Goal: Transaction & Acquisition: Subscribe to service/newsletter

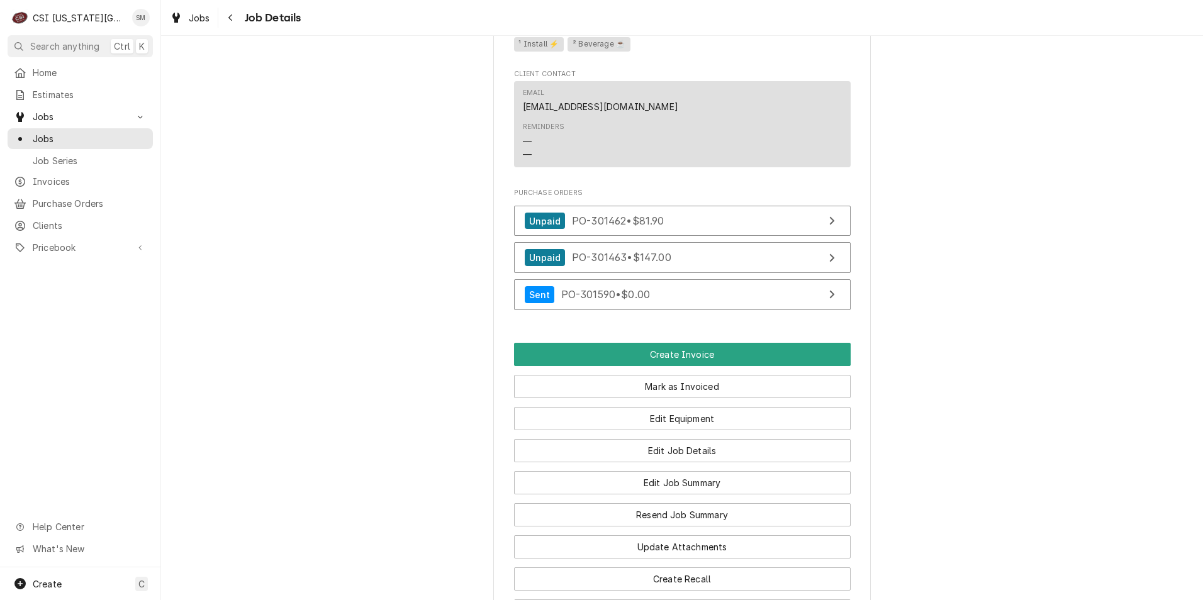
scroll to position [755, 0]
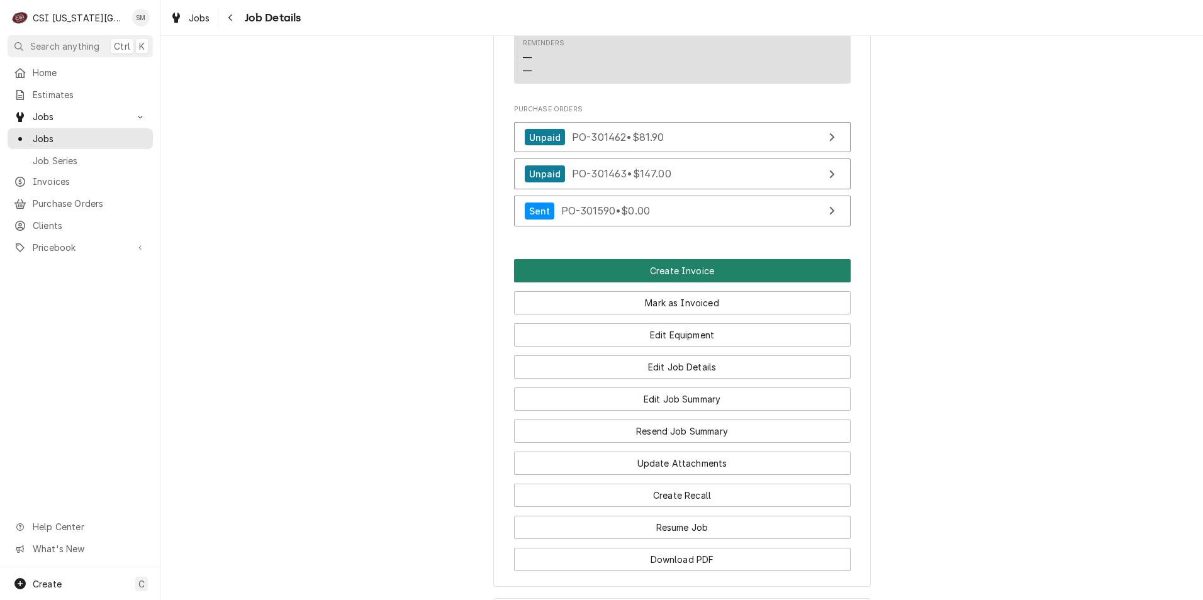
click at [682, 283] on button "Create Invoice" at bounding box center [682, 270] width 337 height 23
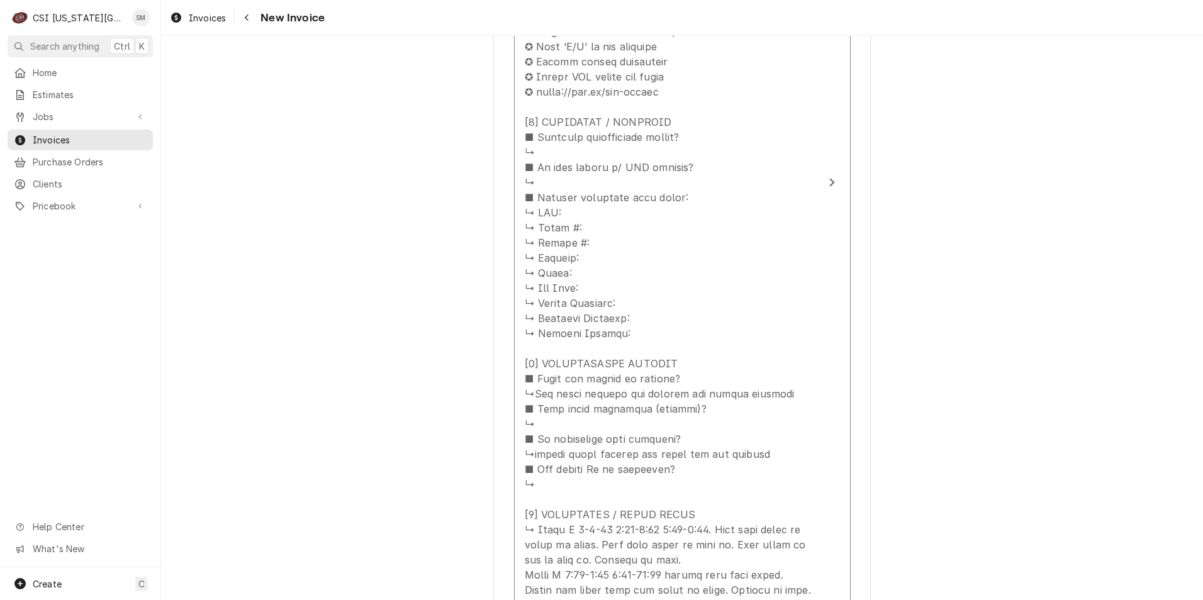
scroll to position [1195, 0]
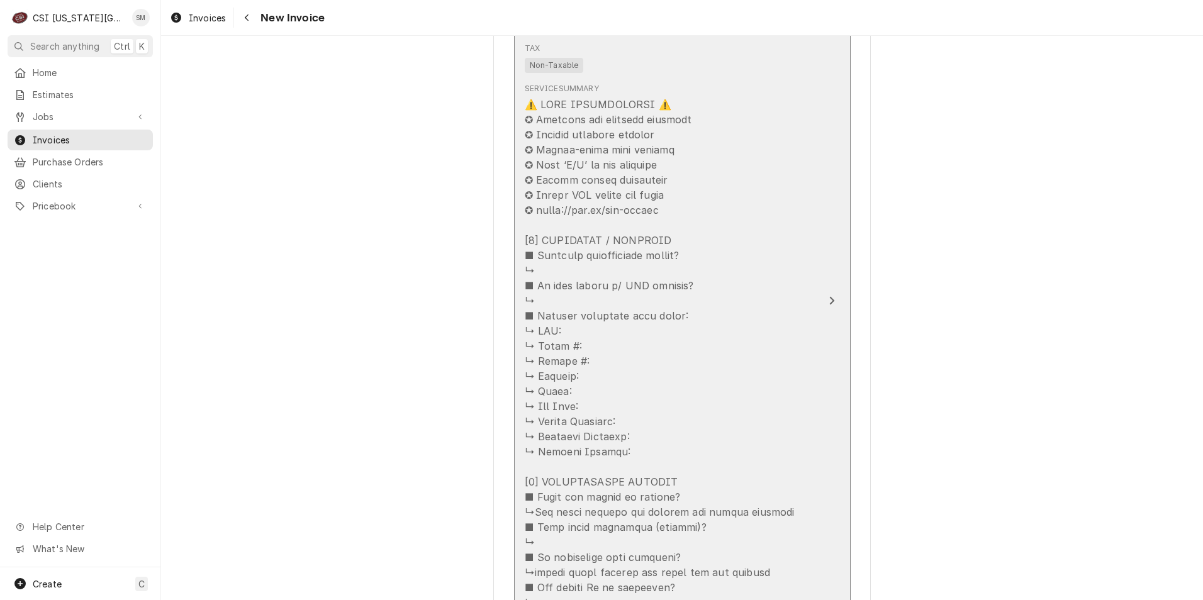
click at [722, 353] on div "Update Line Item" at bounding box center [669, 406] width 289 height 619
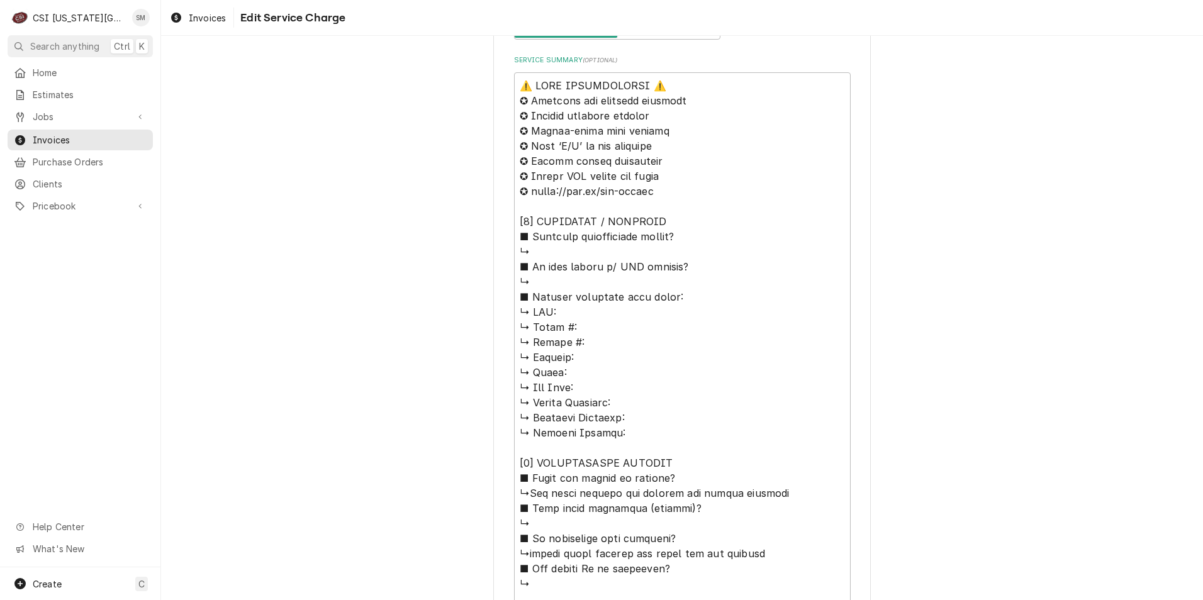
scroll to position [743, 0]
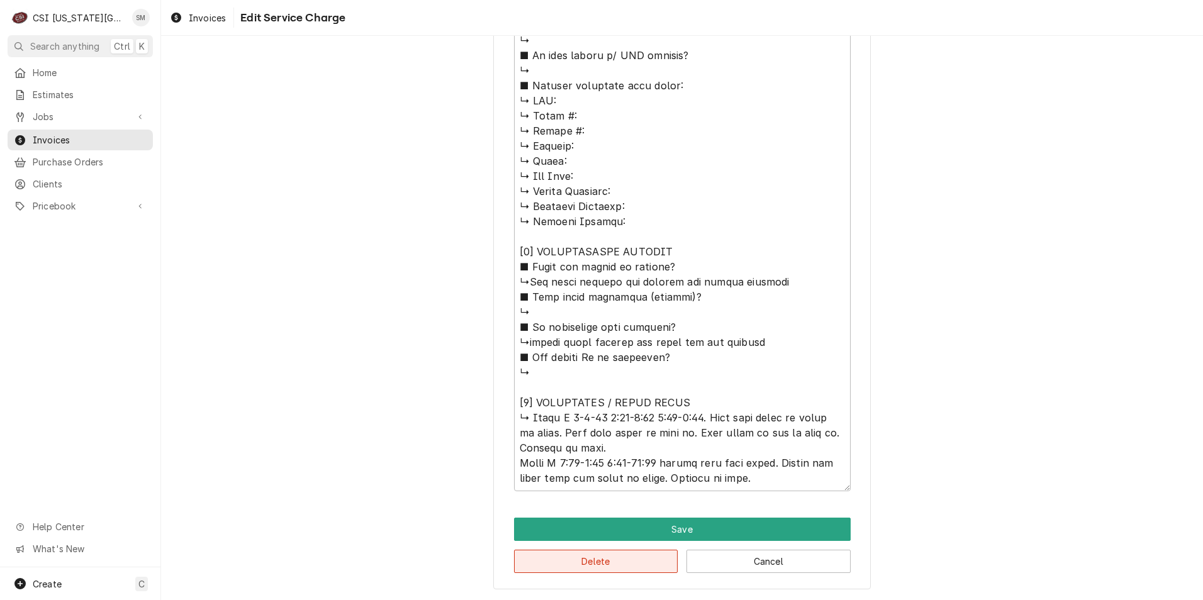
click at [600, 559] on button "Delete" at bounding box center [596, 561] width 164 height 23
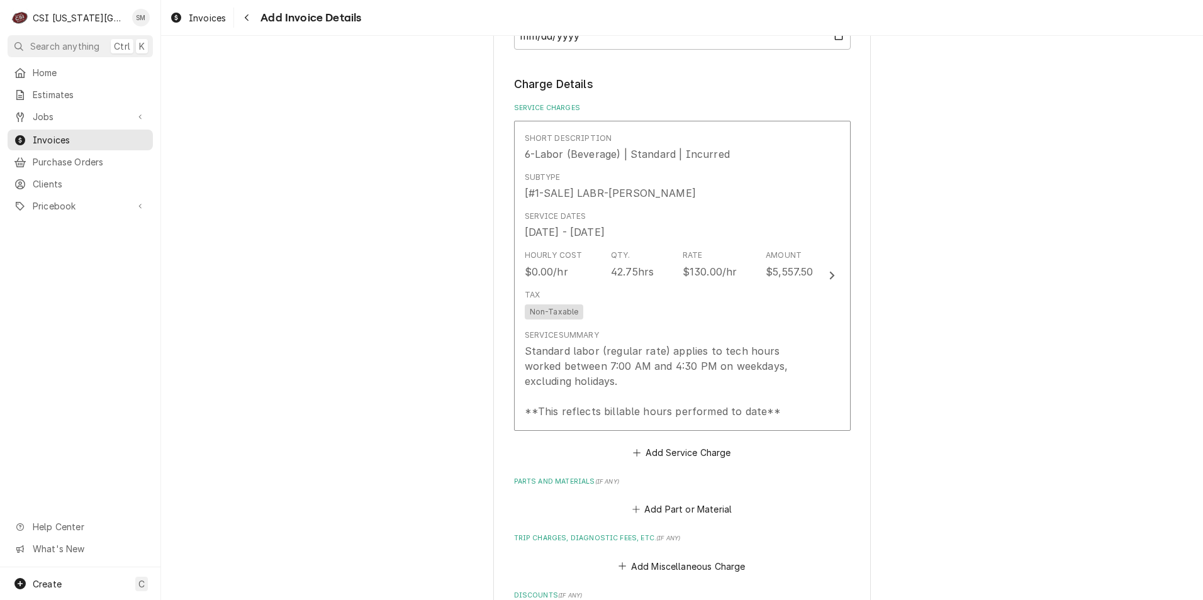
scroll to position [842, 0]
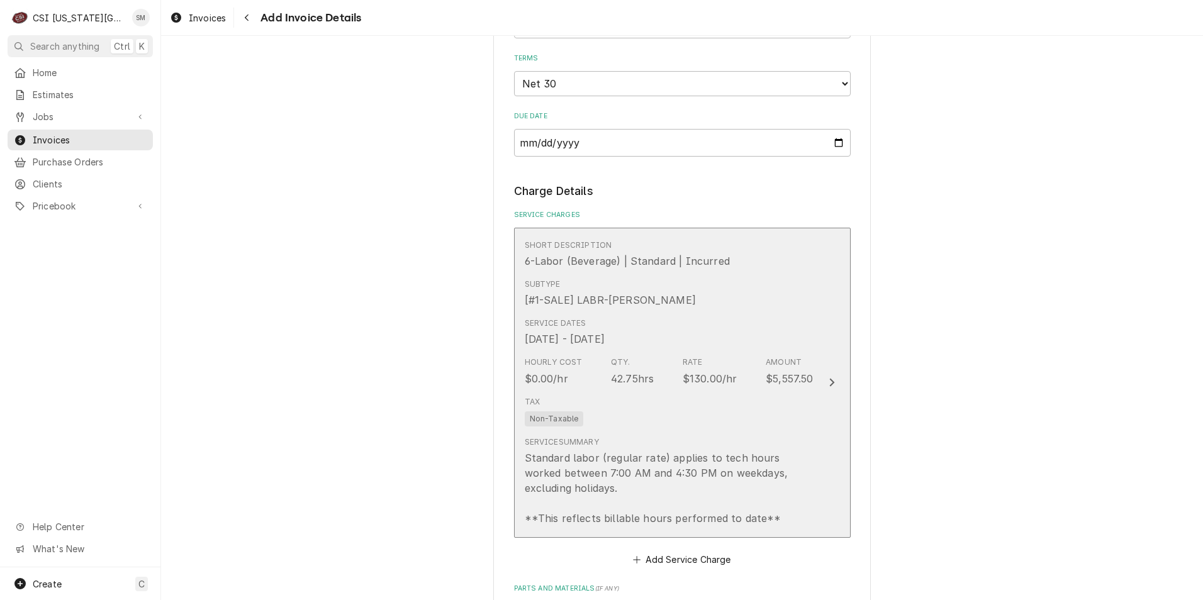
click at [725, 313] on div "Service Dates Sep 9, 2025 - Sep 23, 2025" at bounding box center [669, 332] width 289 height 39
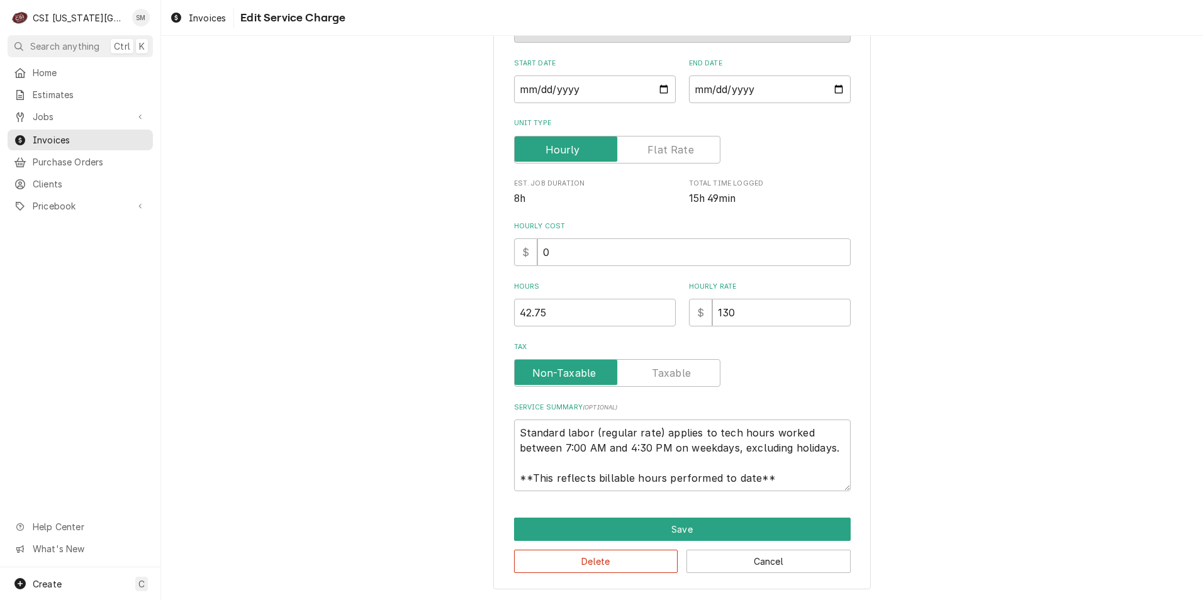
scroll to position [15, 0]
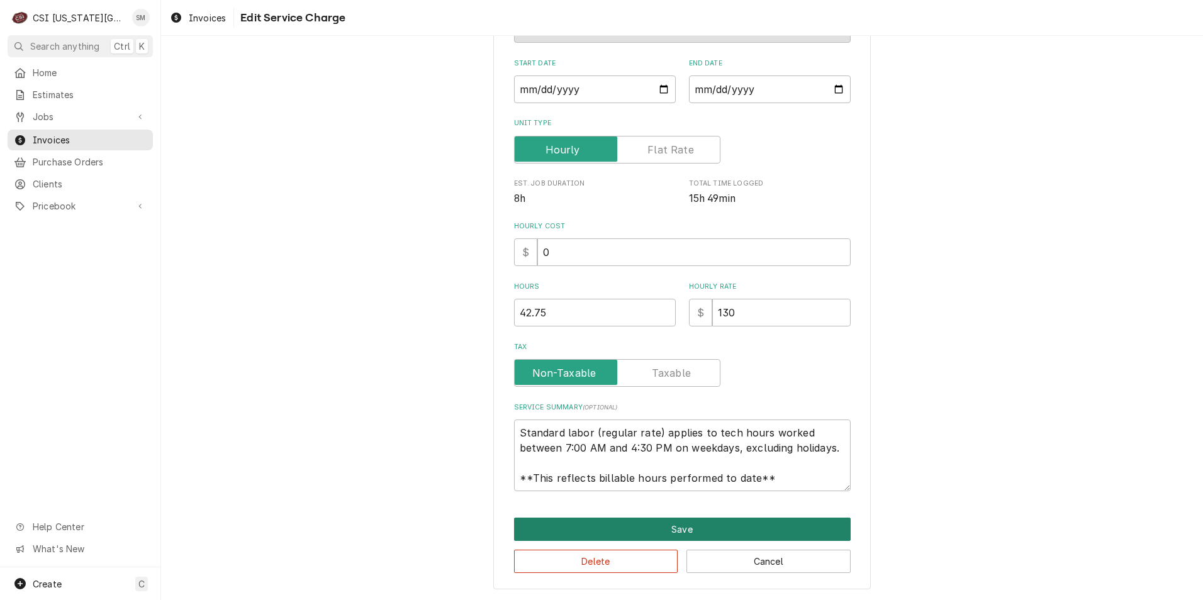
click at [635, 526] on button "Save" at bounding box center [682, 529] width 337 height 23
type textarea "x"
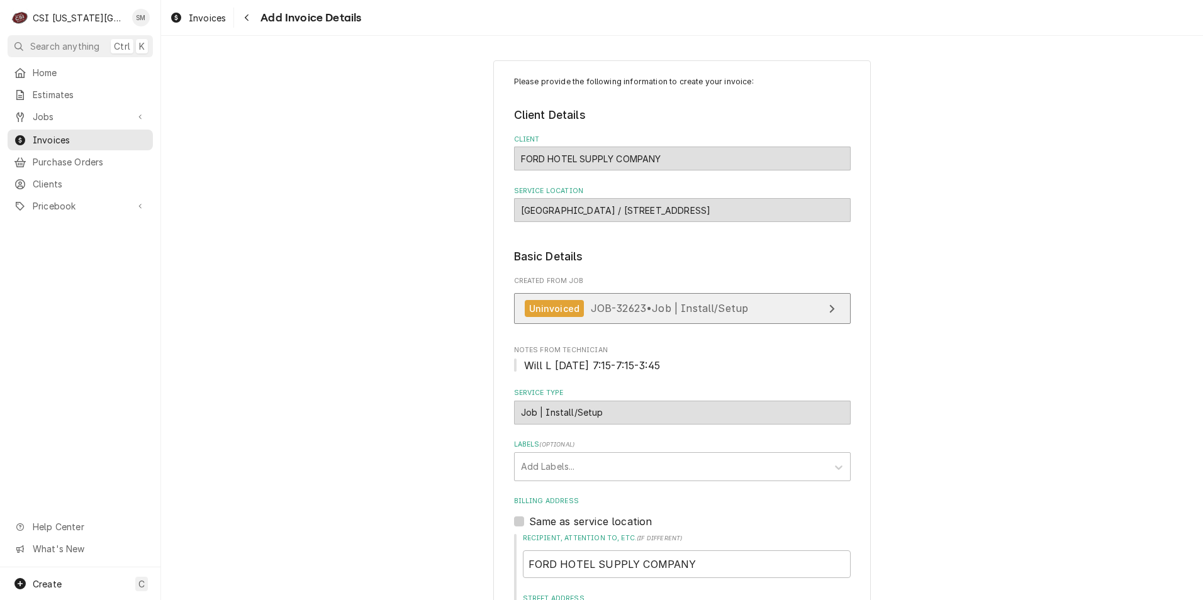
click at [647, 314] on span "JOB-32623 • Job | Install/Setup" at bounding box center [670, 308] width 158 height 13
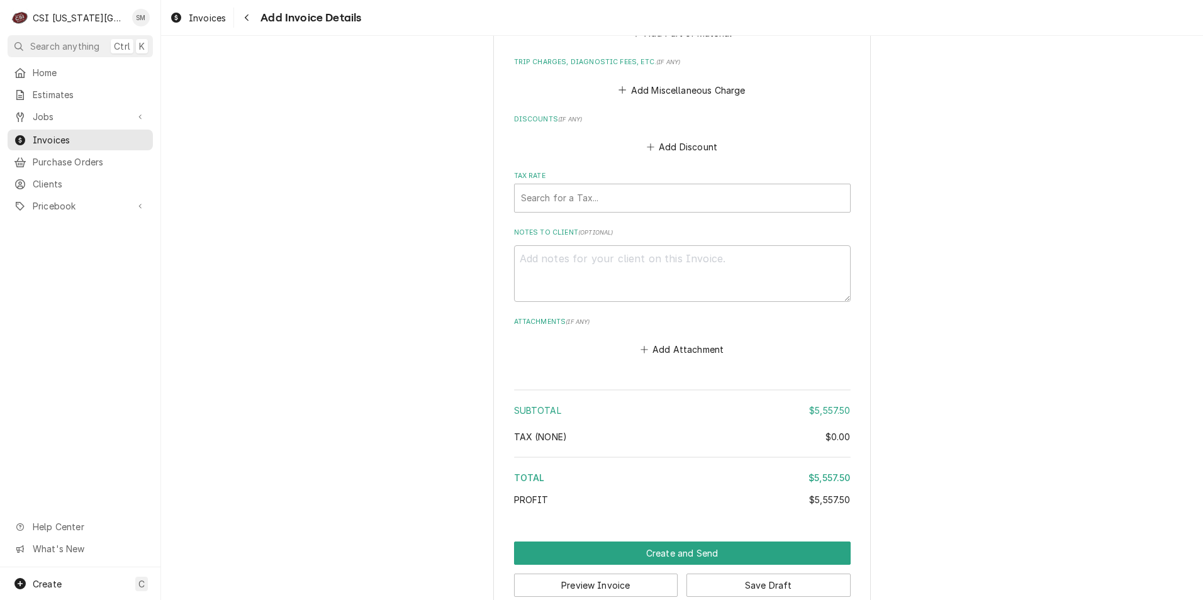
scroll to position [1449, 0]
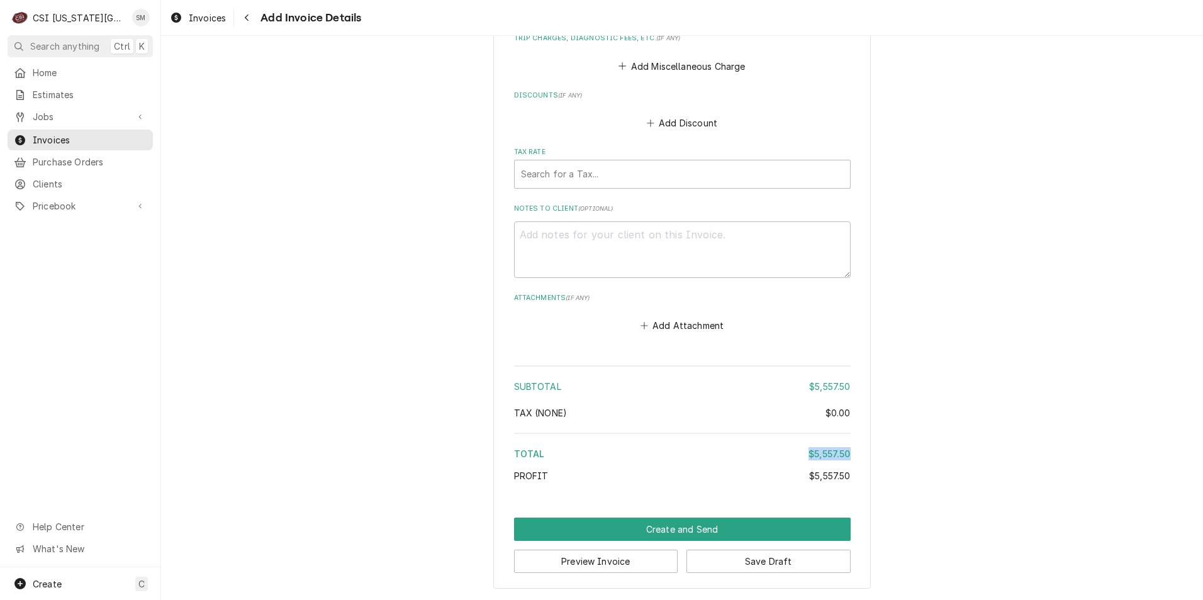
drag, startPoint x: 803, startPoint y: 449, endPoint x: 855, endPoint y: 459, distance: 52.6
drag, startPoint x: 855, startPoint y: 459, endPoint x: 844, endPoint y: 457, distance: 10.9
click at [844, 457] on div "$5,557.50" at bounding box center [830, 453] width 42 height 13
drag, startPoint x: 844, startPoint y: 456, endPoint x: 800, endPoint y: 450, distance: 44.4
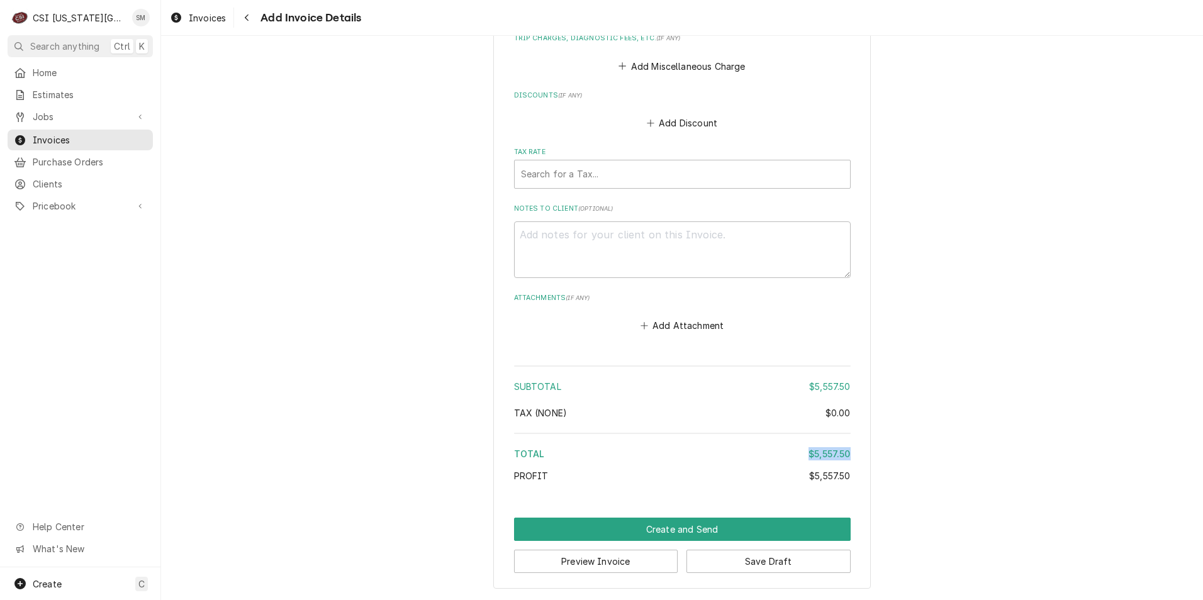
click at [800, 450] on div "Total $5,557.50" at bounding box center [682, 453] width 337 height 13
drag, startPoint x: 800, startPoint y: 450, endPoint x: 754, endPoint y: 437, distance: 48.2
click at [776, 447] on div "Total" at bounding box center [661, 453] width 295 height 13
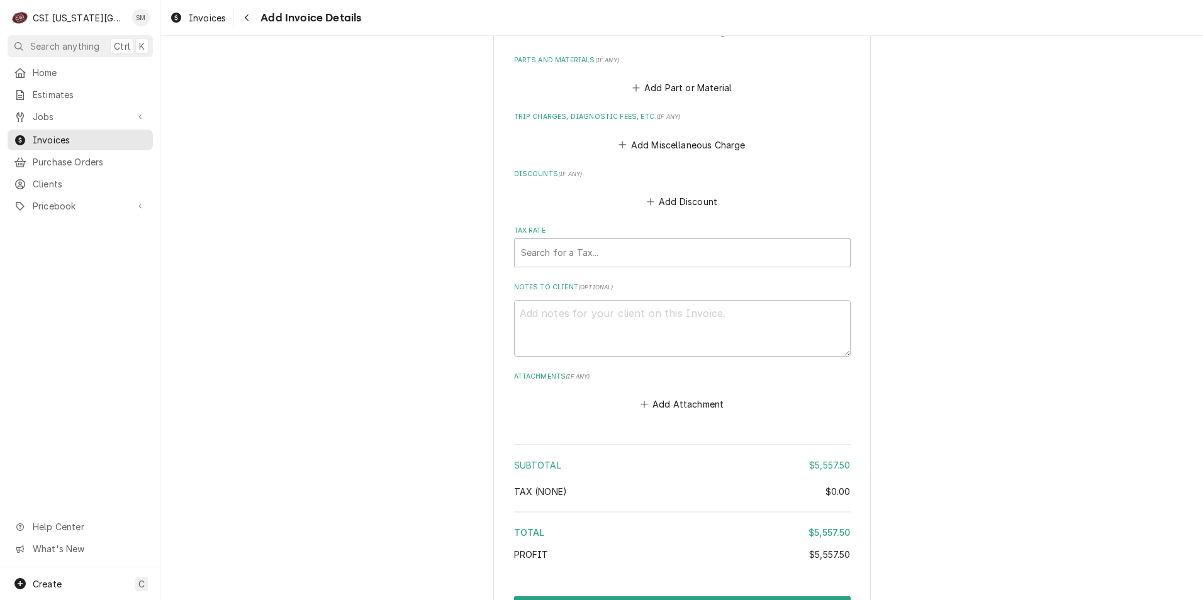
scroll to position [1260, 0]
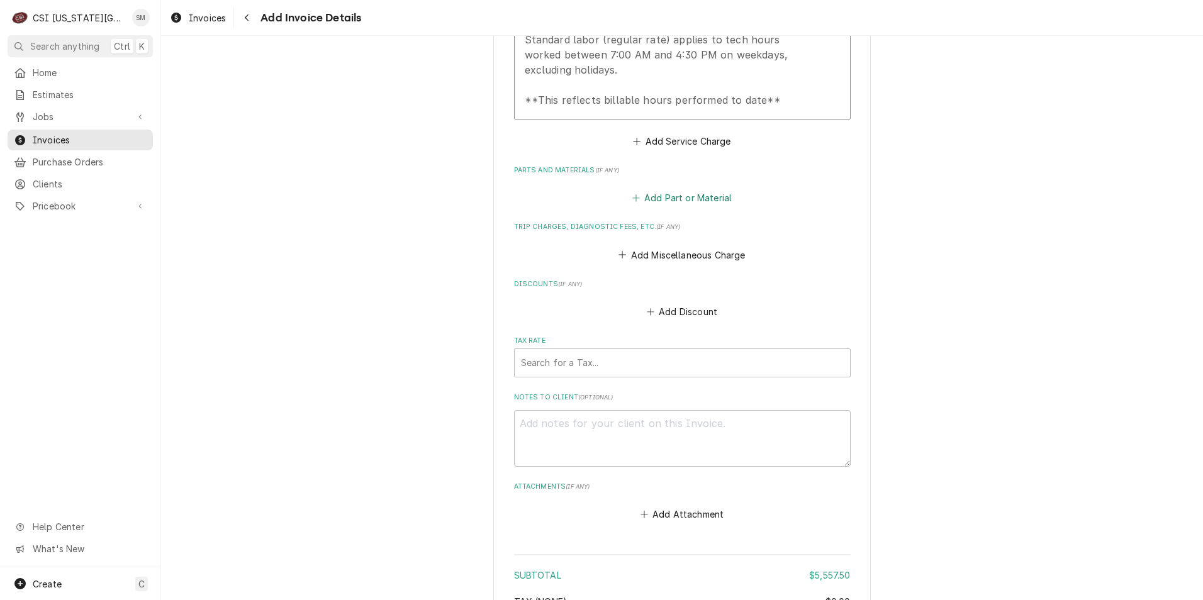
click at [686, 195] on button "Add Part or Material" at bounding box center [682, 198] width 104 height 18
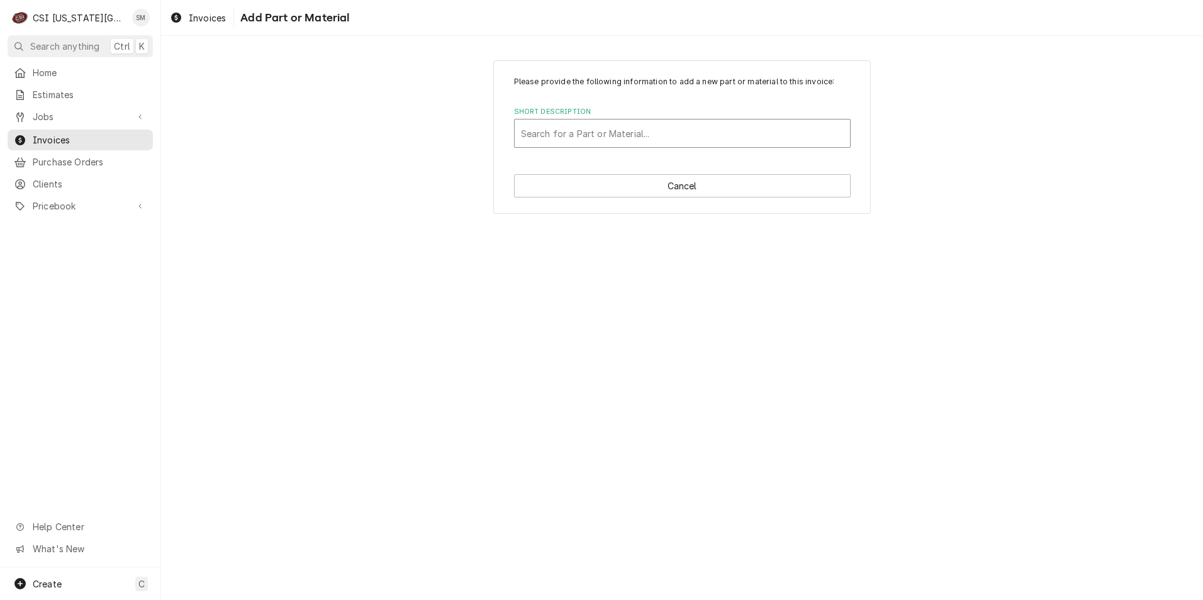
click at [700, 139] on div "Short Description" at bounding box center [682, 133] width 323 height 23
type input "bev mat"
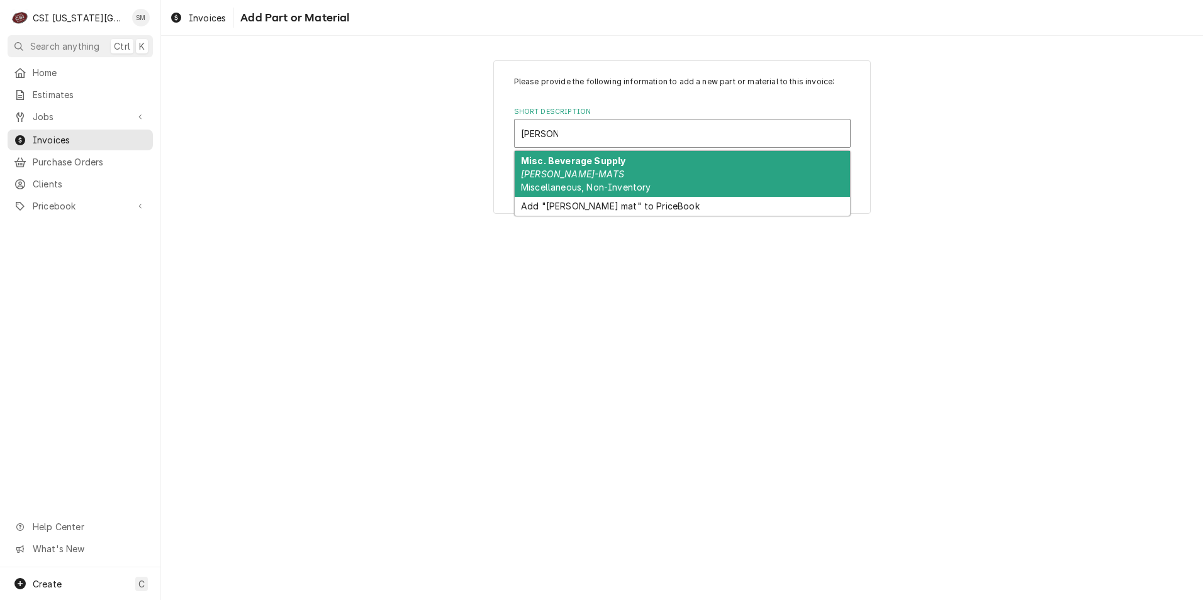
click at [552, 186] on span "Miscellaneous, Non-Inventory" at bounding box center [586, 187] width 130 height 11
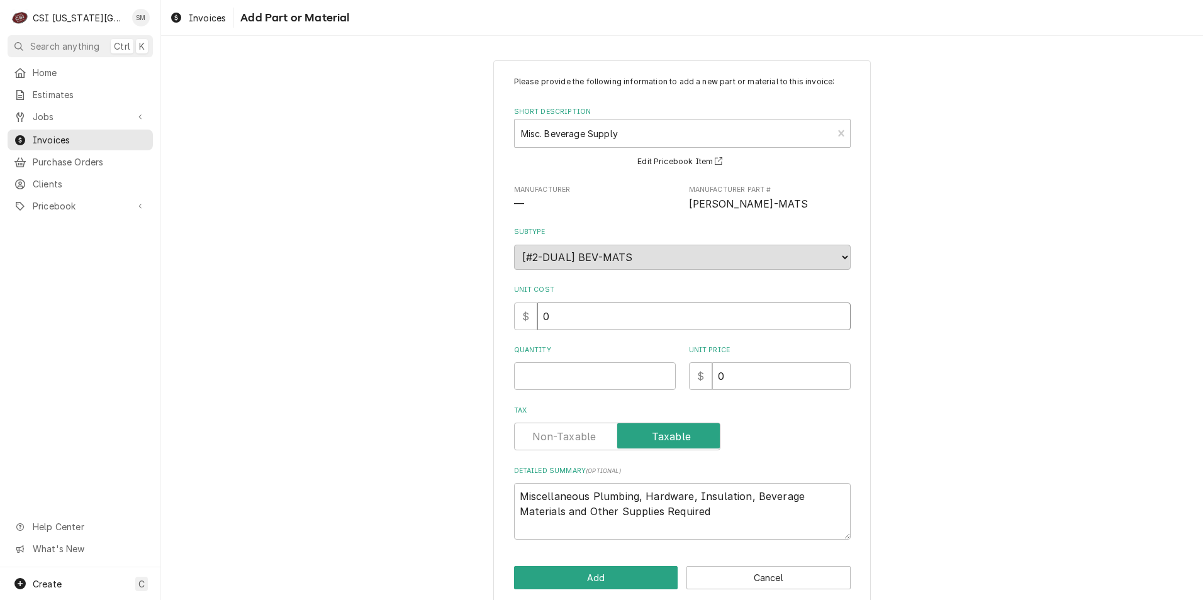
click at [569, 316] on input "0" at bounding box center [693, 317] width 313 height 28
click at [569, 380] on input "Quantity" at bounding box center [595, 376] width 162 height 28
type textarea "x"
type input "1"
click at [761, 376] on input "0" at bounding box center [781, 376] width 138 height 28
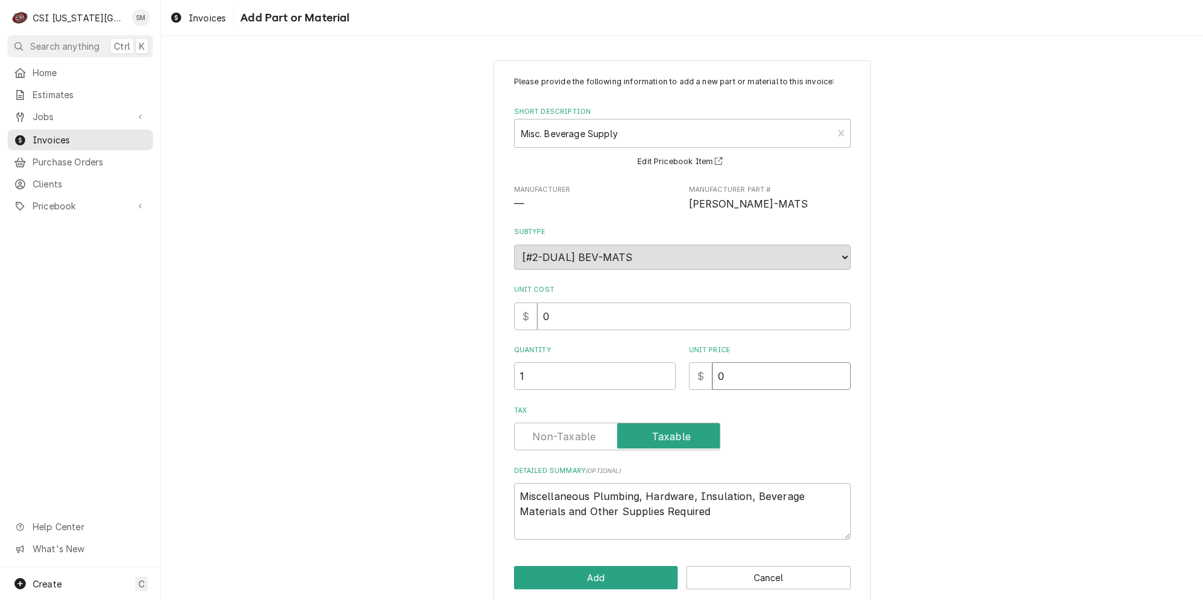
type textarea "x"
type input "4"
type textarea "x"
type input "47"
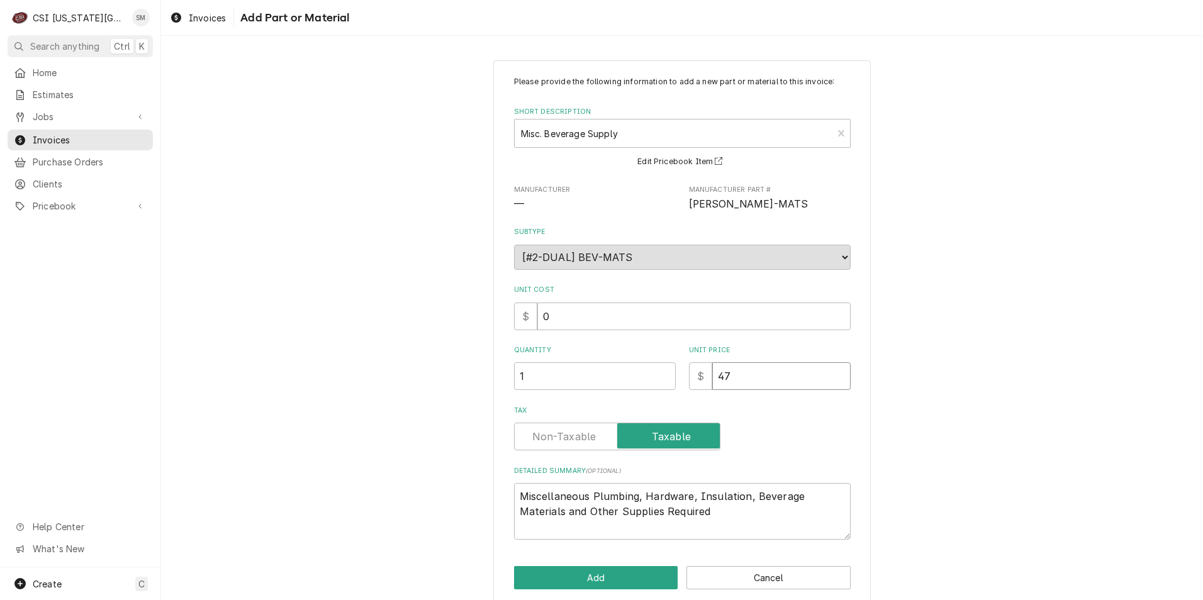
type textarea "x"
type input "475"
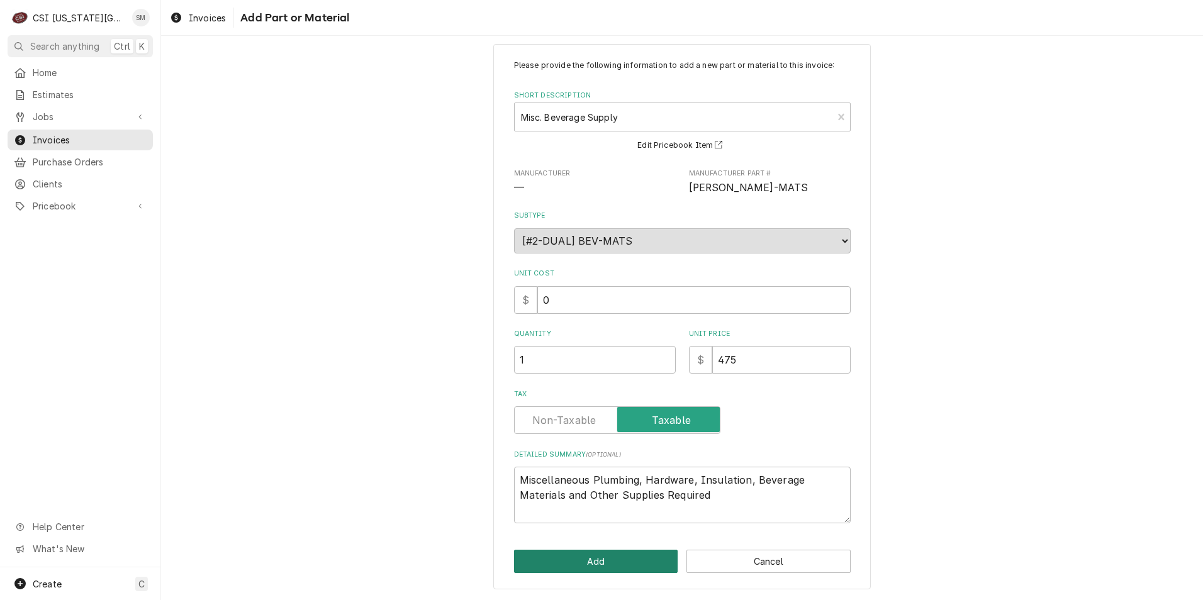
click at [592, 564] on button "Add" at bounding box center [596, 561] width 164 height 23
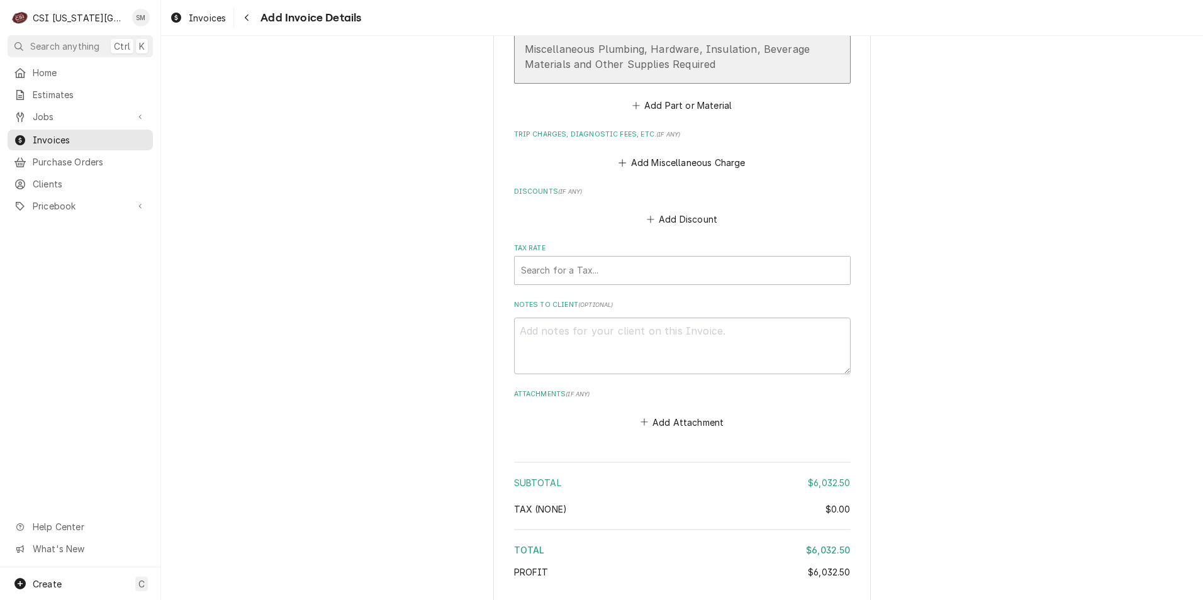
scroll to position [1662, 0]
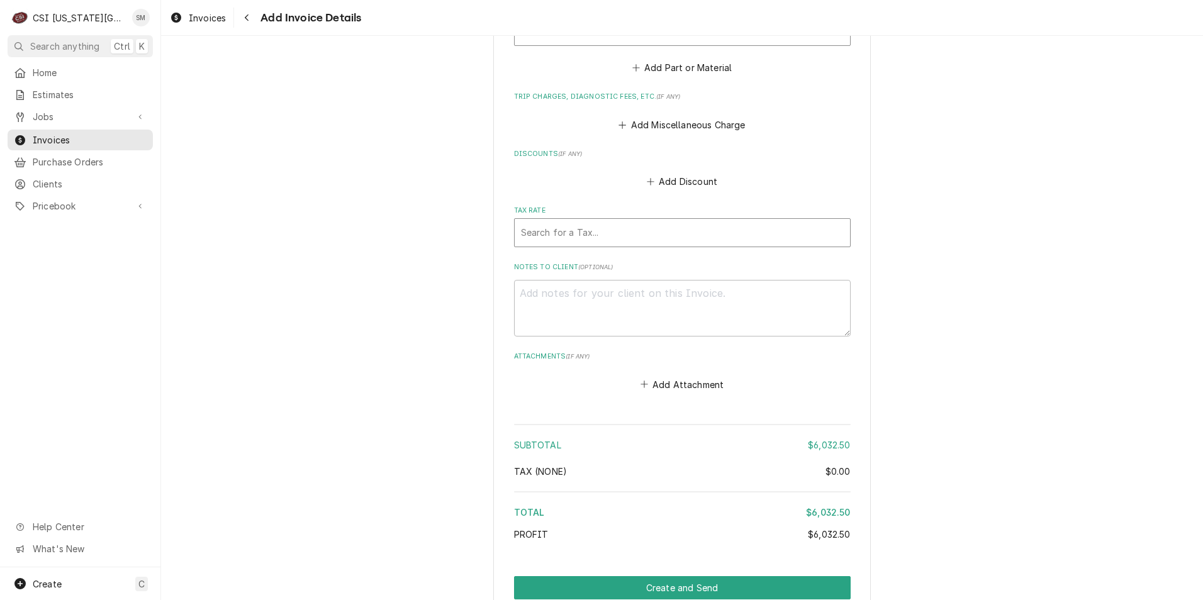
click at [644, 234] on div "Tax Rate" at bounding box center [682, 232] width 323 height 23
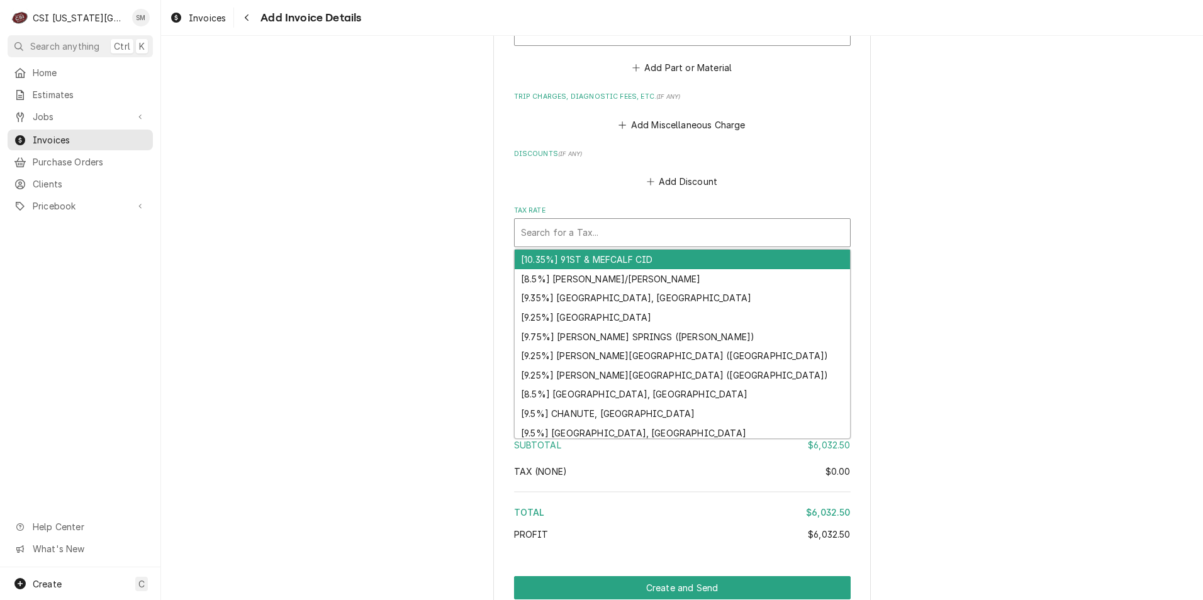
type textarea "x"
type input "e"
type textarea "x"
type input "ex"
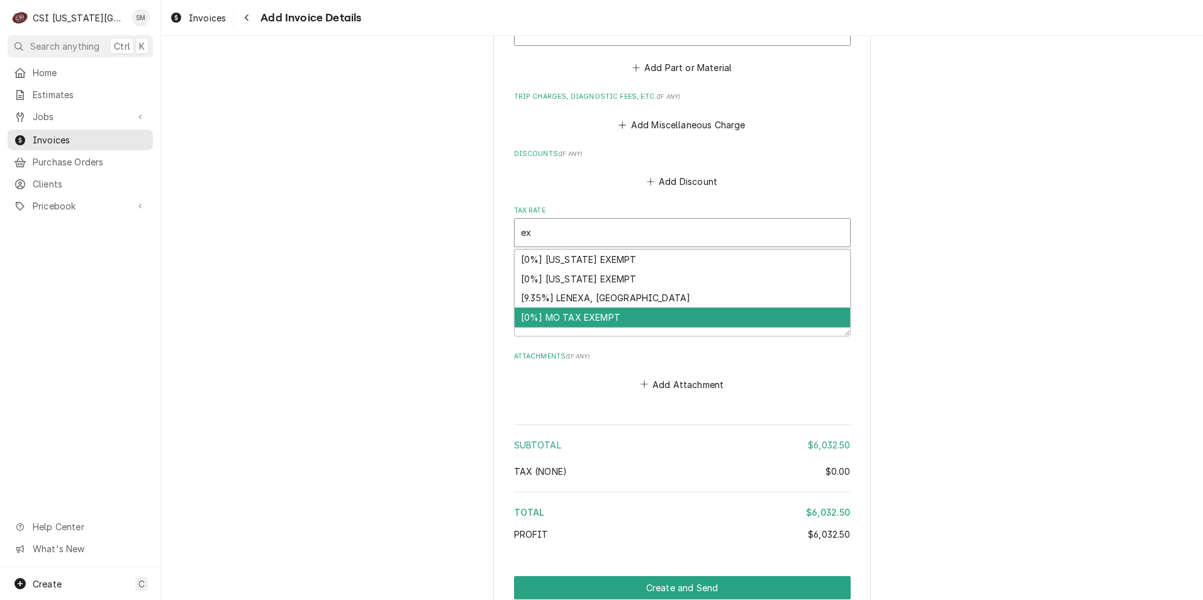
click at [593, 315] on div "[0%] MO TAX EXEMPT" at bounding box center [682, 318] width 335 height 20
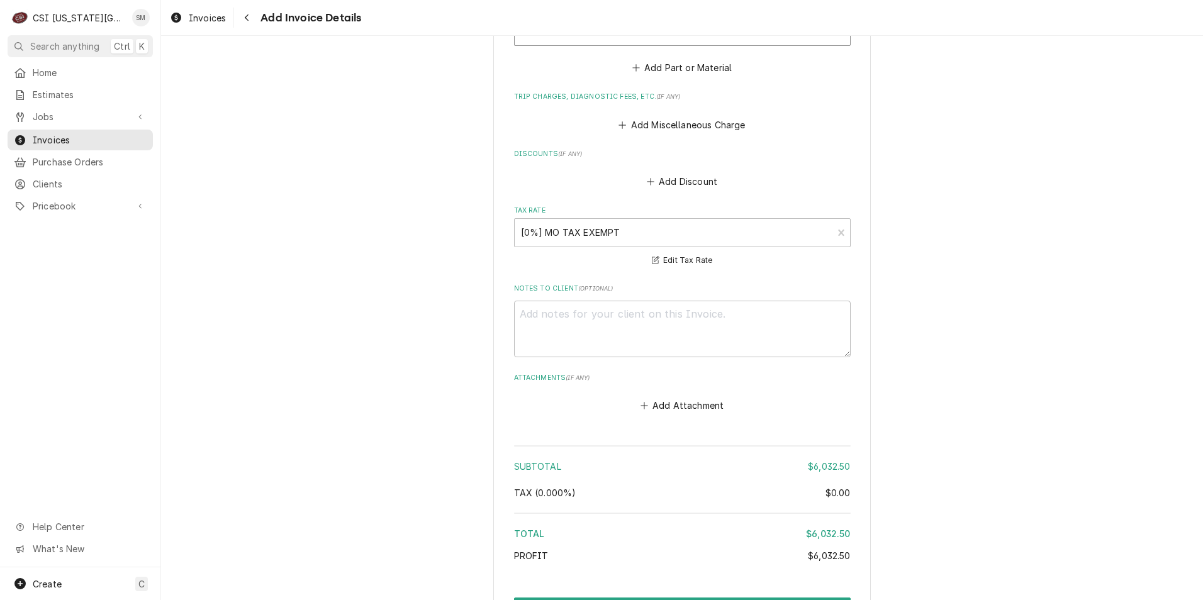
scroll to position [1742, 0]
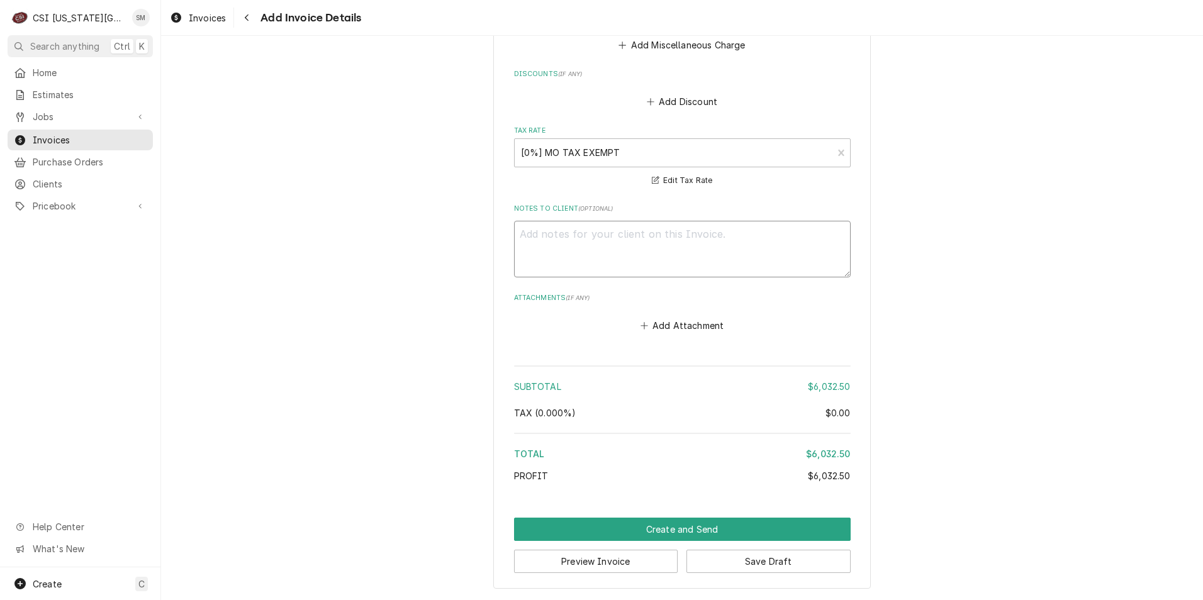
click at [527, 257] on textarea "Notes to Client ( optional )" at bounding box center [682, 249] width 337 height 57
type textarea "x"
type textarea "P"
type textarea "x"
type textarea "PO"
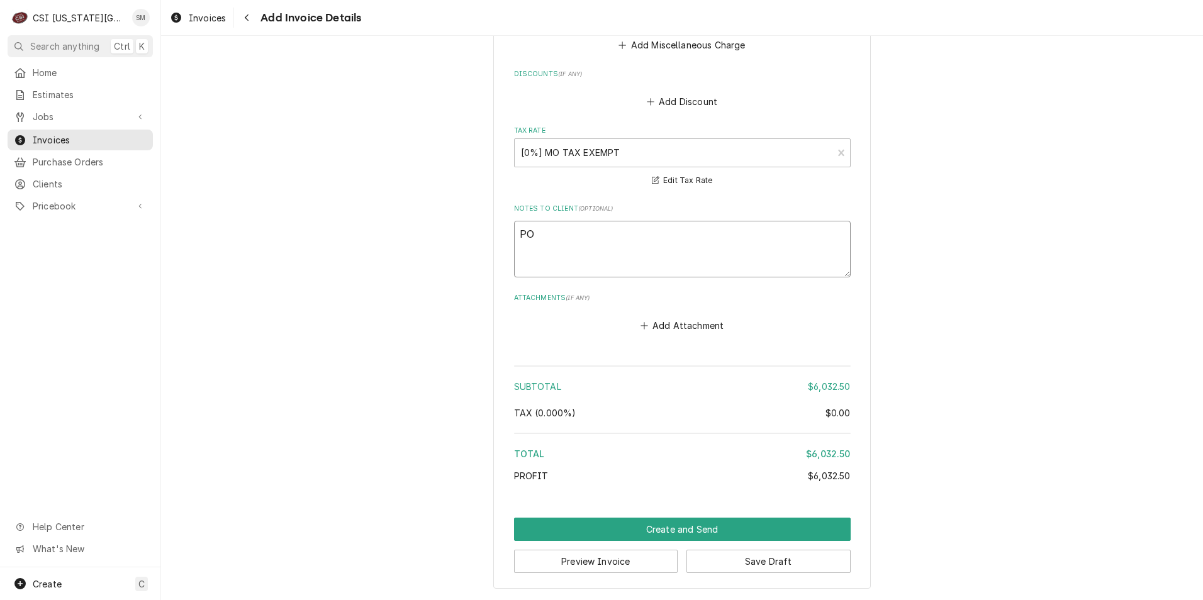
type textarea "x"
type textarea "PO"
type textarea "x"
type textarea "PO A"
type textarea "x"
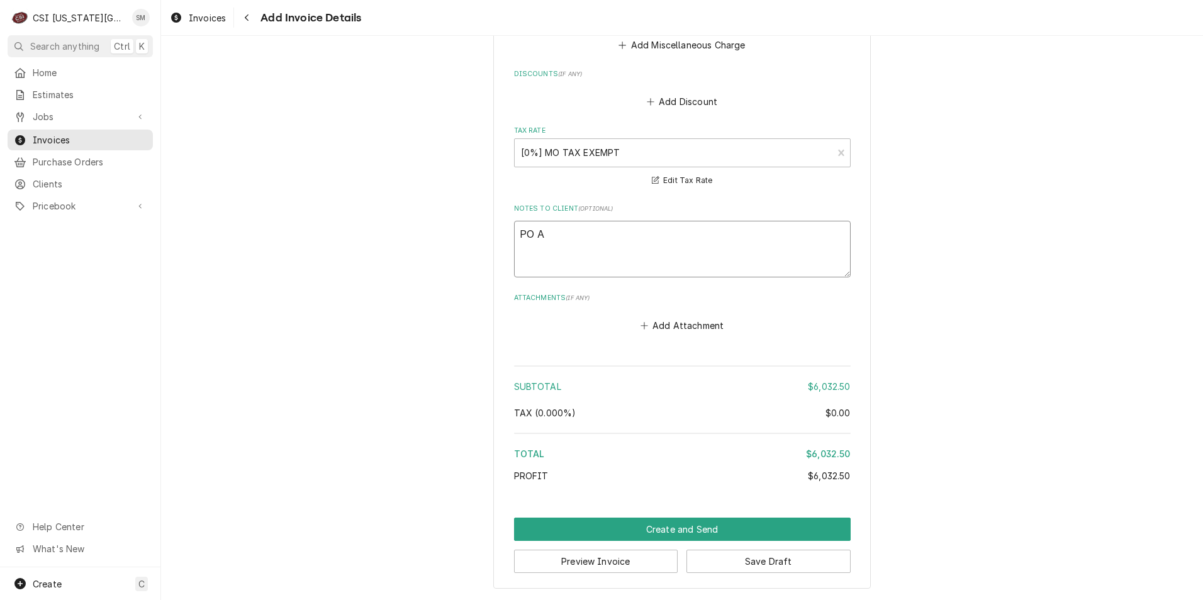
type textarea "PO An"
type textarea "x"
type textarea "PO And"
type textarea "x"
type textarea "PO Andr"
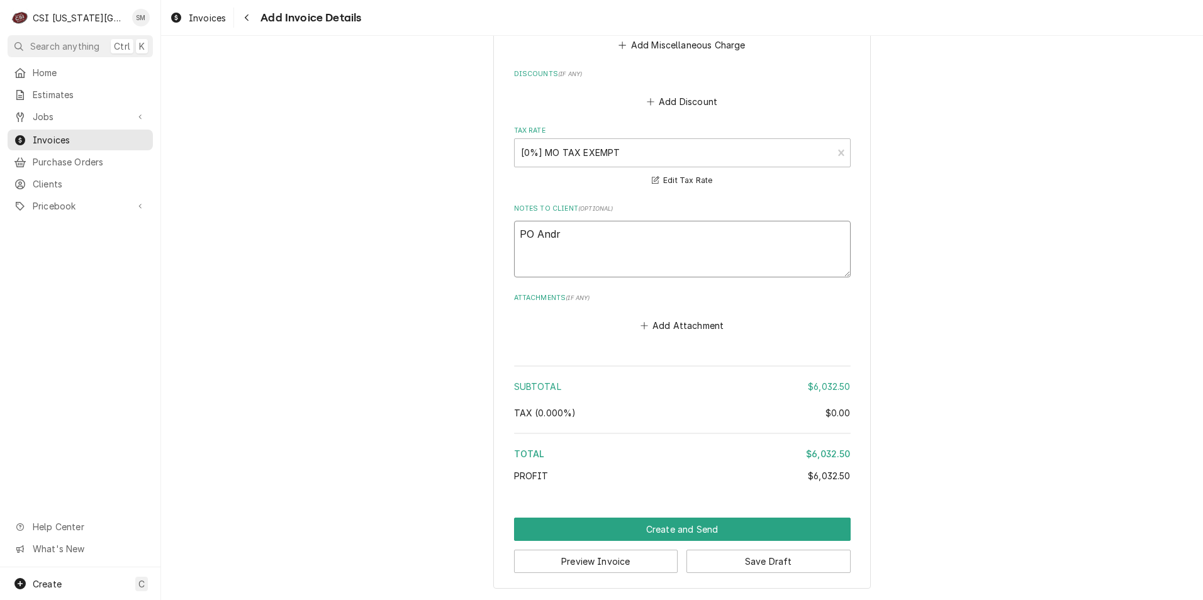
type textarea "x"
type textarea "PO Andre"
type textarea "x"
type textarea "PO Andrew"
type textarea "x"
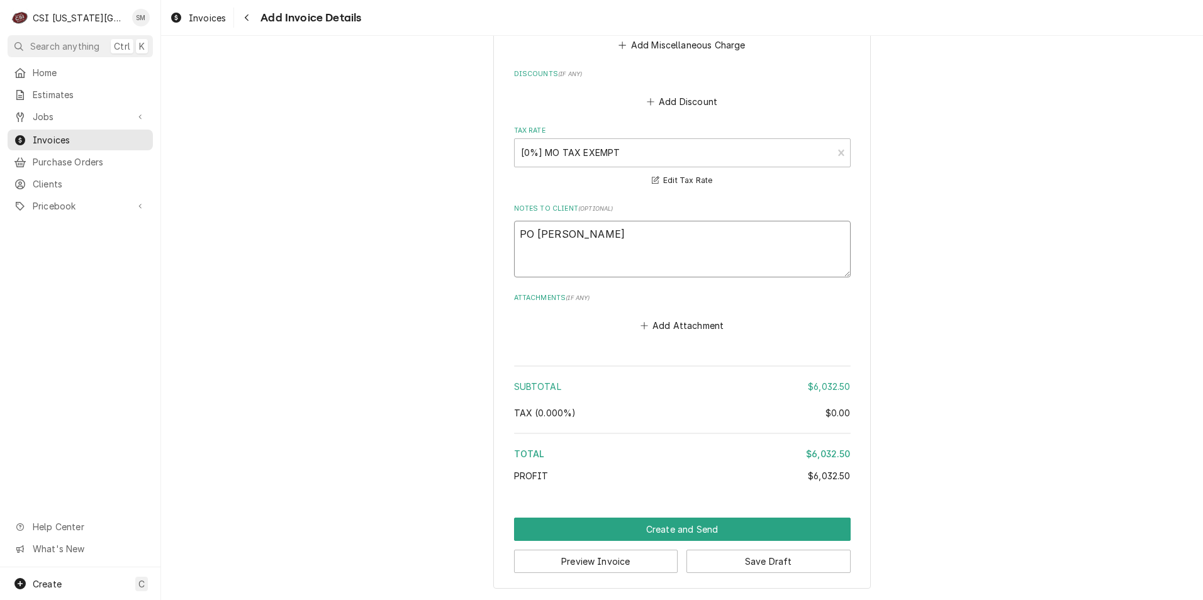
type textarea "PO Andrew"
type textarea "x"
type textarea "PO Andrew i"
type textarea "x"
type textarea "PO Andrew"
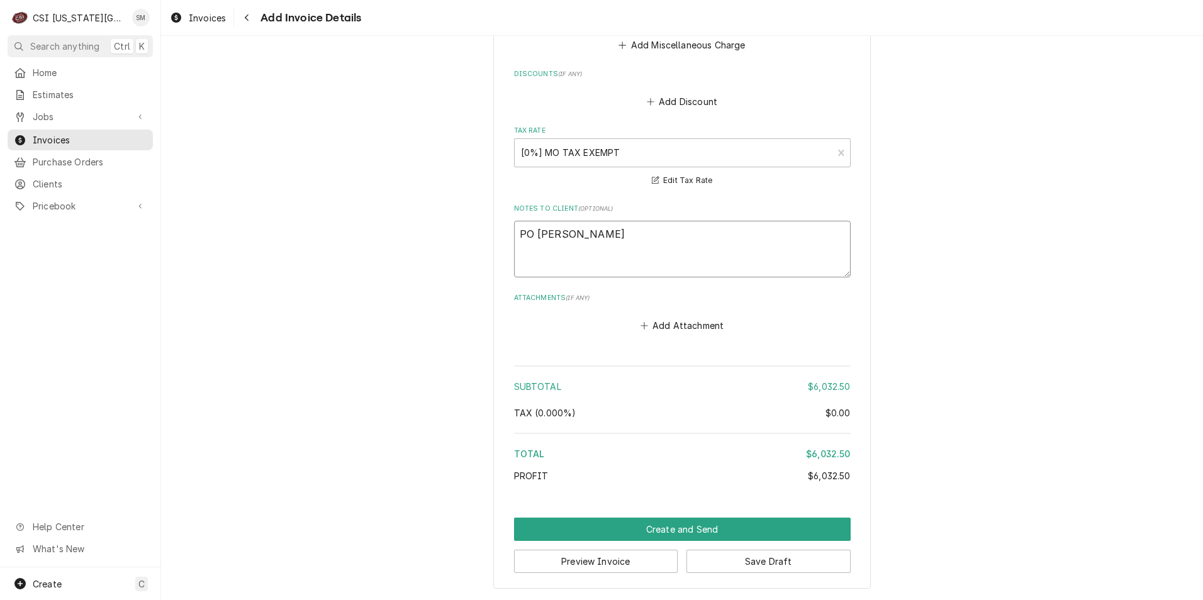
type textarea "x"
type textarea "PO Andrew I"
type textarea "x"
type textarea "PO Andrew Iq"
type textarea "x"
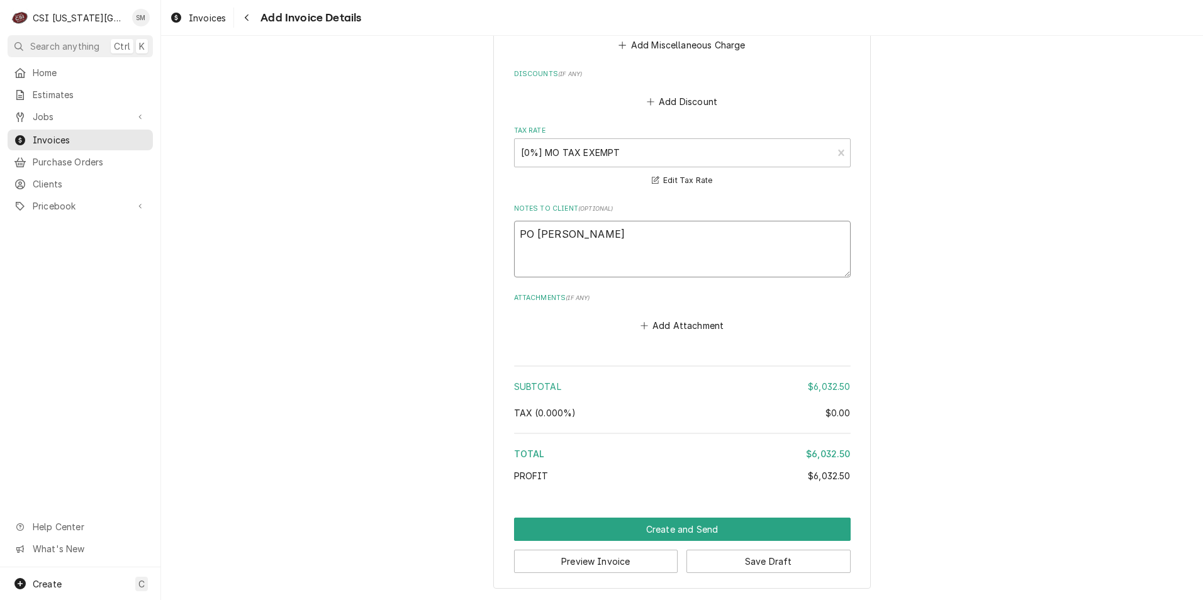
type textarea "PO Andrew Iqb"
type textarea "x"
type textarea "PO Andrew Iqba"
type textarea "x"
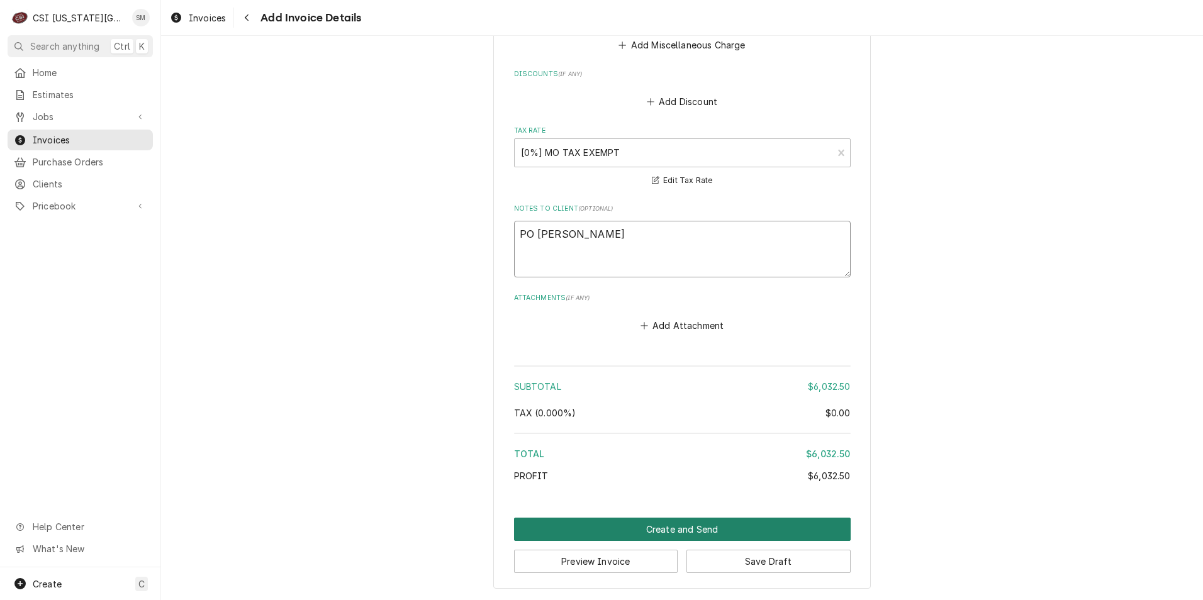
type textarea "PO Andrew Iqbal"
click at [666, 528] on button "Create and Send" at bounding box center [682, 529] width 337 height 23
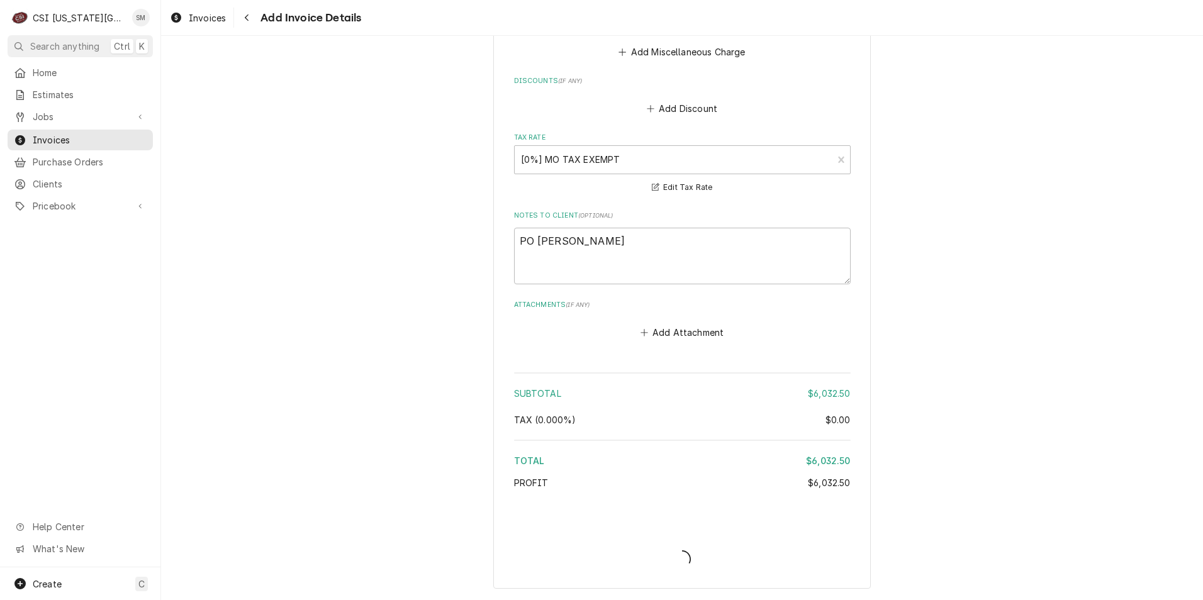
scroll to position [1735, 0]
type textarea "x"
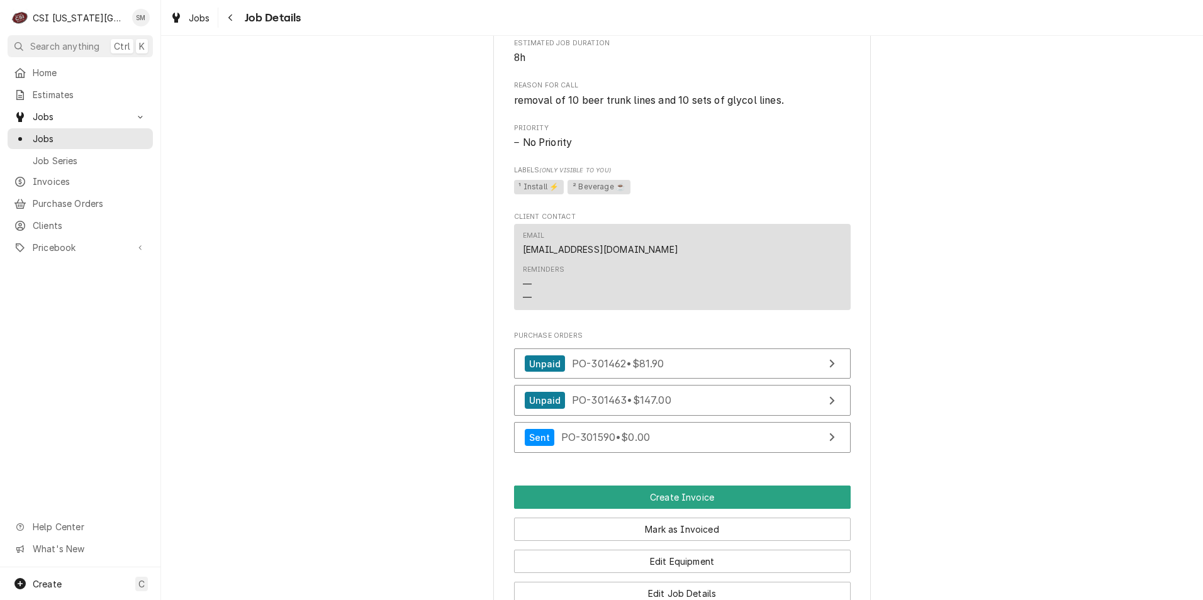
scroll to position [566, 0]
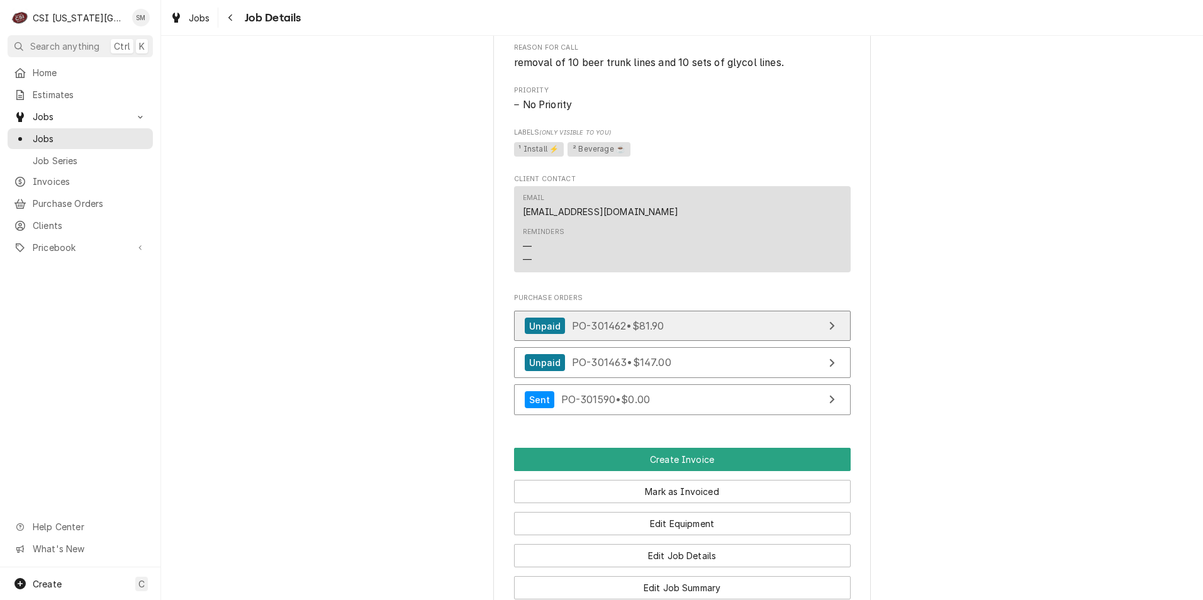
click at [703, 342] on link "Unpaid PO-301462 • $81.90" at bounding box center [682, 326] width 337 height 31
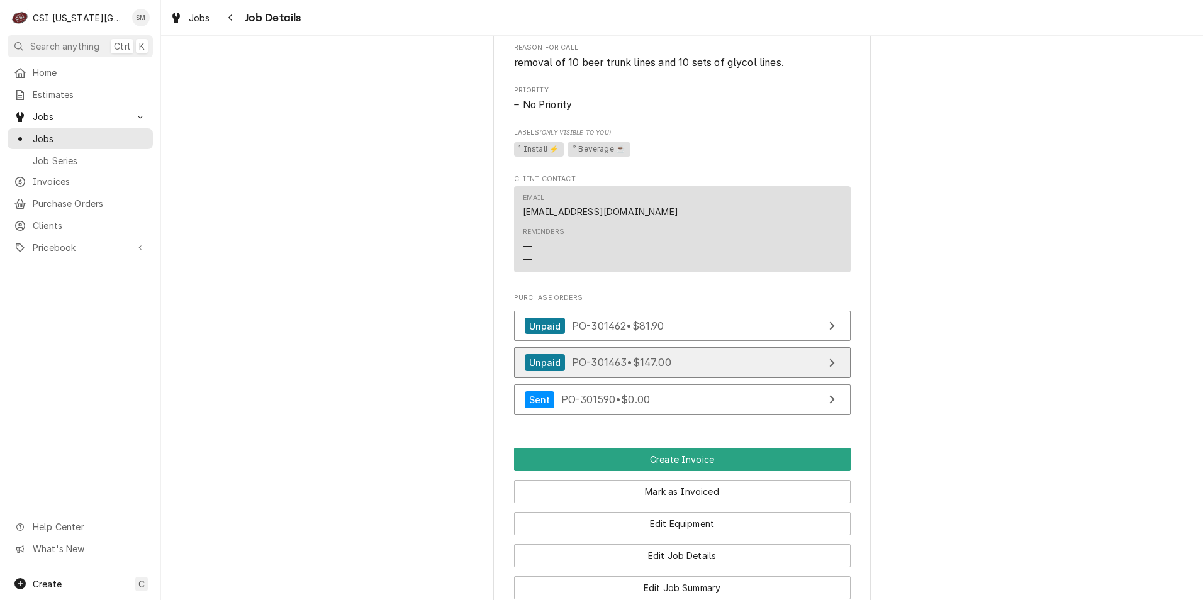
click at [676, 371] on link "Unpaid PO-301463 • $147.00" at bounding box center [682, 362] width 337 height 31
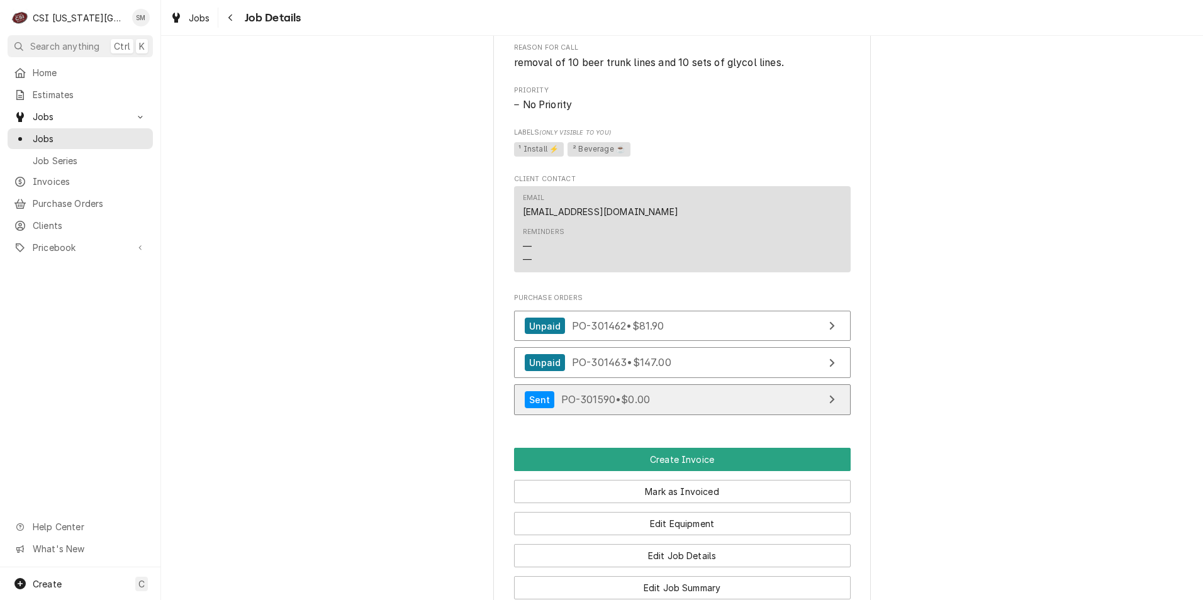
click at [565, 406] on span "PO-301590 • $0.00" at bounding box center [605, 399] width 89 height 13
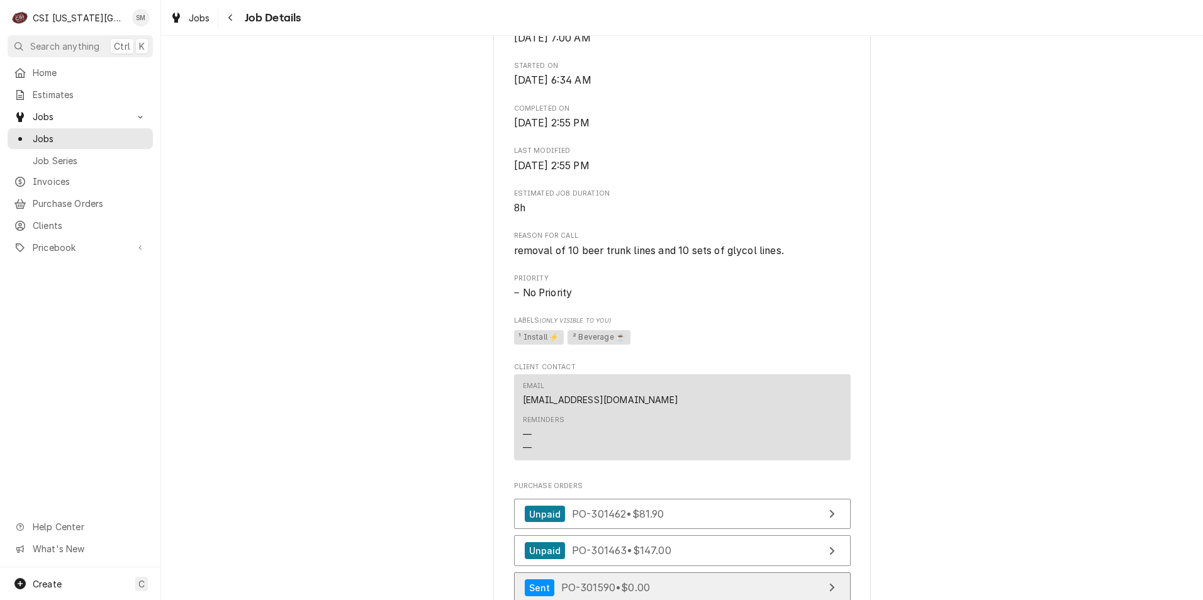
scroll to position [378, 0]
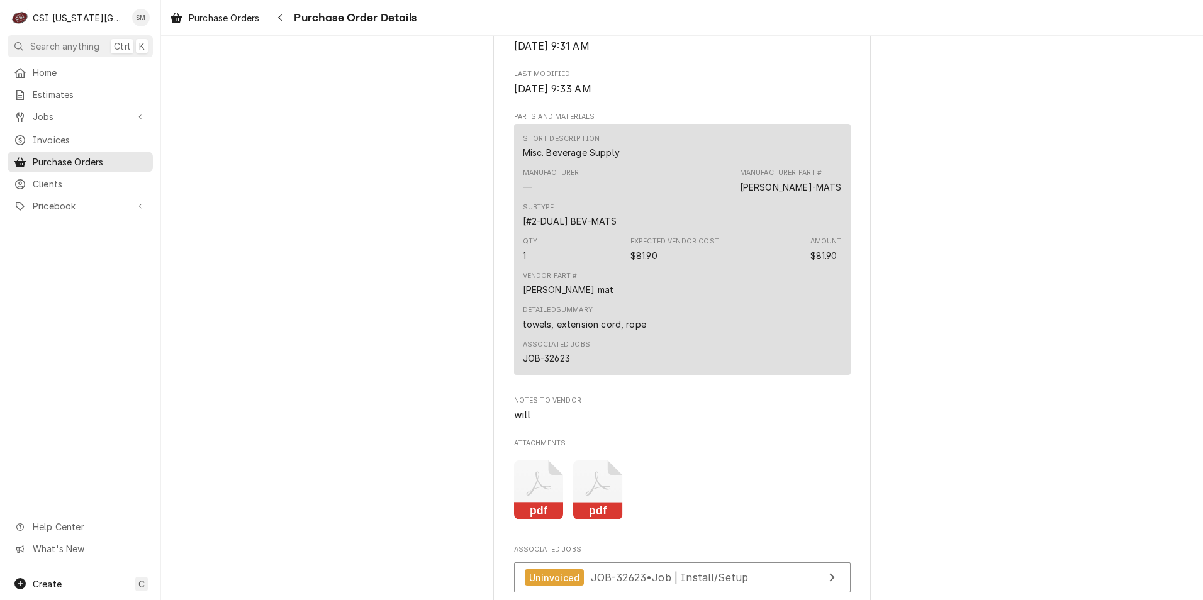
scroll to position [881, 0]
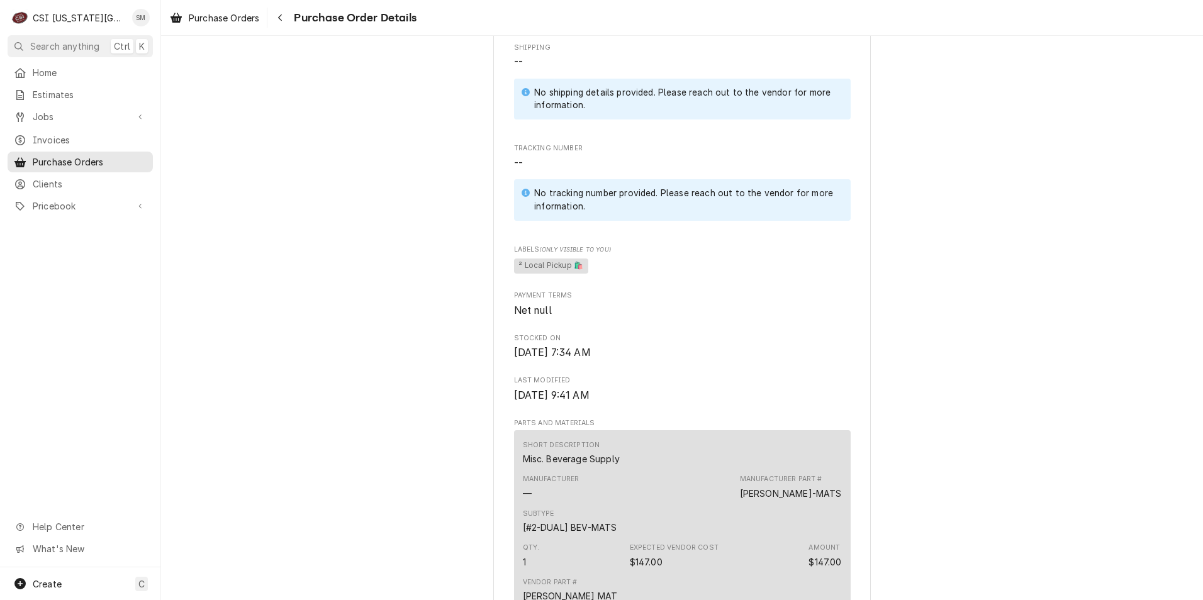
scroll to position [692, 0]
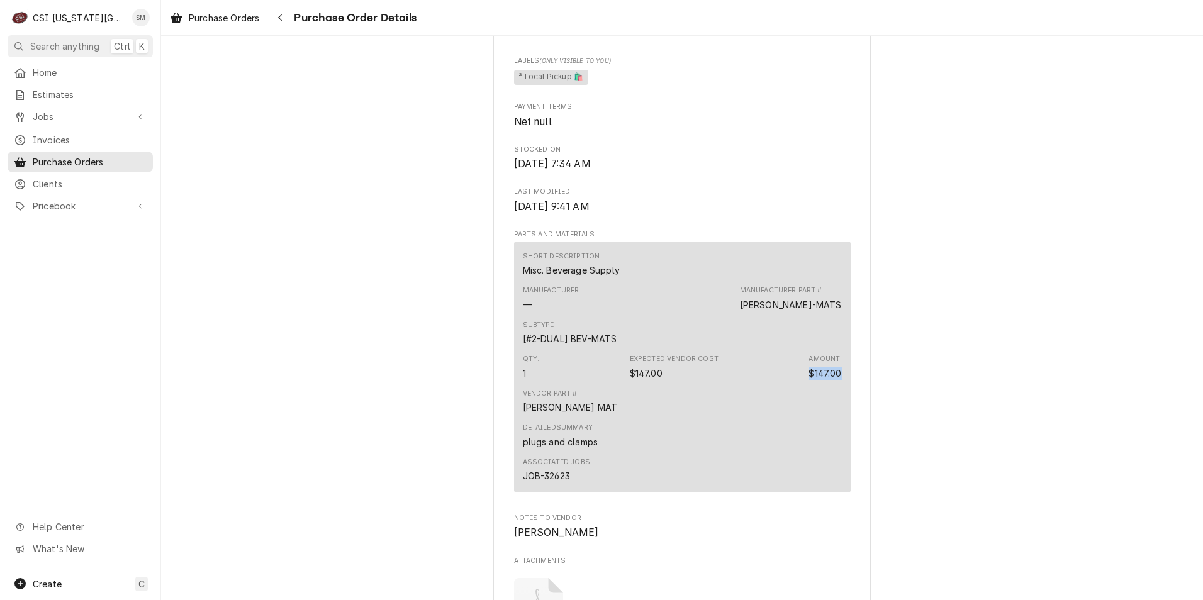
drag, startPoint x: 805, startPoint y: 418, endPoint x: 850, endPoint y: 420, distance: 44.7
click at [850, 420] on div "Vendor FOXX EQUIPMENT CO FOXX EQUIPMENT CO [STREET_ADDRESS][US_STATE] Bill To C…" at bounding box center [682, 112] width 378 height 1475
drag, startPoint x: 850, startPoint y: 420, endPoint x: 867, endPoint y: 420, distance: 17.0
click at [867, 420] on div "Unpaid Vendor FOXX EQUIPMENT CO FOXX EQUIPMENT CO [STREET_ADDRESS][US_STATE] Bi…" at bounding box center [682, 102] width 1042 height 1517
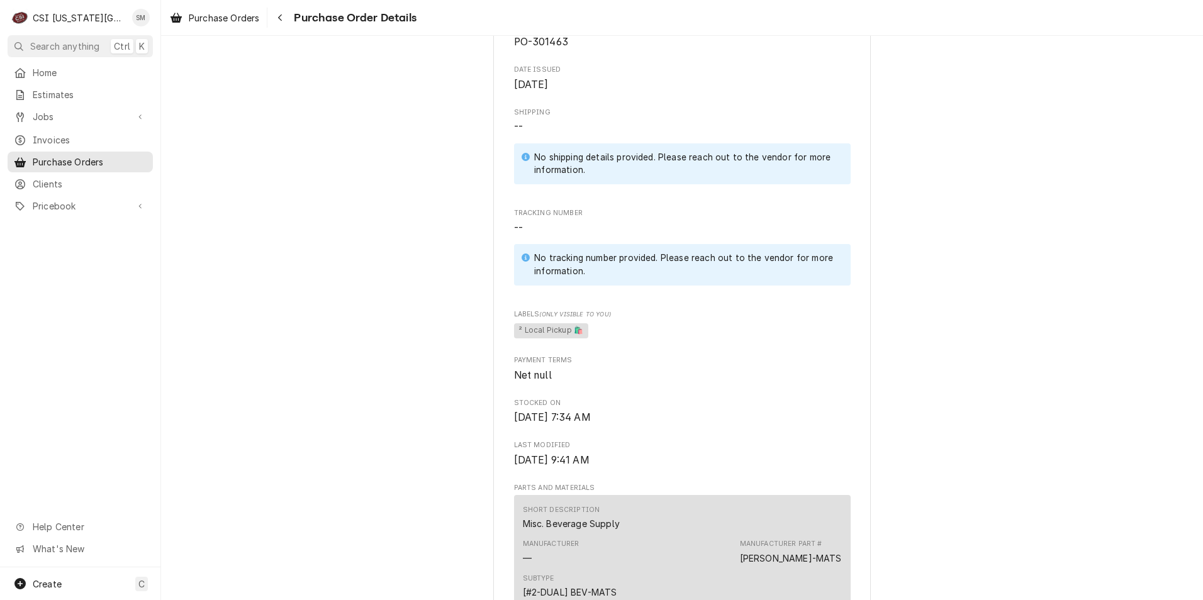
scroll to position [378, 0]
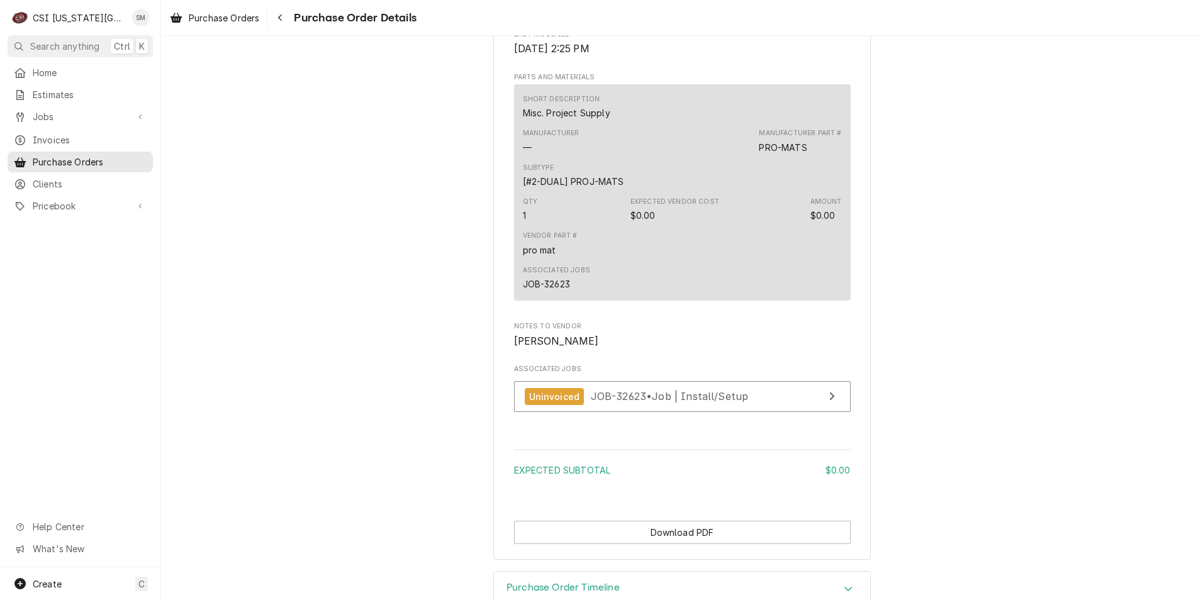
scroll to position [755, 0]
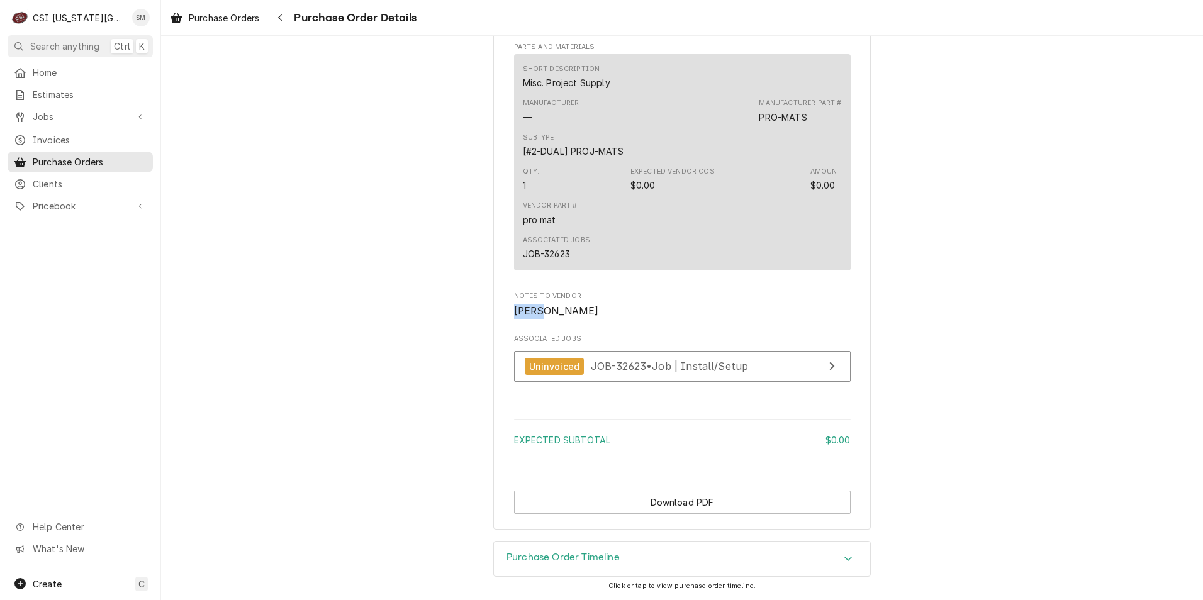
drag, startPoint x: 508, startPoint y: 316, endPoint x: 556, endPoint y: 319, distance: 47.9
click at [559, 319] on span "damon" at bounding box center [682, 311] width 337 height 15
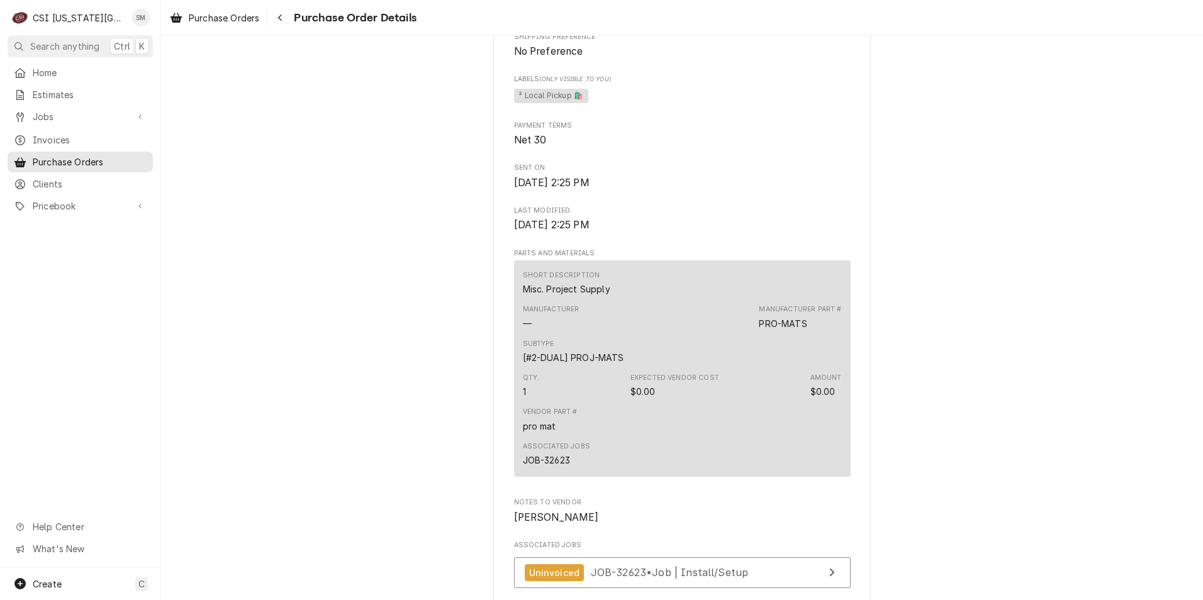
scroll to position [629, 0]
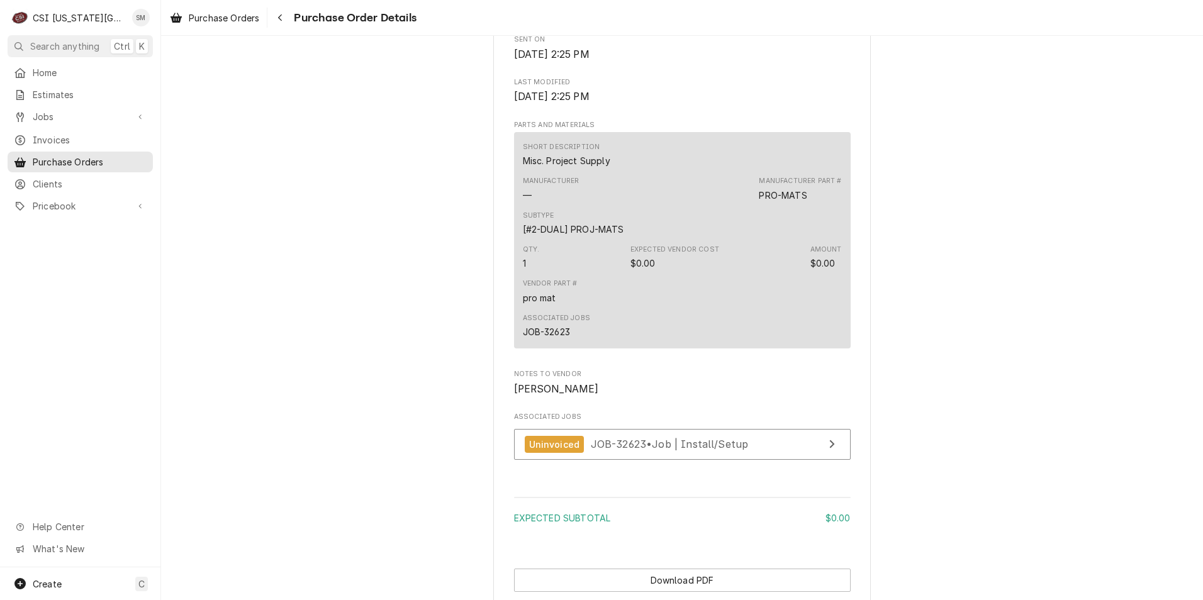
drag, startPoint x: 513, startPoint y: 381, endPoint x: 598, endPoint y: 381, distance: 85.6
click at [598, 349] on div "Short Description Misc. Project Supply Manufacturer — Manufacturer Part # PRO-M…" at bounding box center [682, 240] width 337 height 216
drag, startPoint x: 613, startPoint y: 373, endPoint x: 627, endPoint y: 363, distance: 16.6
click at [615, 343] on div "Associated Jobs JOB-32623" at bounding box center [682, 326] width 319 height 34
drag, startPoint x: 540, startPoint y: 108, endPoint x: 697, endPoint y: 121, distance: 156.5
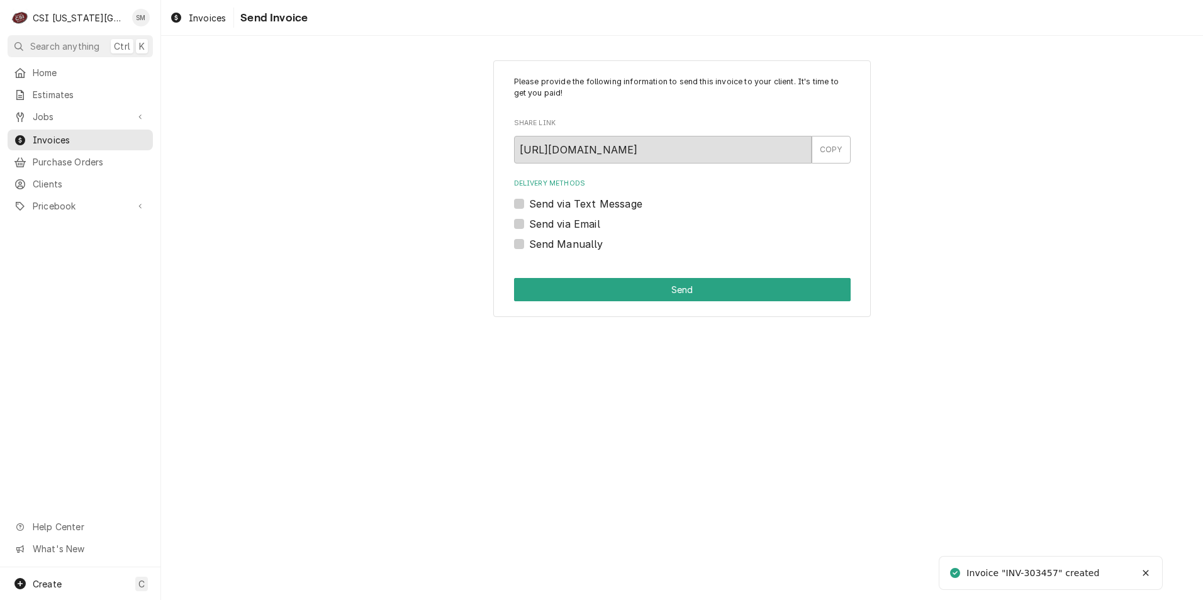
click at [529, 221] on label "Send via Email" at bounding box center [564, 223] width 71 height 15
click at [529, 221] on input "Send via Email" at bounding box center [697, 230] width 337 height 28
checkbox input "true"
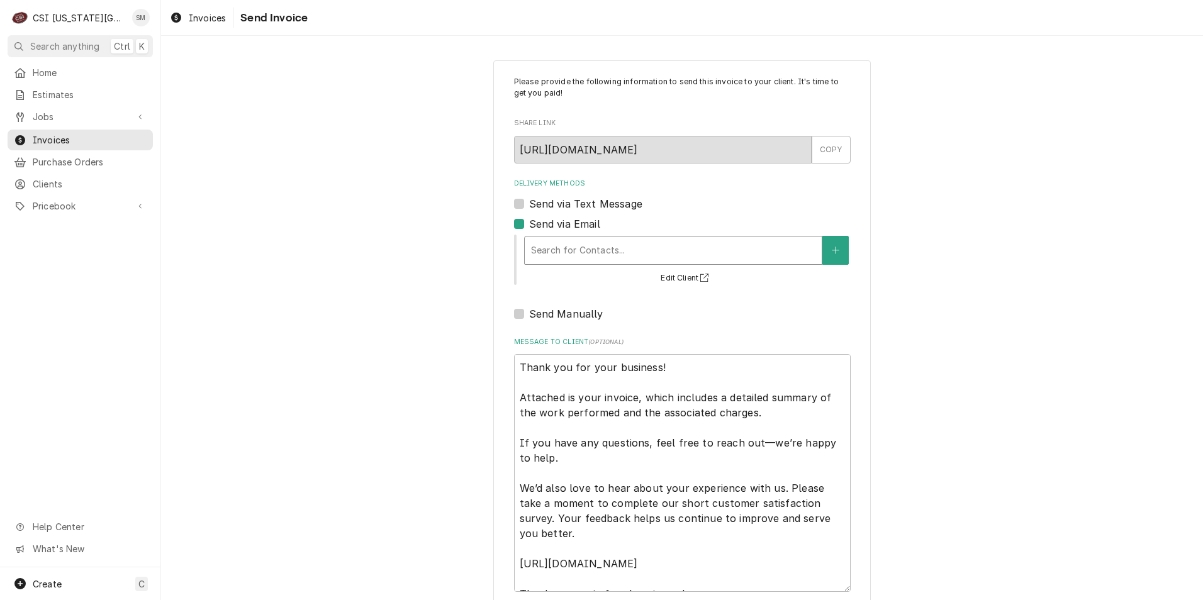
click at [588, 253] on div "Delivery Methods" at bounding box center [673, 250] width 284 height 23
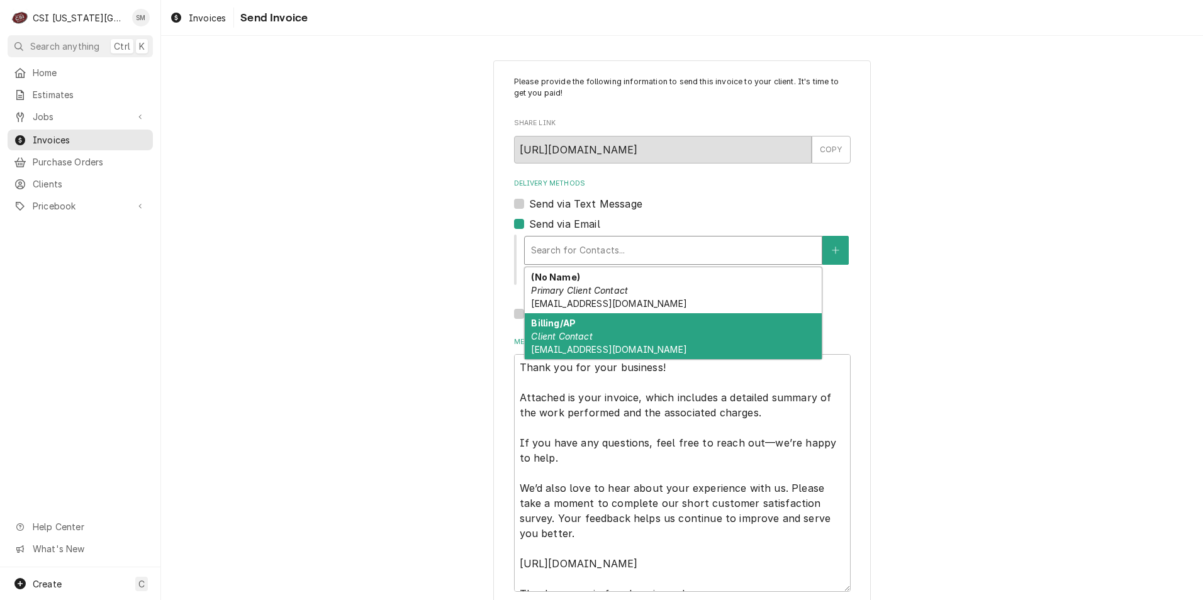
click at [602, 344] on span "invoices@fordstl.com" at bounding box center [608, 349] width 155 height 11
type textarea "x"
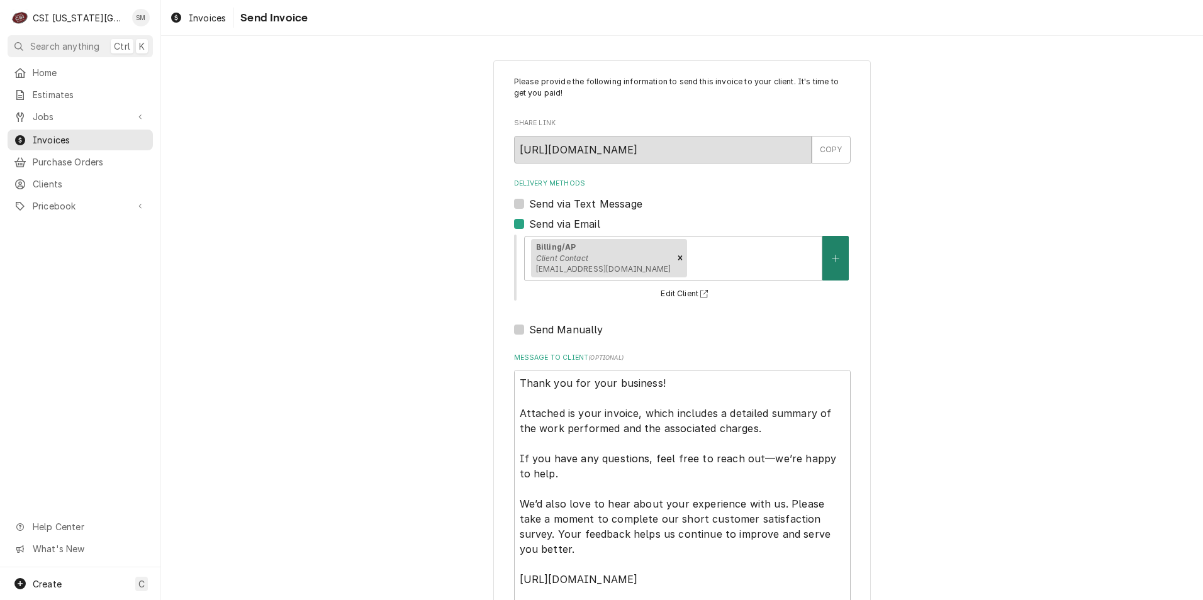
click at [832, 260] on icon "Create New Contact" at bounding box center [836, 258] width 8 height 9
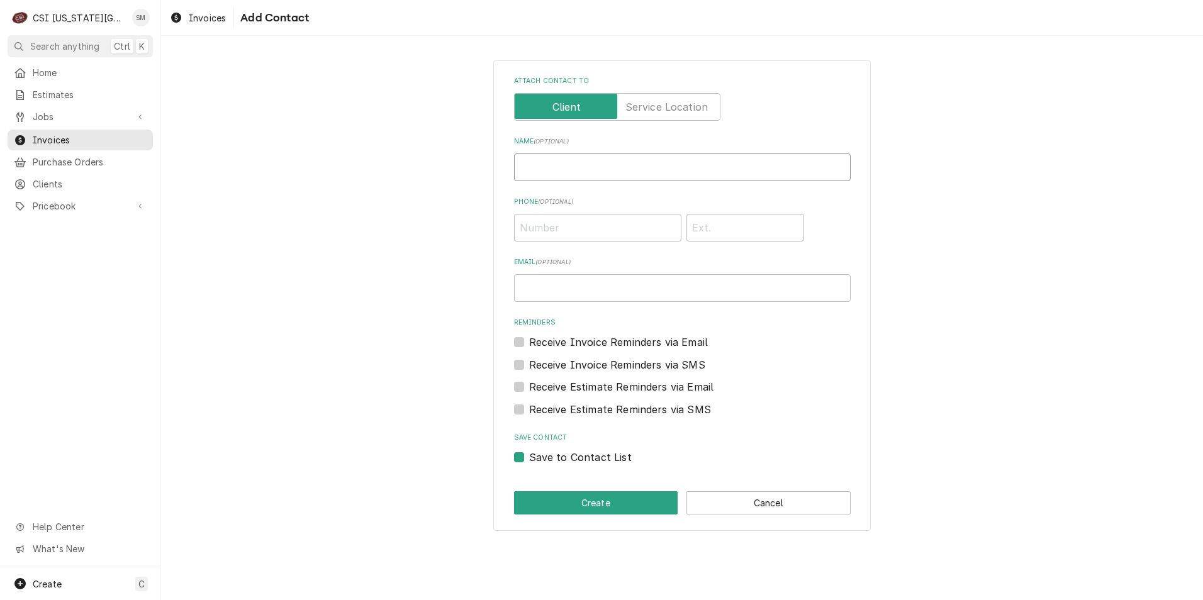
click at [568, 172] on input "Name ( optional )" at bounding box center [682, 168] width 337 height 28
type input "Sean Michael Mckelvey"
type input "(816) 879-8659"
type input "Sean.Mckelvey@csi1.com"
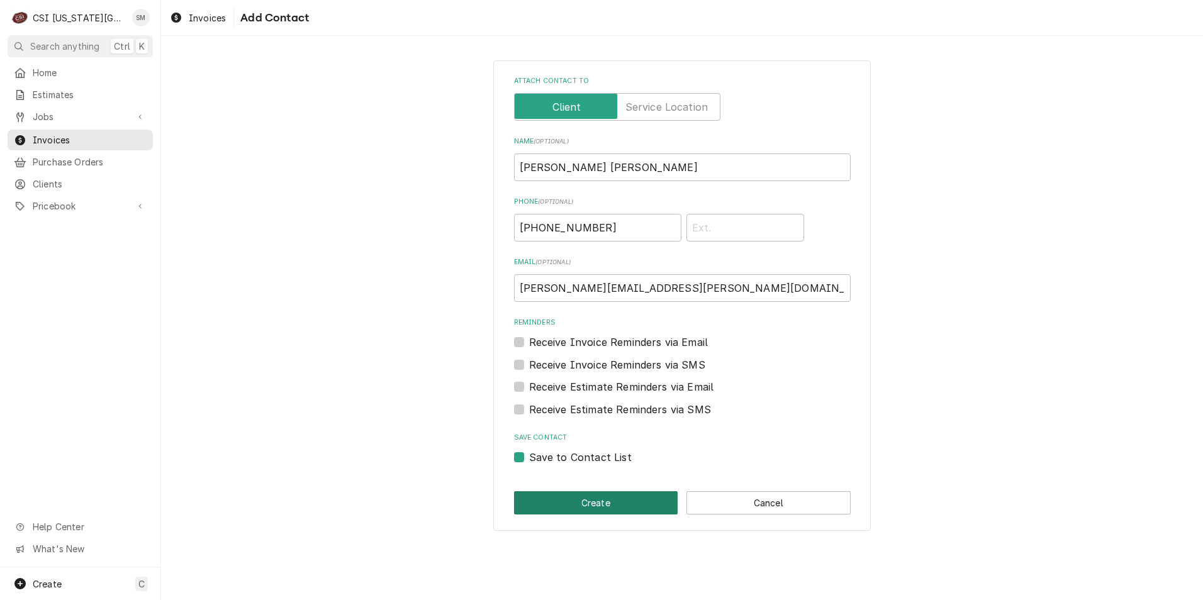
click at [608, 509] on button "Create" at bounding box center [596, 502] width 164 height 23
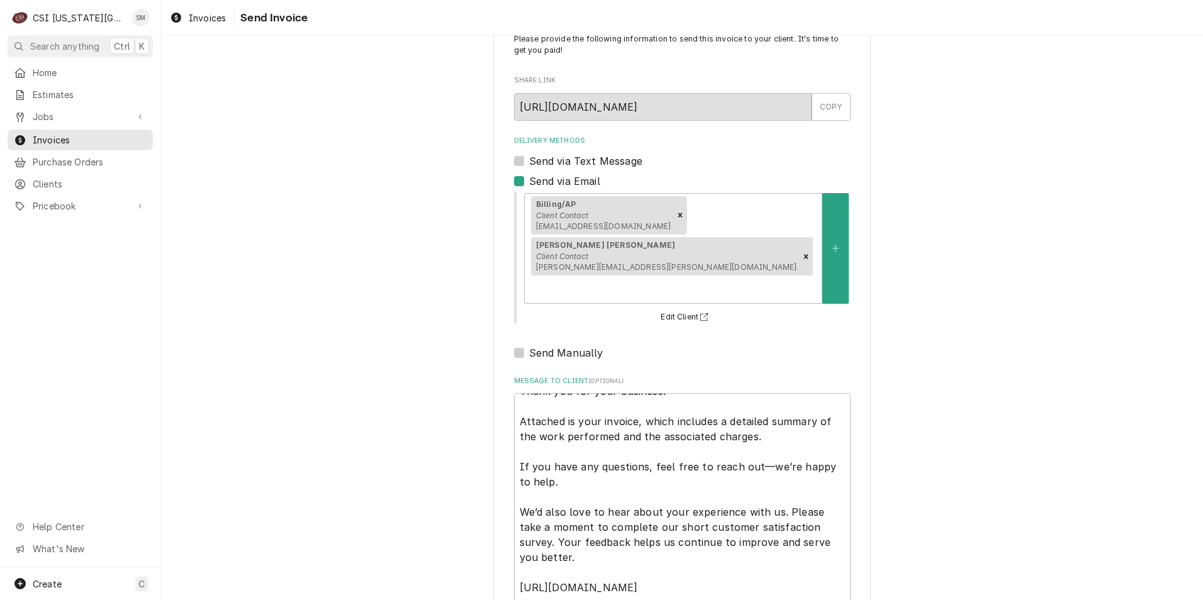
scroll to position [84, 0]
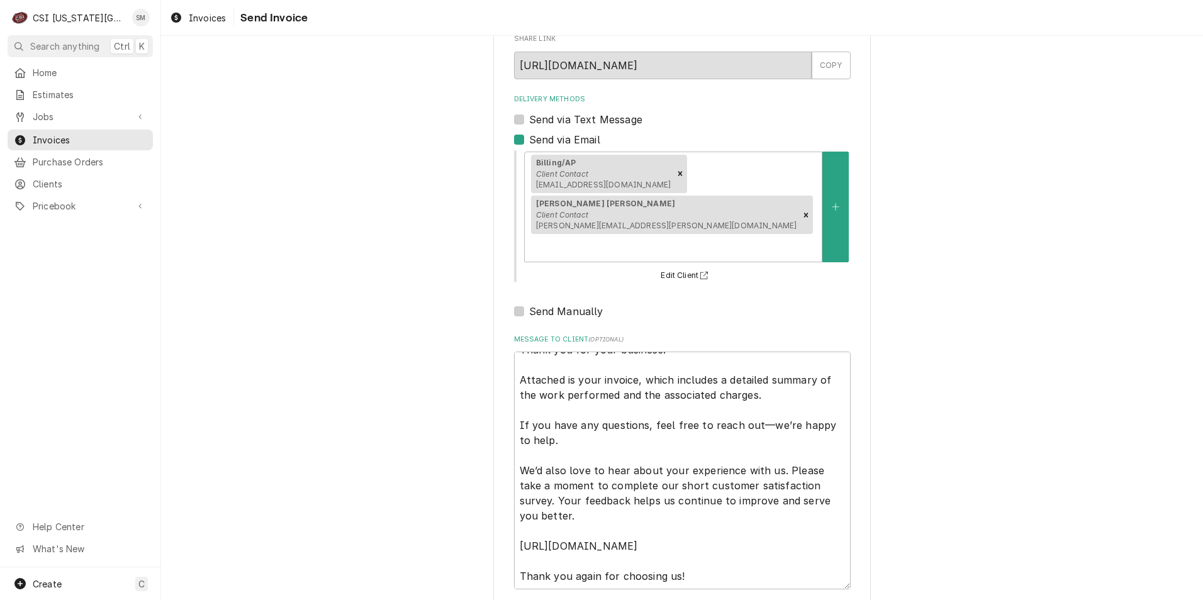
type textarea "x"
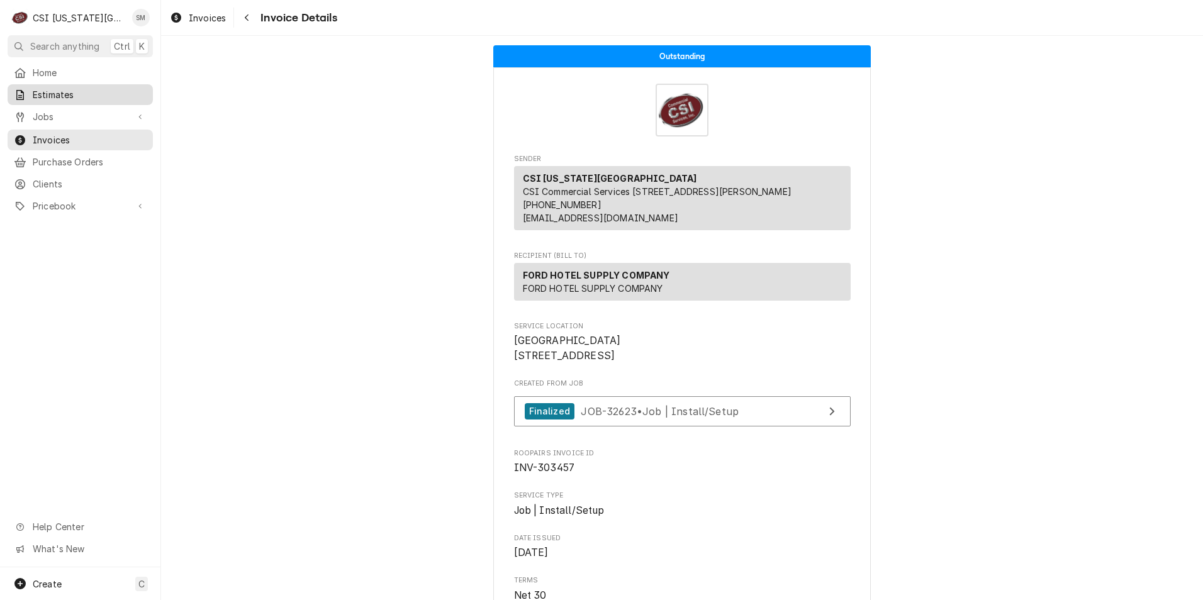
click at [55, 92] on span "Estimates" at bounding box center [90, 94] width 114 height 13
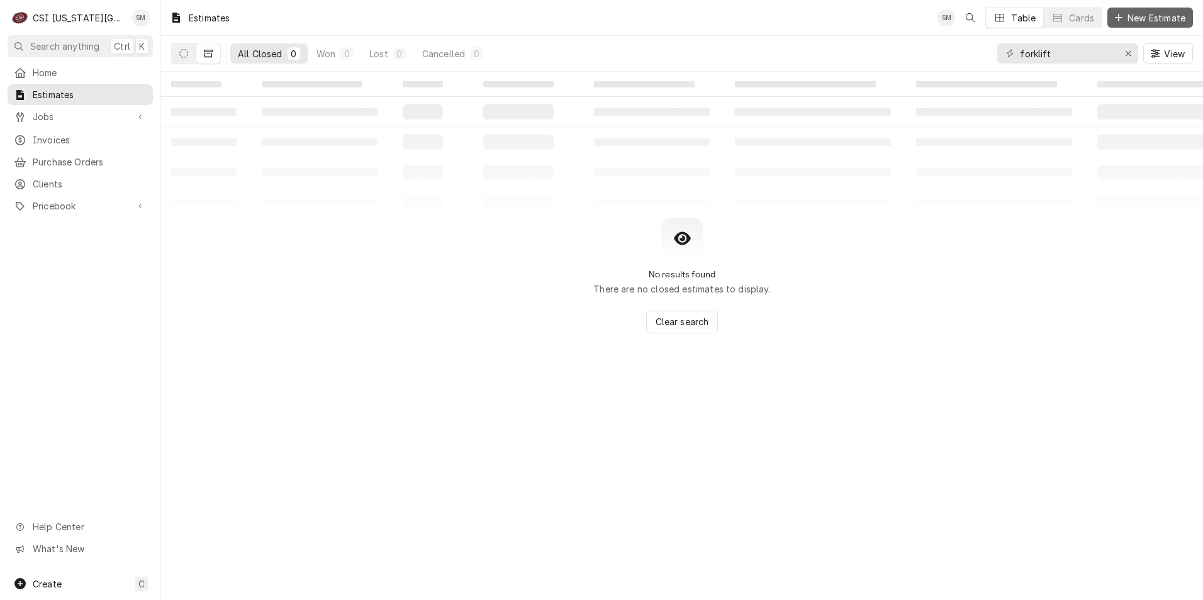
click at [1138, 22] on span "New Estimate" at bounding box center [1156, 17] width 63 height 13
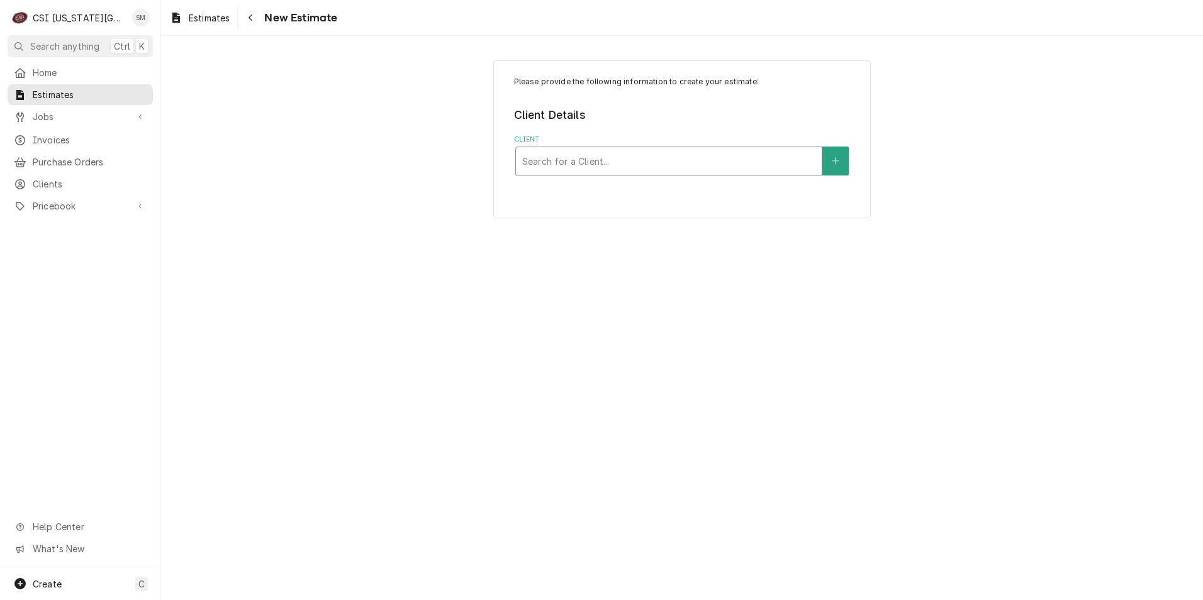
click at [722, 166] on div "Client" at bounding box center [668, 161] width 293 height 23
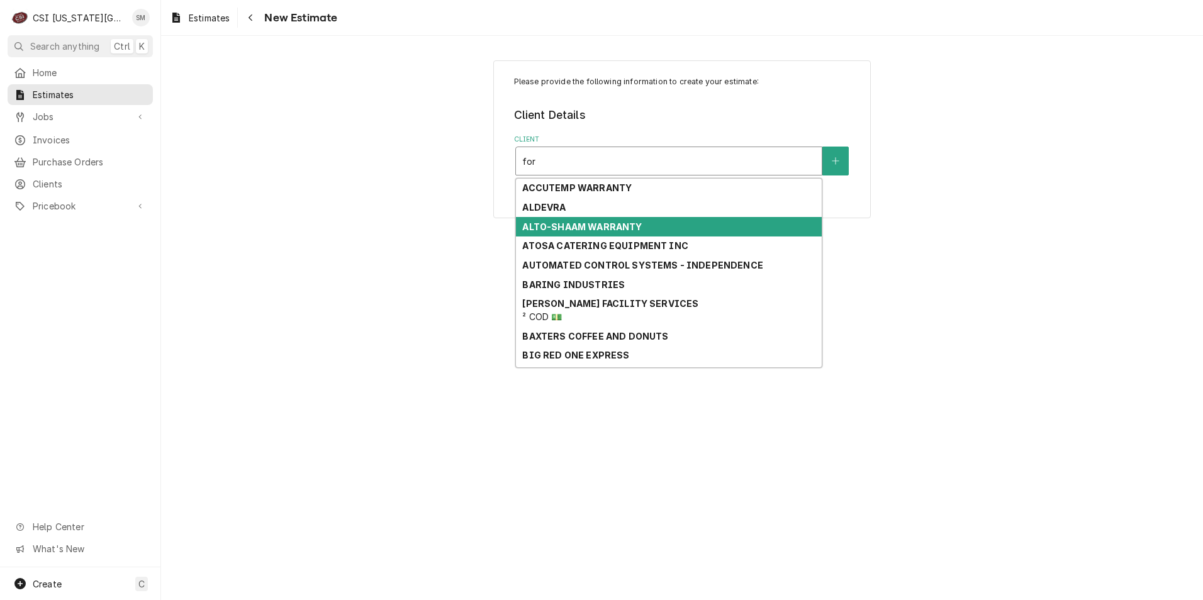
type input "ford"
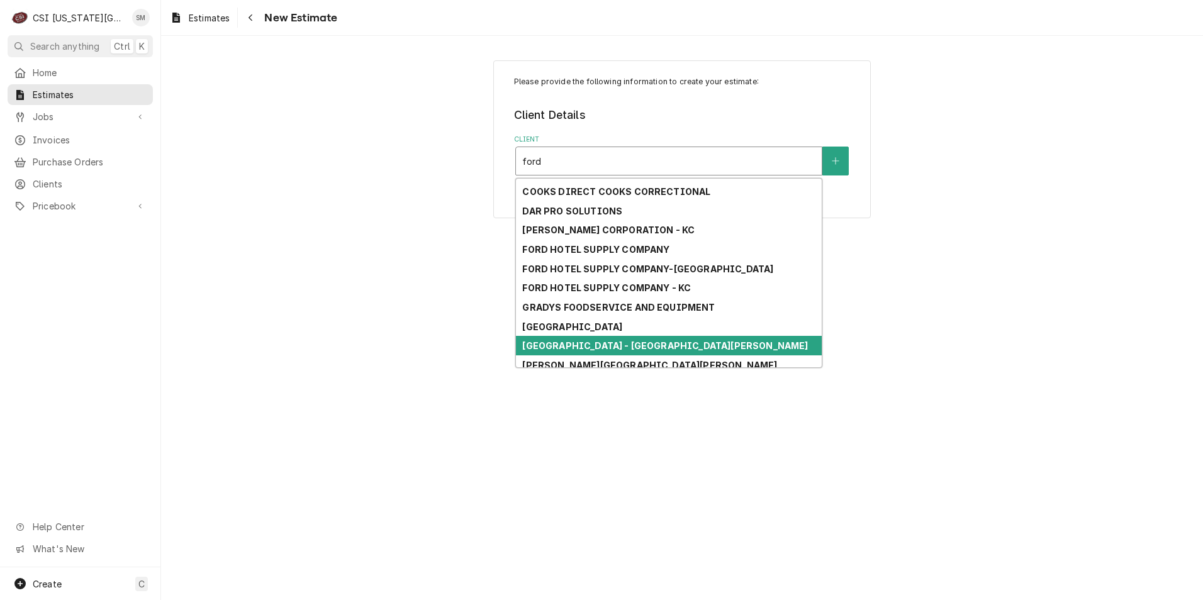
scroll to position [126, 0]
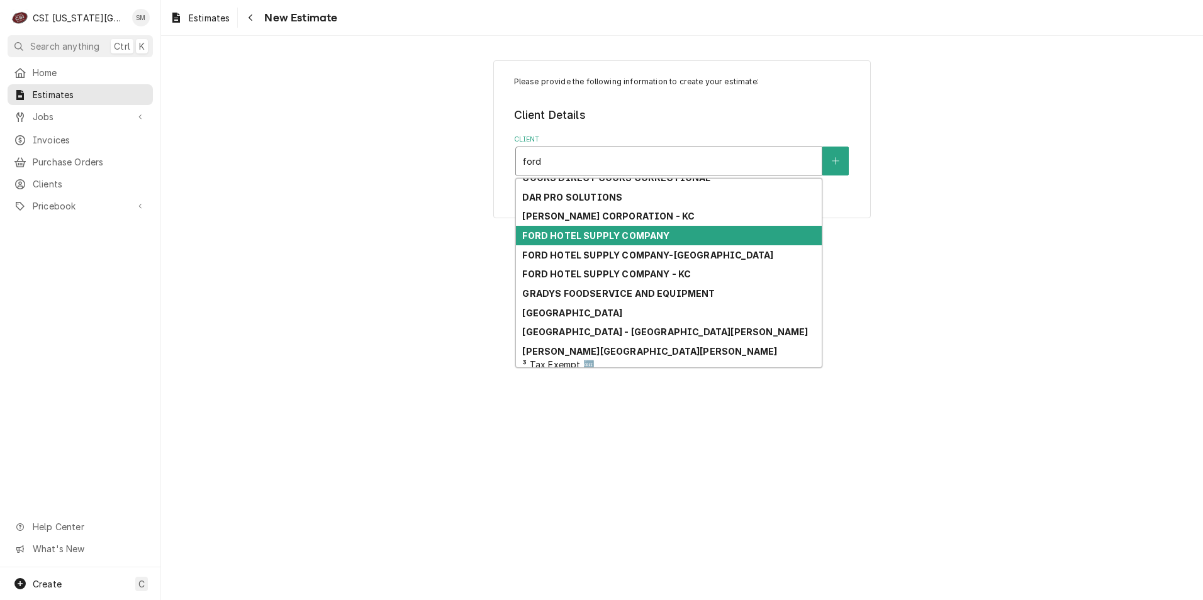
click at [614, 237] on strong "FORD HOTEL SUPPLY COMPANY" at bounding box center [595, 235] width 147 height 11
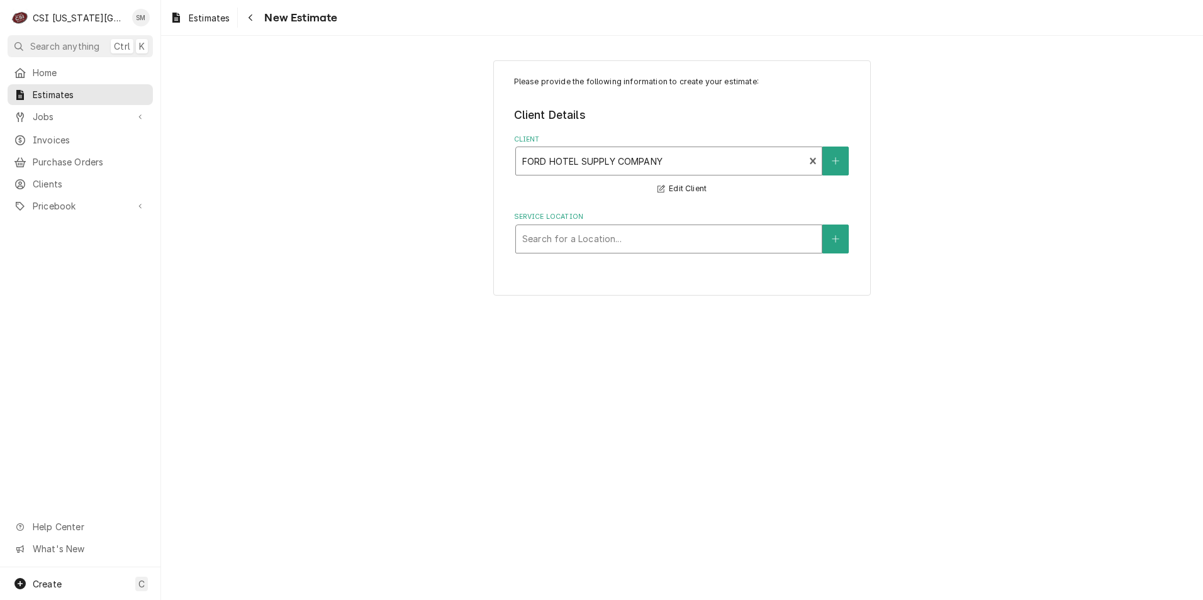
click at [720, 247] on div "Service Location" at bounding box center [668, 239] width 293 height 23
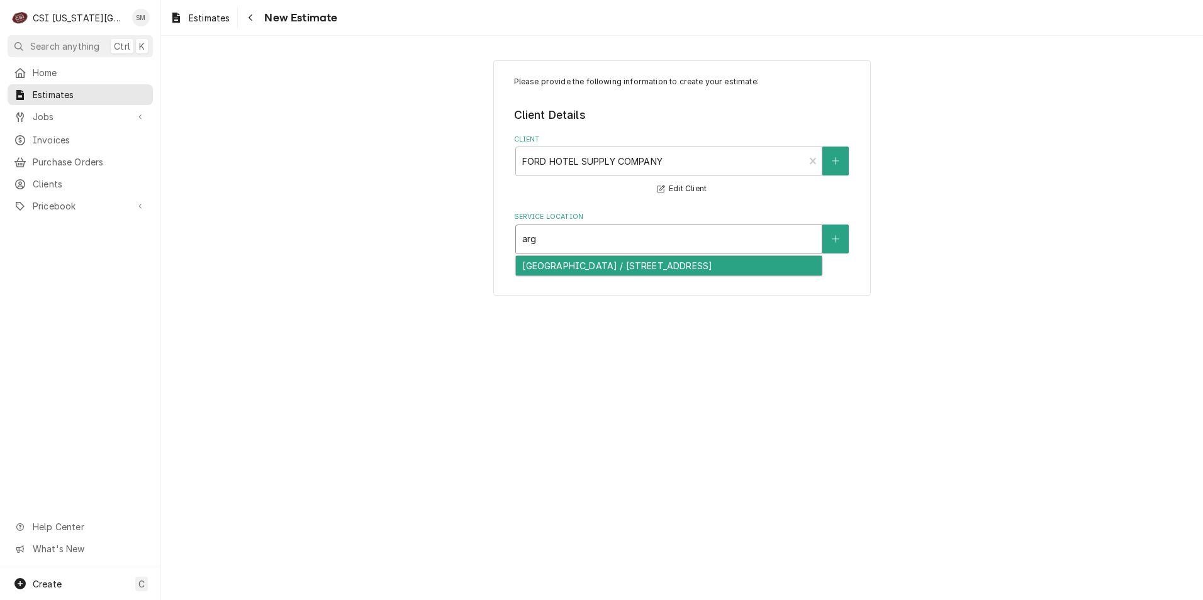
type input "argo"
click at [606, 266] on div "[GEOGRAPHIC_DATA] / [STREET_ADDRESS]" at bounding box center [669, 266] width 306 height 20
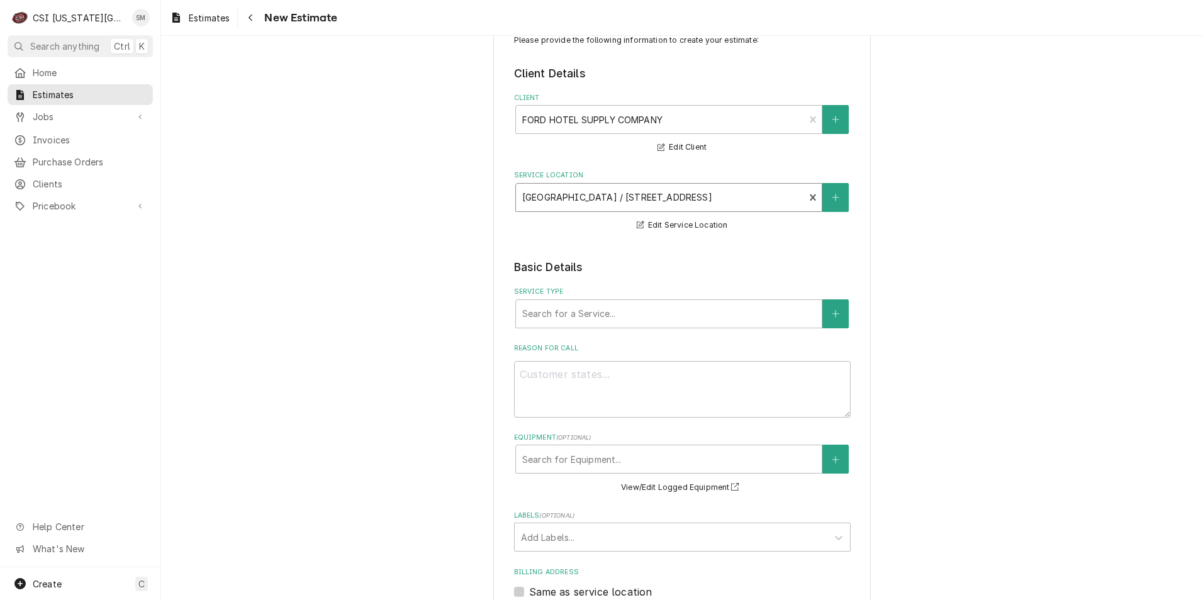
scroll to position [63, 0]
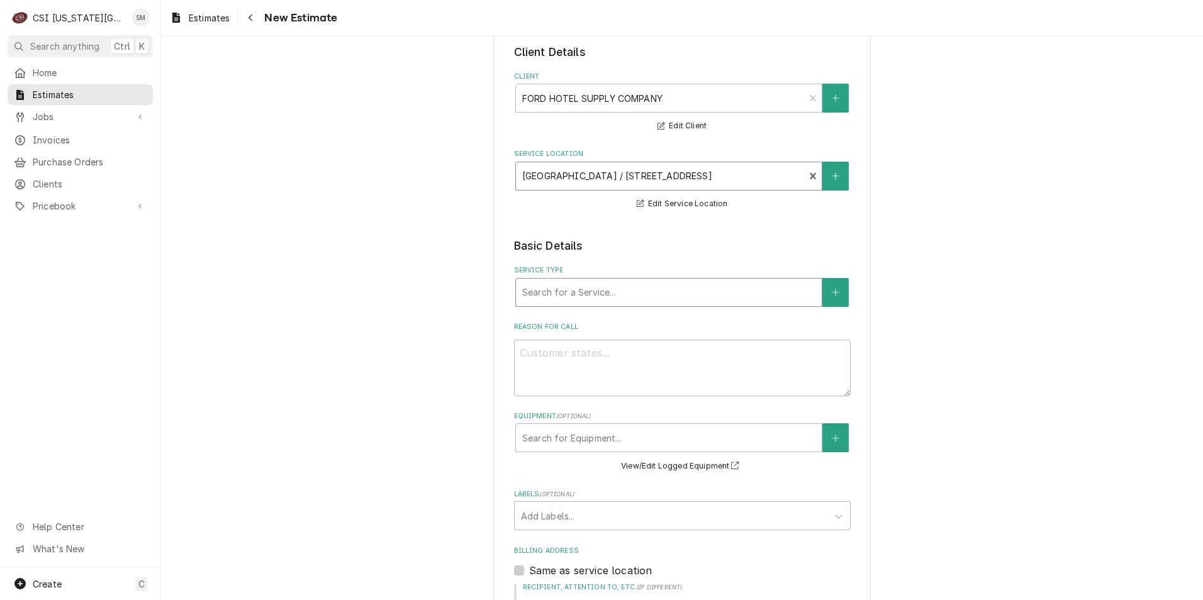
click at [622, 293] on div "Service Type" at bounding box center [668, 292] width 293 height 23
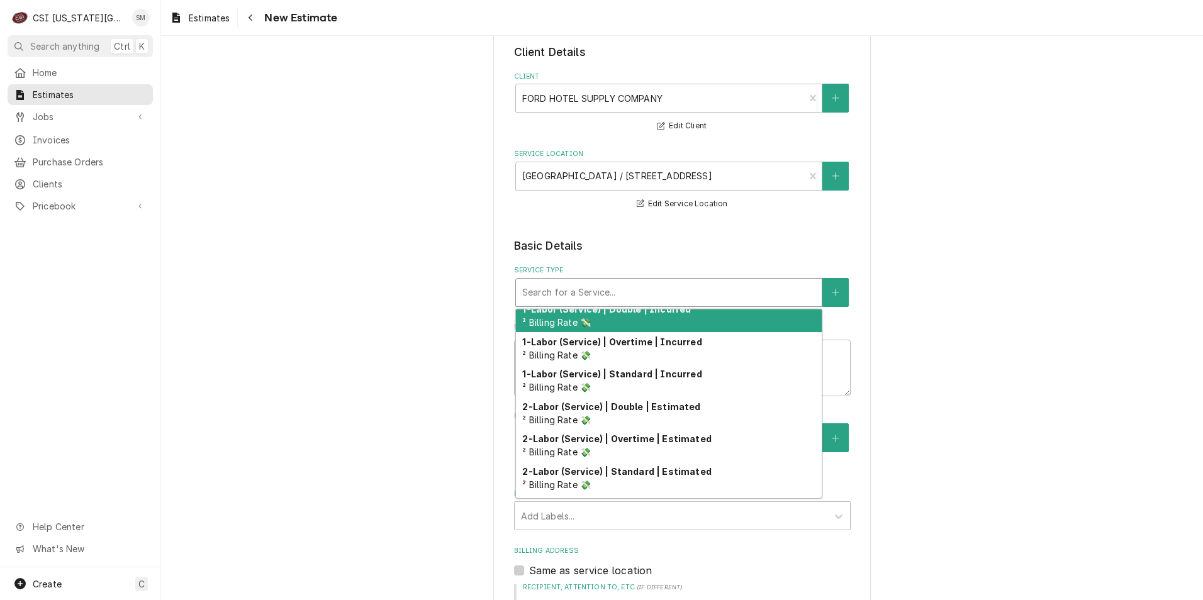
scroll to position [0, 0]
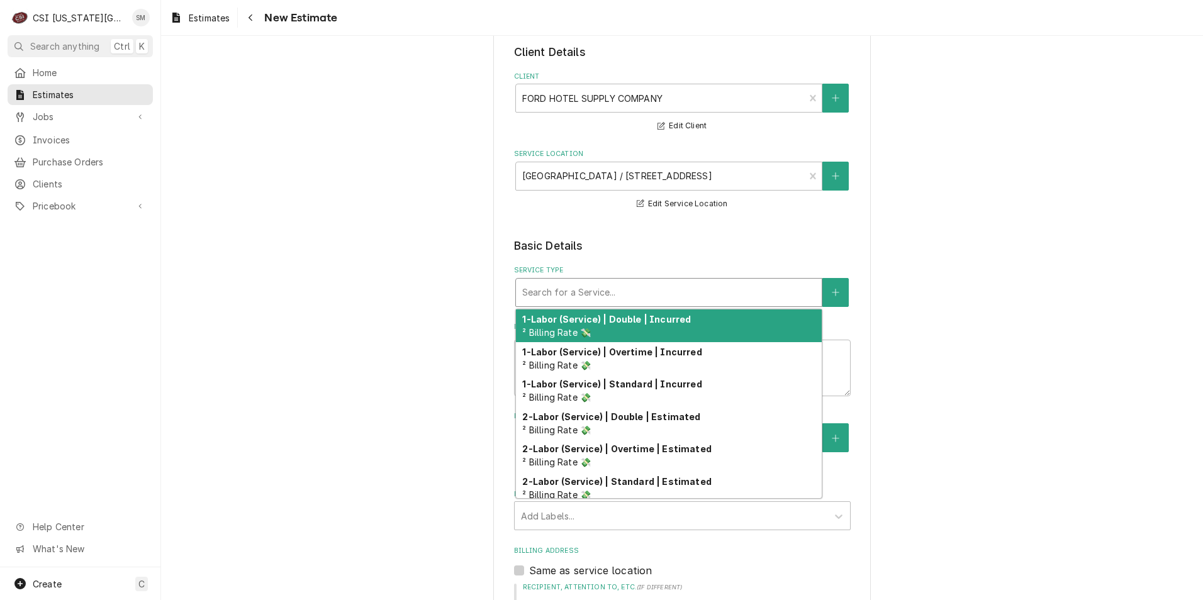
type textarea "x"
type input "j"
type textarea "x"
type input "jo"
type textarea "x"
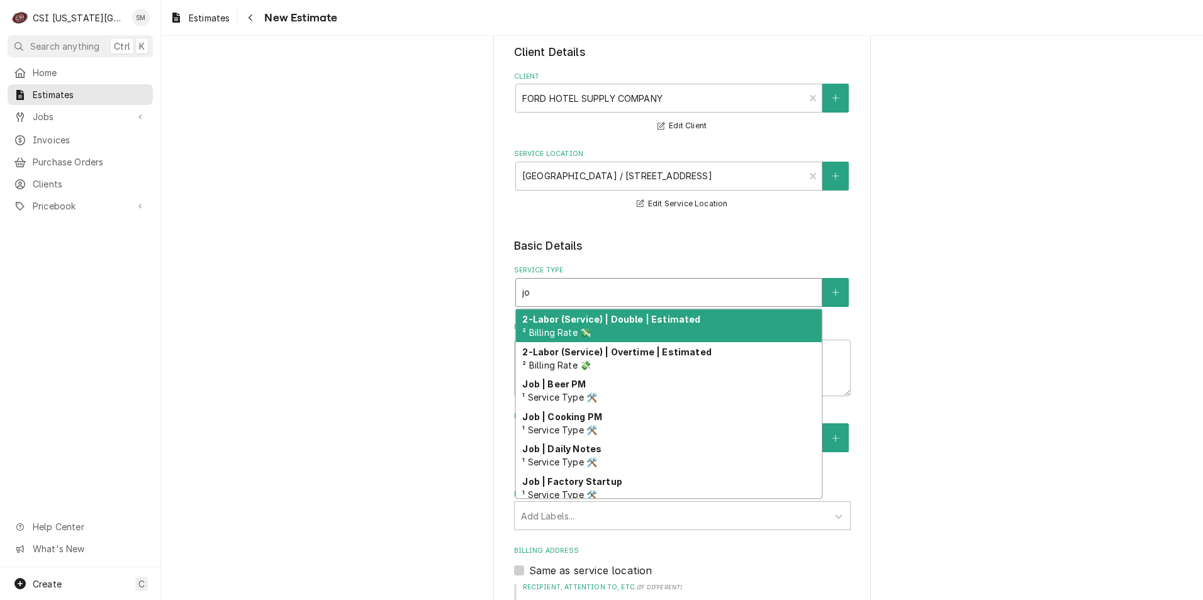
type input "job"
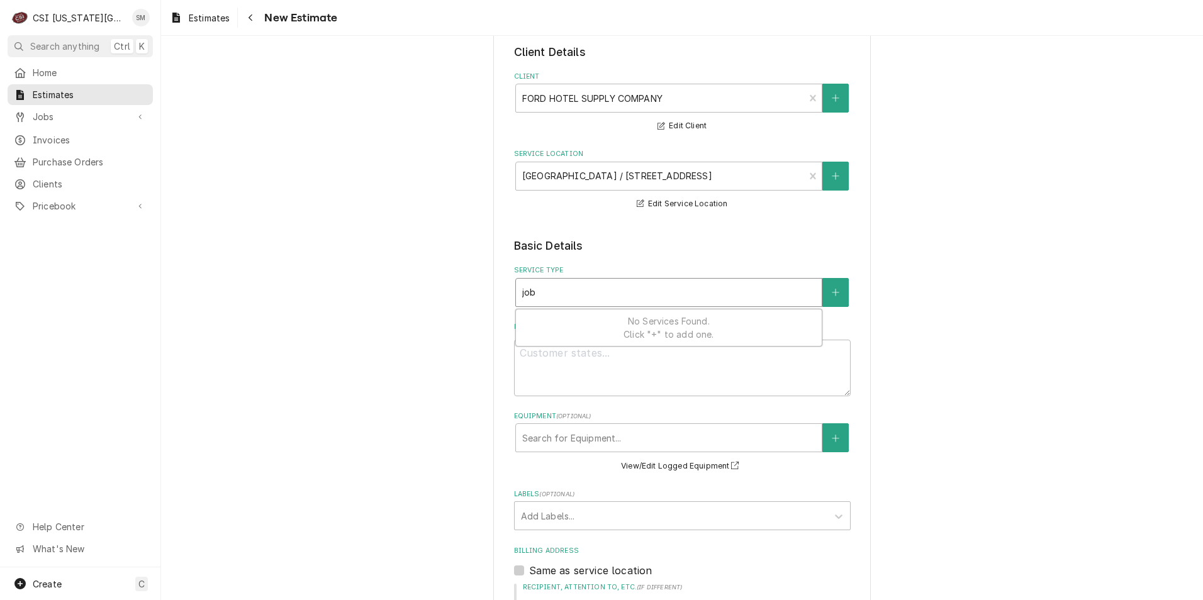
type textarea "x"
type input "job"
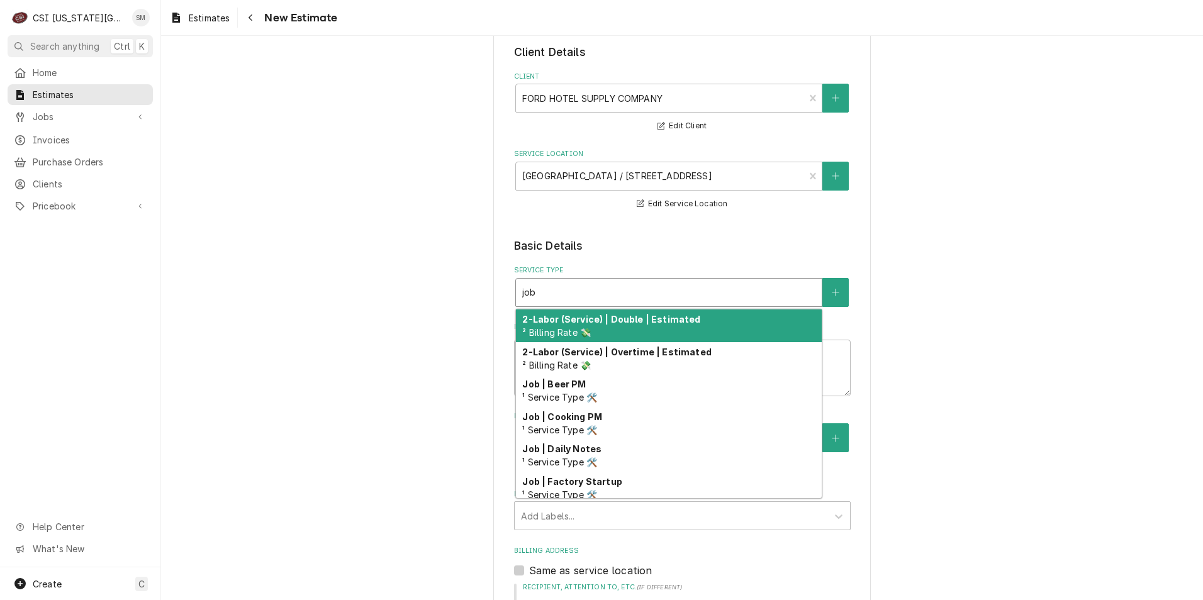
type textarea "x"
type input "job i"
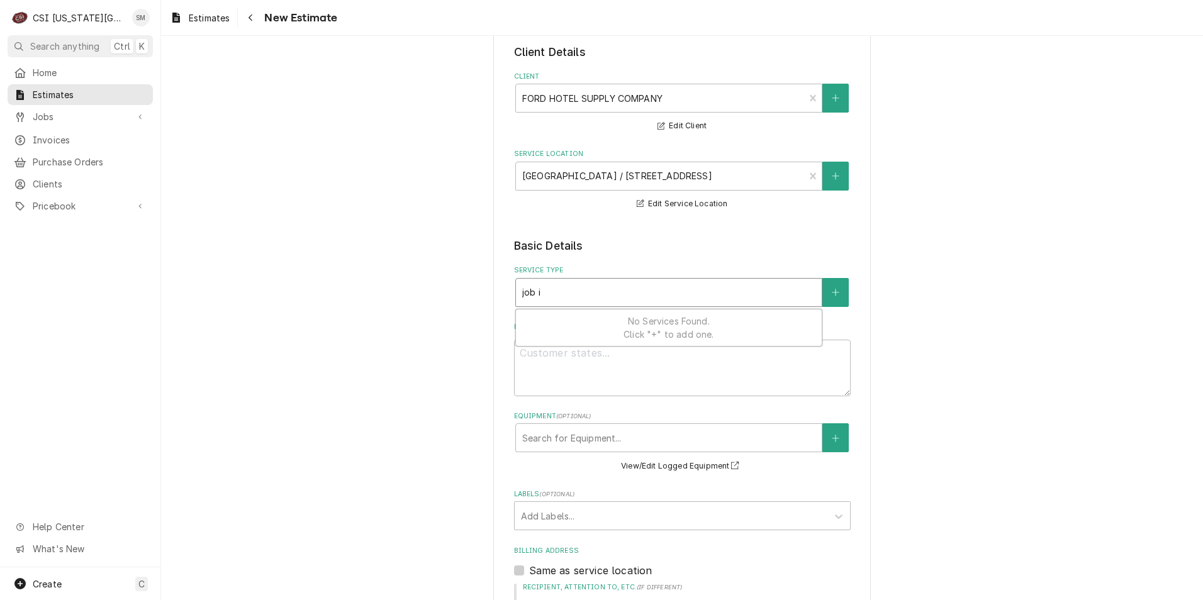
type textarea "x"
type input "job in"
type textarea "x"
type input "job ins"
type textarea "x"
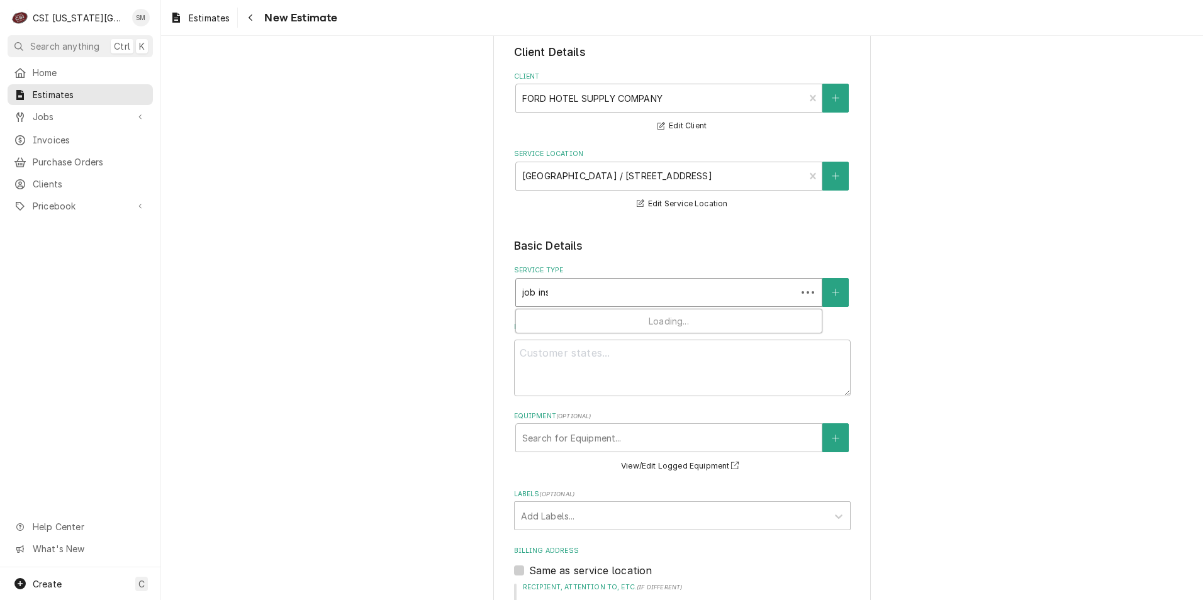
type input "job inst"
type textarea "x"
type input "job insta"
type textarea "x"
type input "job instal"
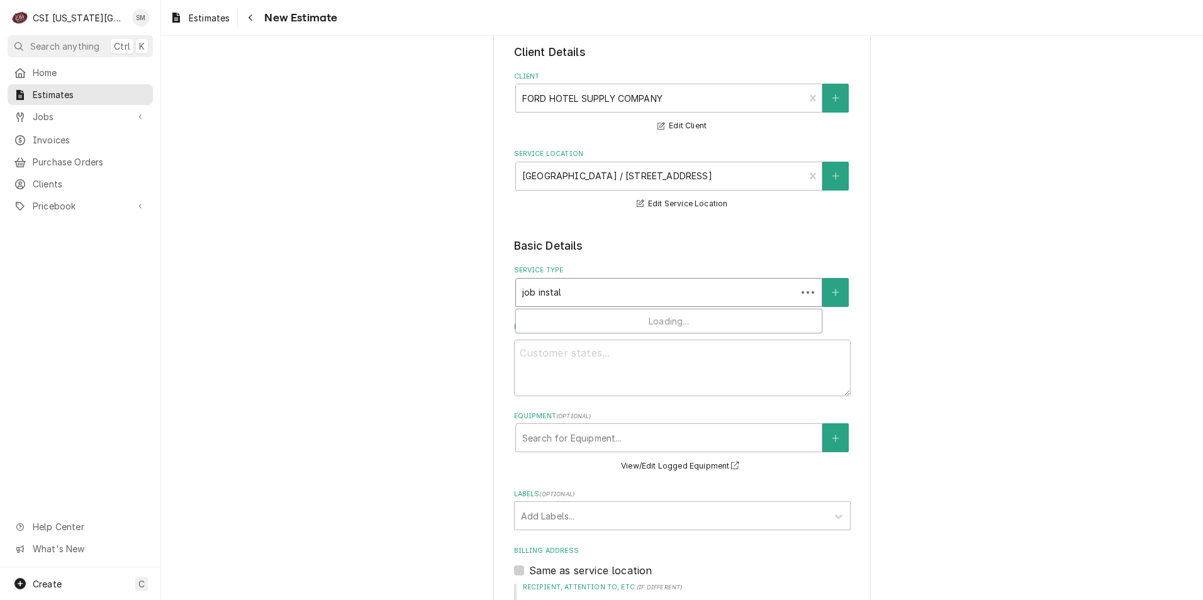
type textarea "x"
type input "job install"
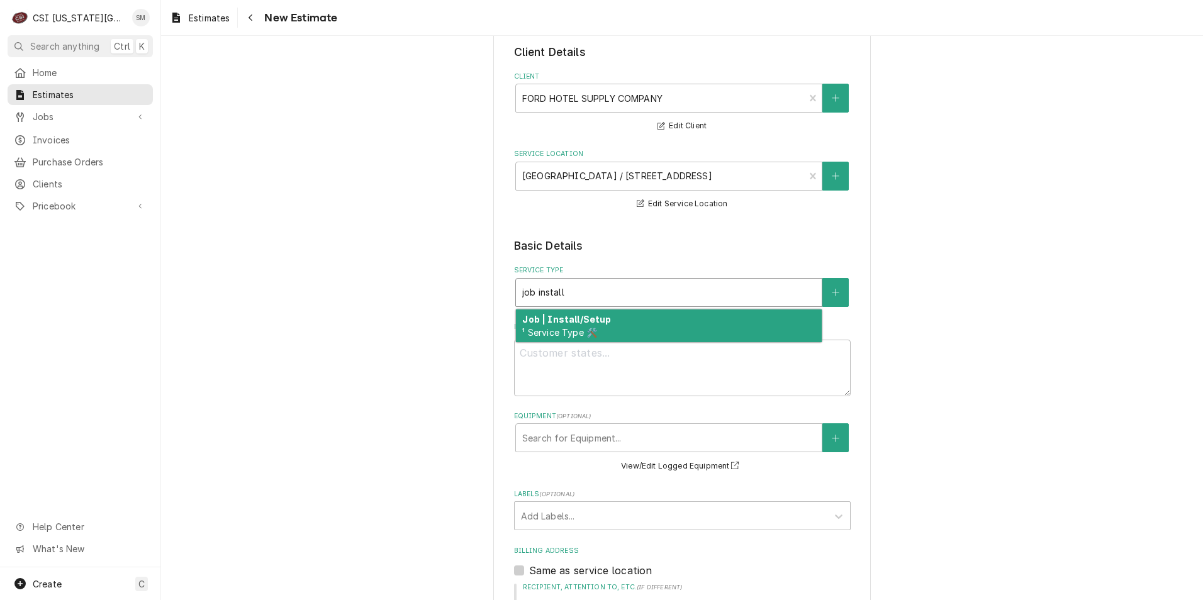
click at [583, 324] on strong "Job | Install/Setup" at bounding box center [566, 319] width 89 height 11
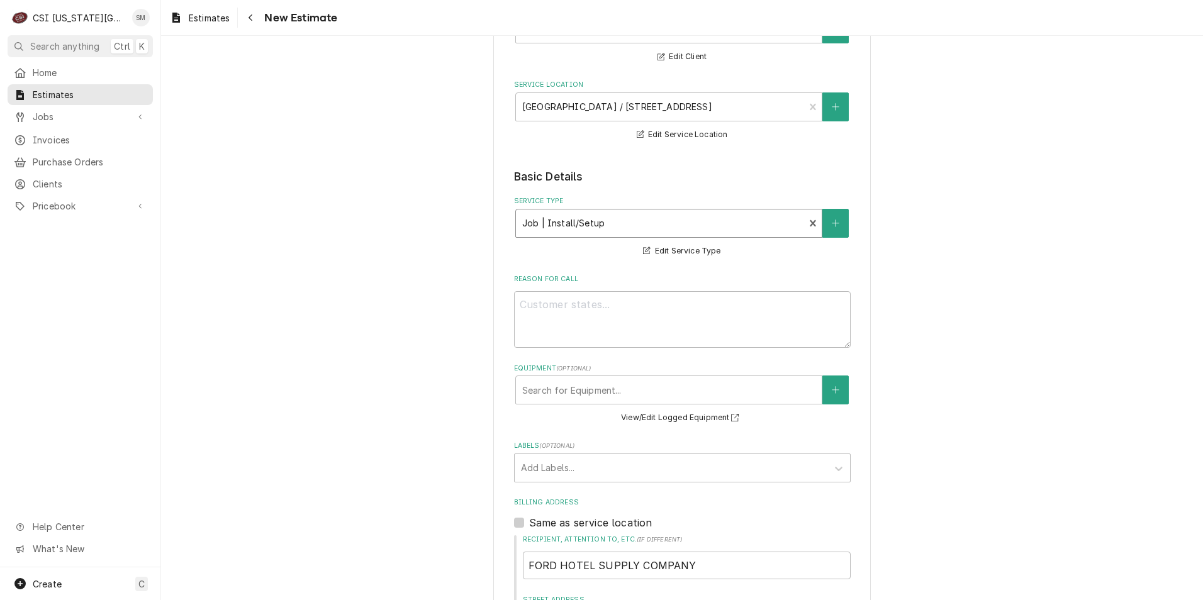
scroll to position [189, 0]
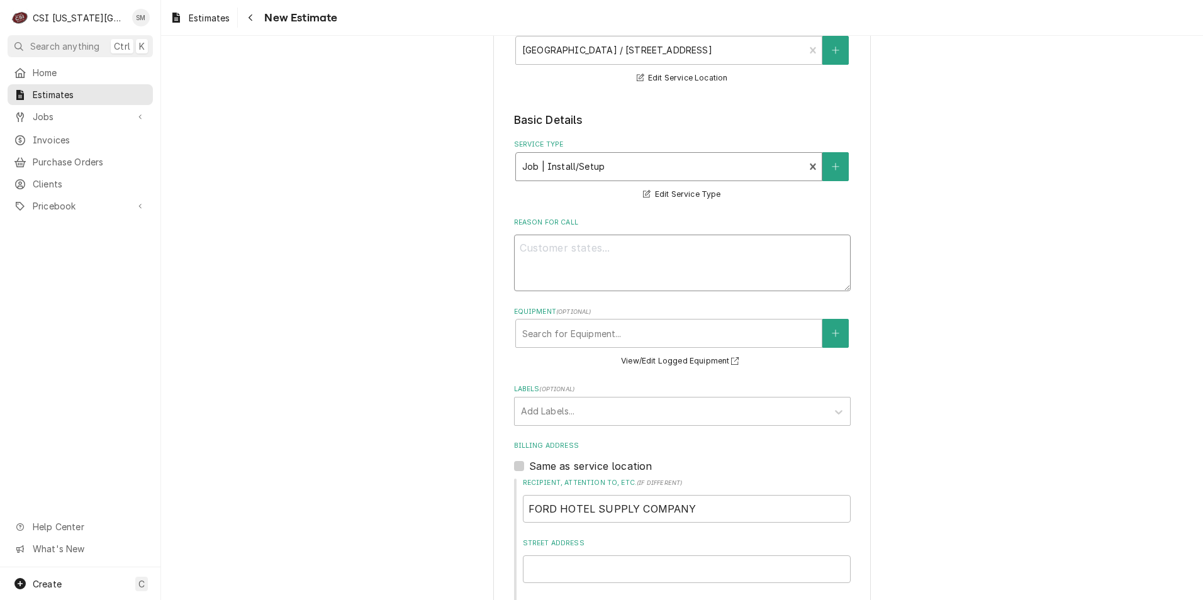
click at [559, 271] on textarea "Reason For Call" at bounding box center [682, 263] width 337 height 57
type textarea "x"
type textarea "Q"
type textarea "x"
type textarea "Qu"
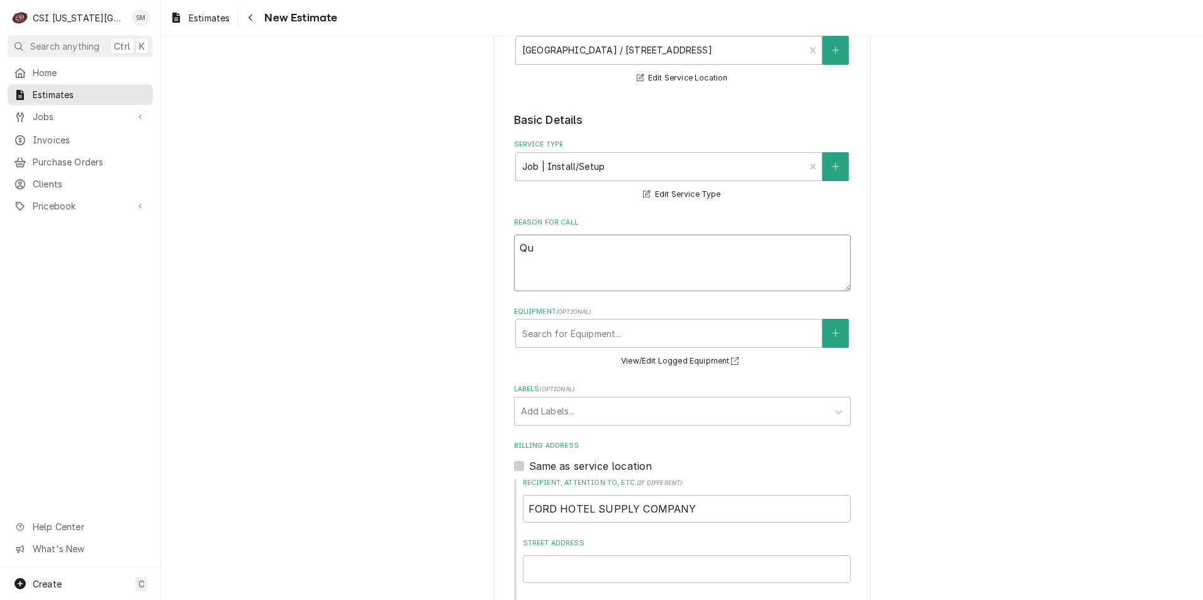
type textarea "x"
type textarea "Quo"
type textarea "x"
type textarea "Quot"
type textarea "x"
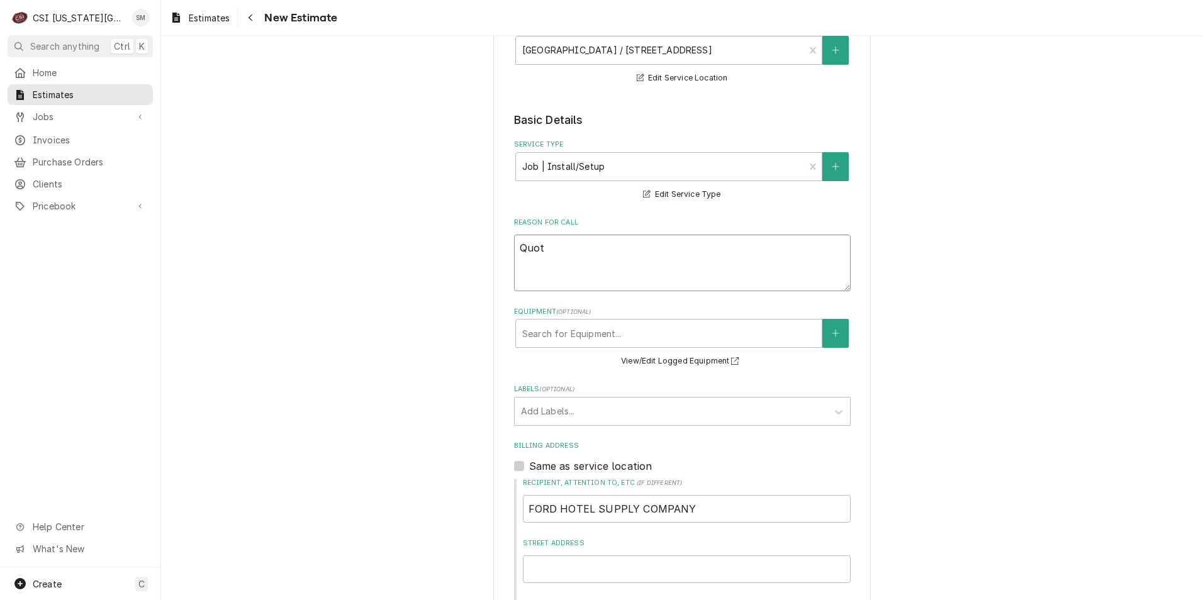
type textarea "Quote"
type textarea "x"
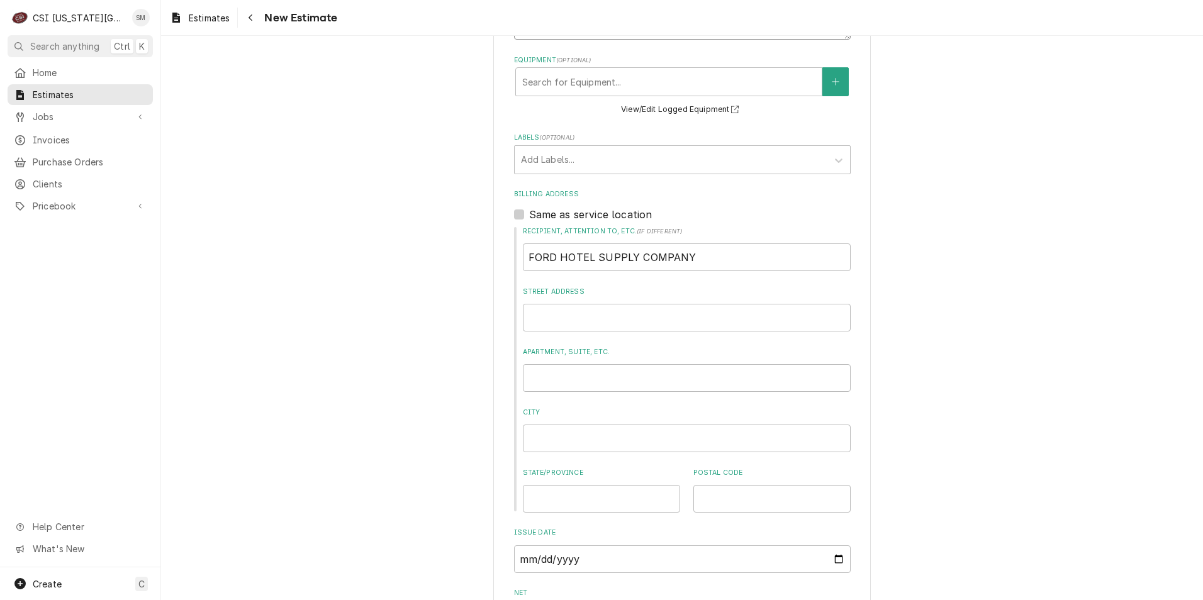
scroll to position [378, 0]
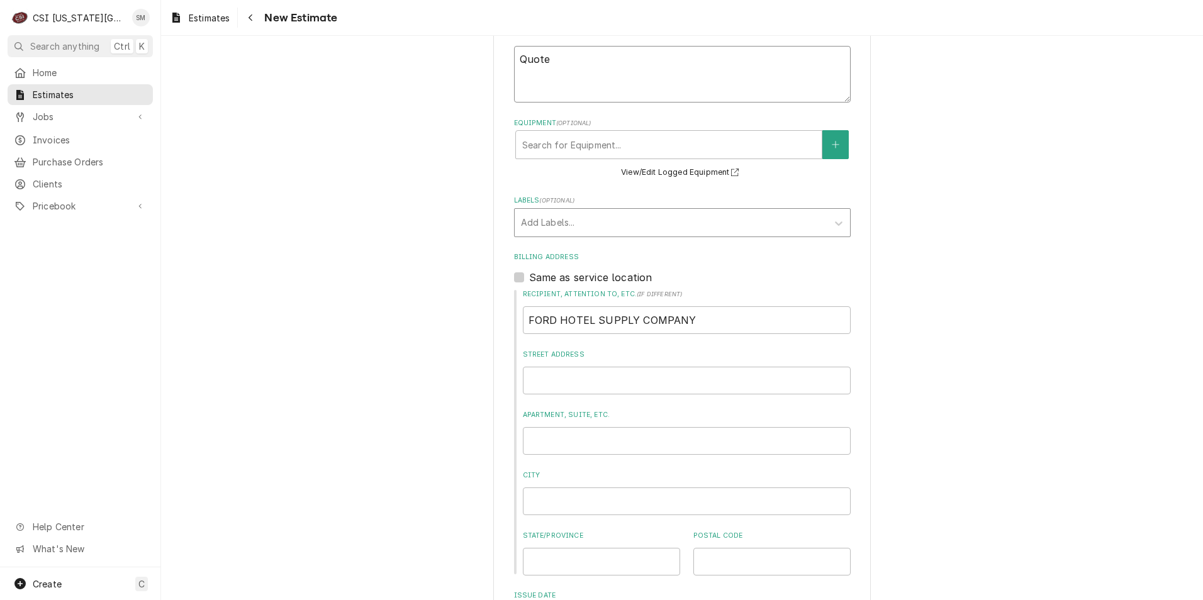
type textarea "Quote"
click at [580, 232] on div "Labels" at bounding box center [671, 222] width 300 height 23
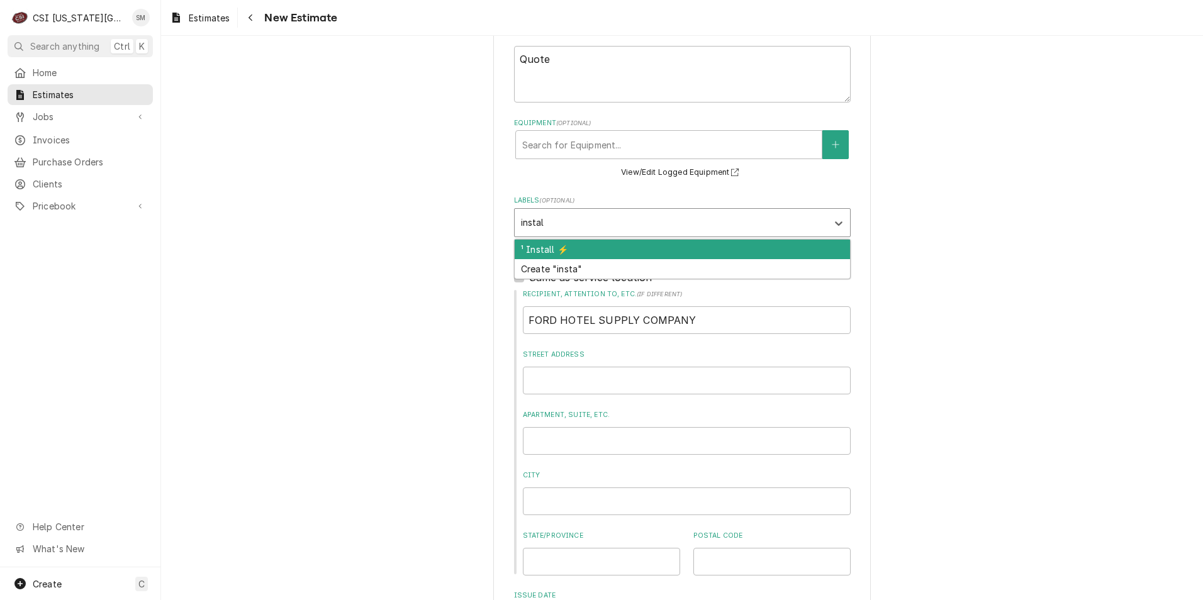
type input "install"
click at [543, 248] on div "¹ Install ⚡️" at bounding box center [682, 250] width 335 height 20
type textarea "x"
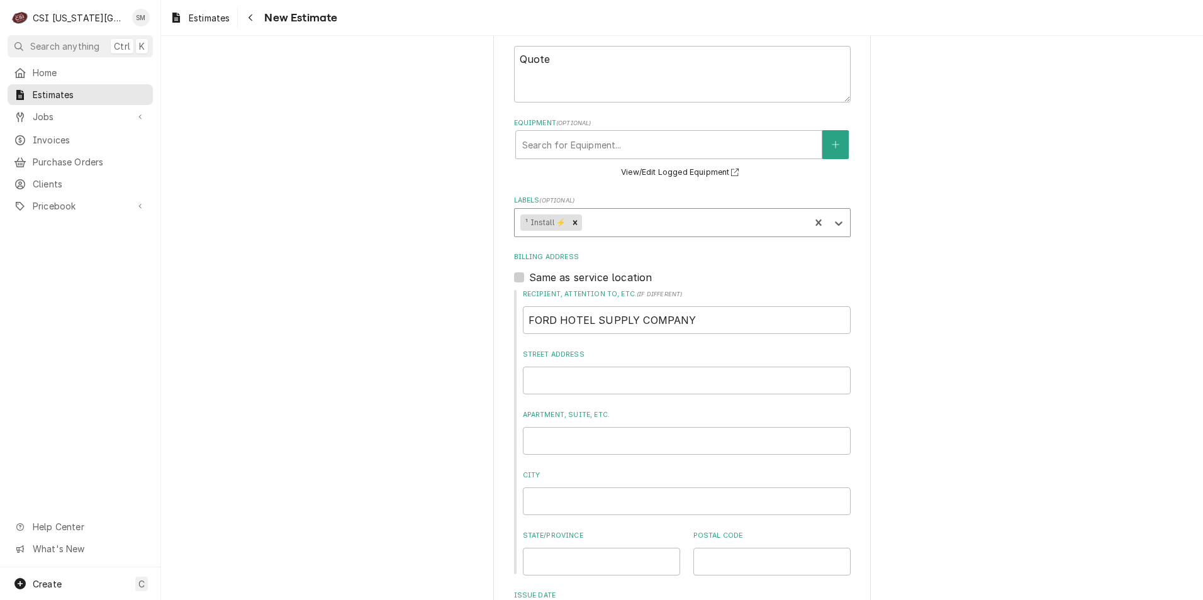
type textarea "x"
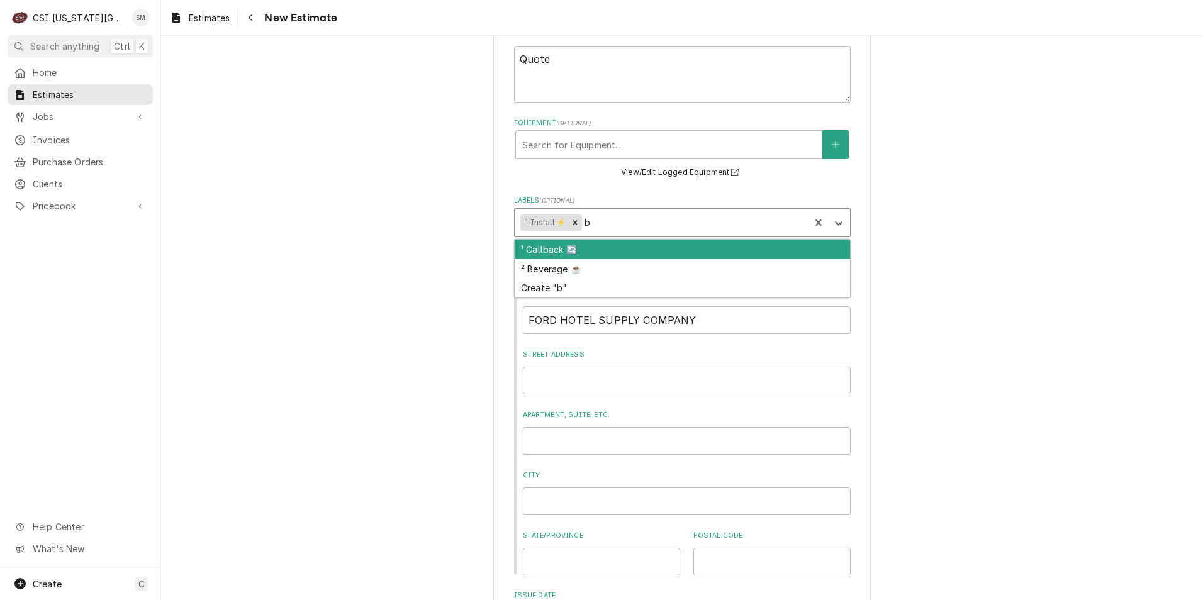
type input "be"
click at [564, 250] on div "² Beverage ☕️" at bounding box center [682, 250] width 335 height 20
type textarea "x"
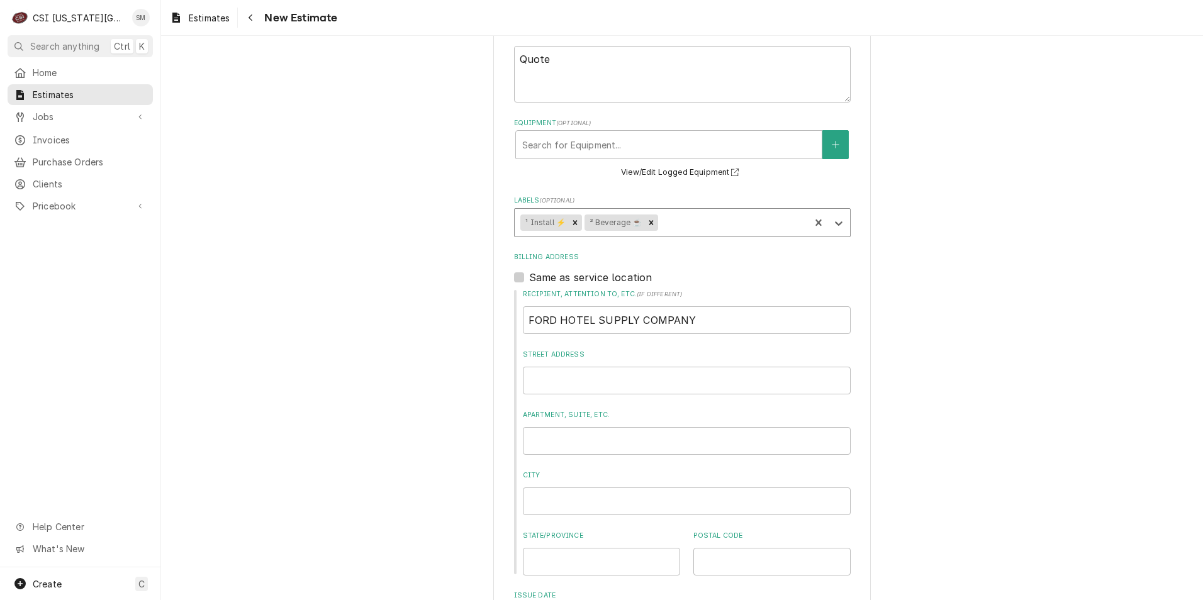
type textarea "x"
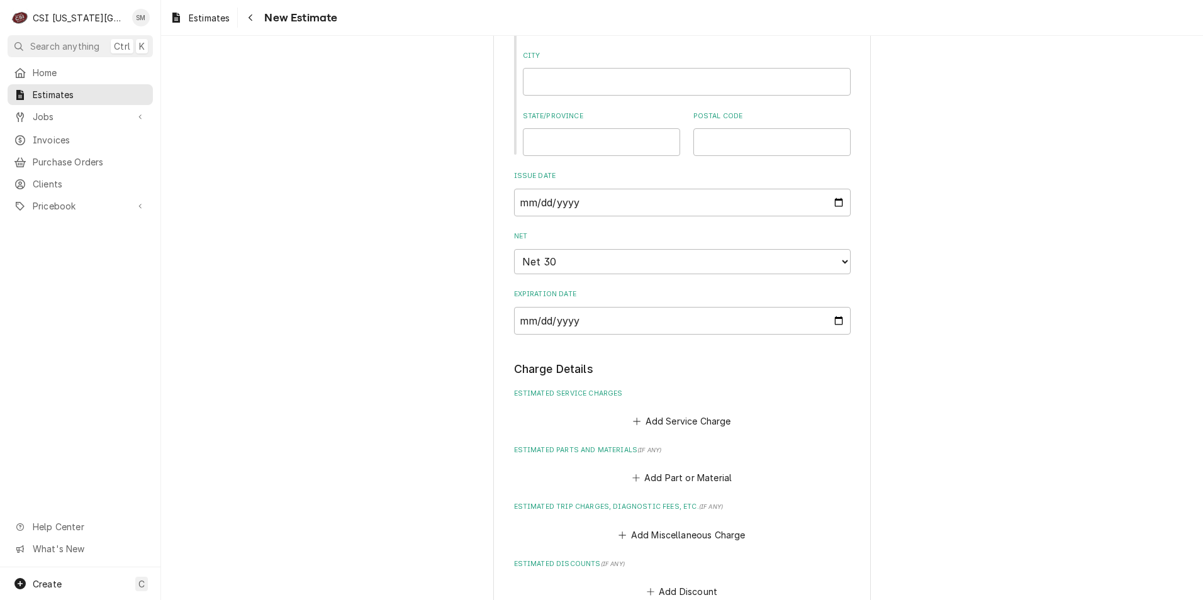
scroll to position [818, 0]
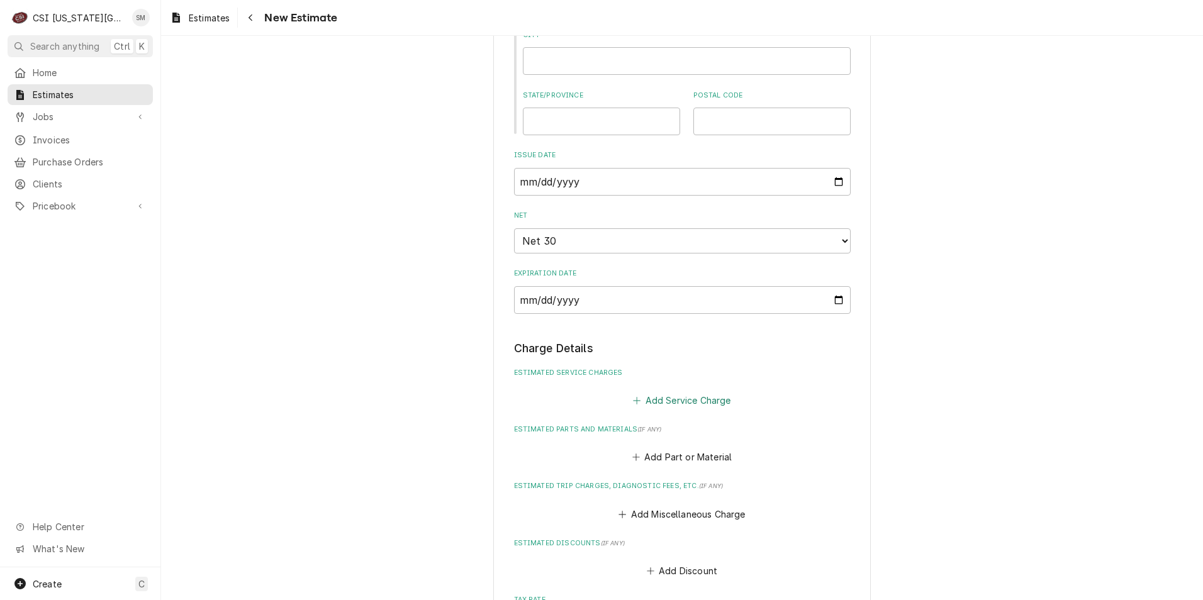
click at [640, 401] on button "Add Service Charge" at bounding box center [682, 400] width 102 height 18
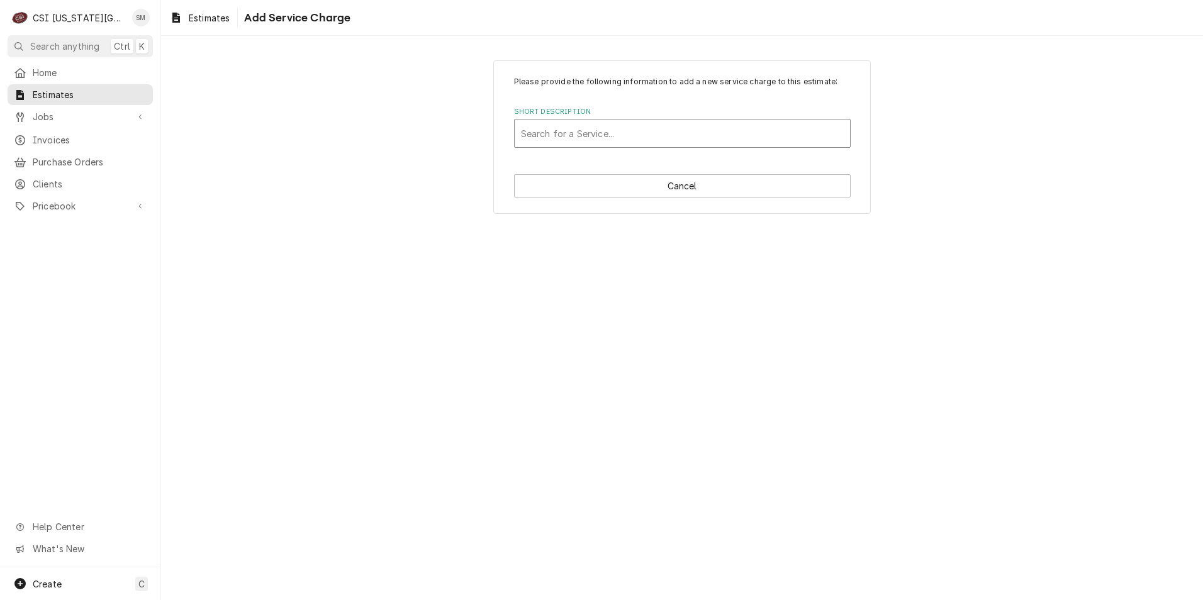
click at [615, 132] on div "Short Description" at bounding box center [682, 133] width 323 height 23
type input "scop"
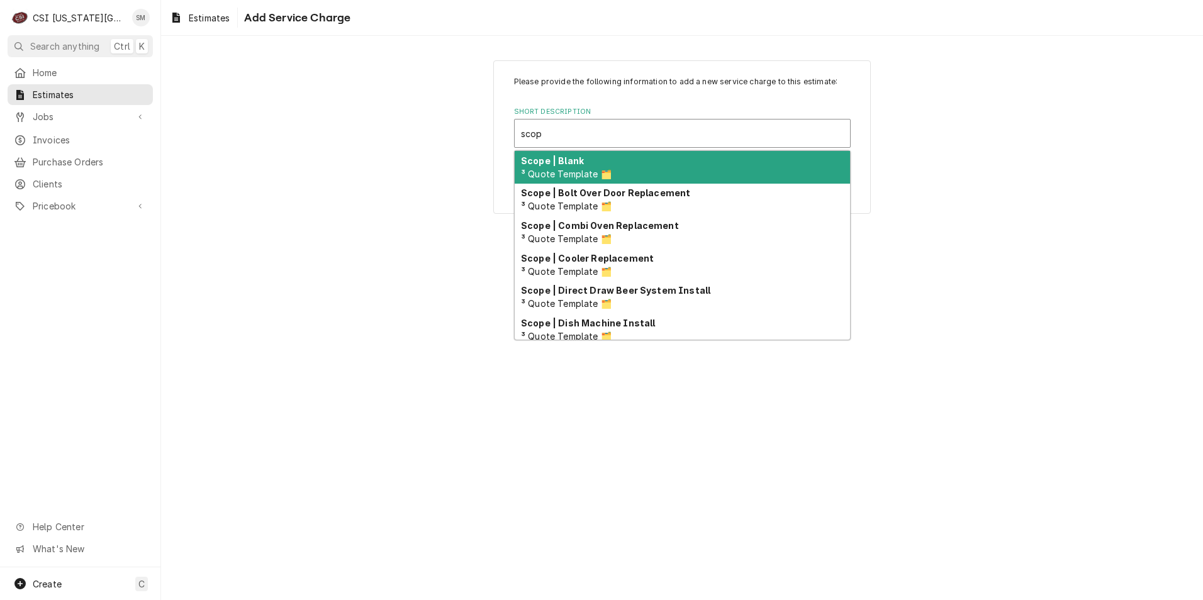
click at [594, 179] on div "Scope | Blank ³ Quote Template 🗂️" at bounding box center [682, 167] width 335 height 33
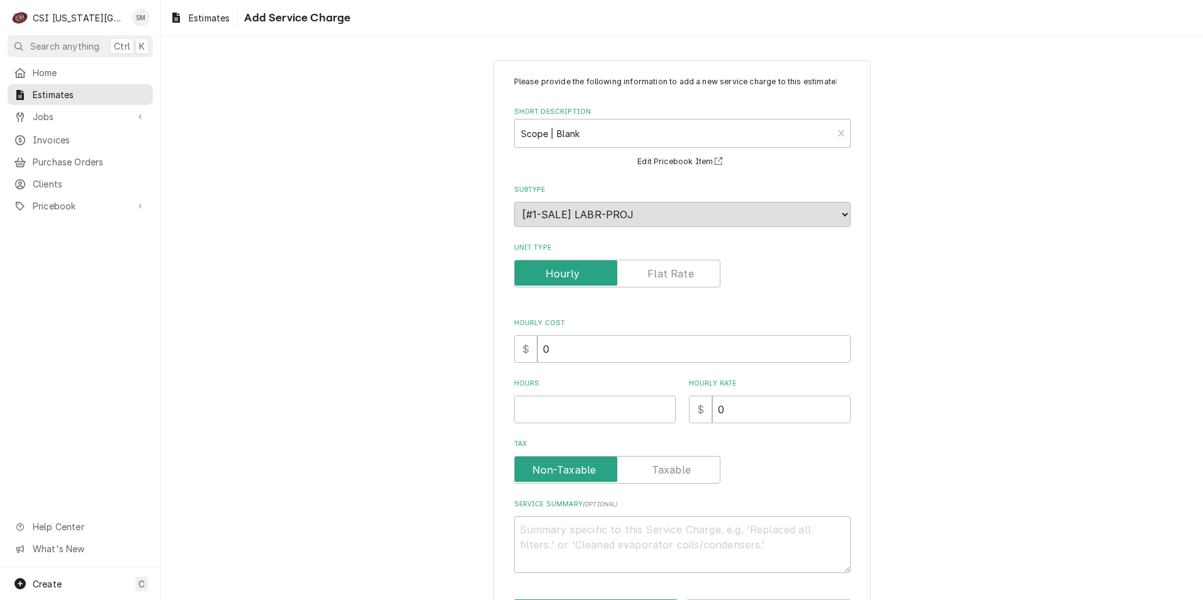
scroll to position [50, 0]
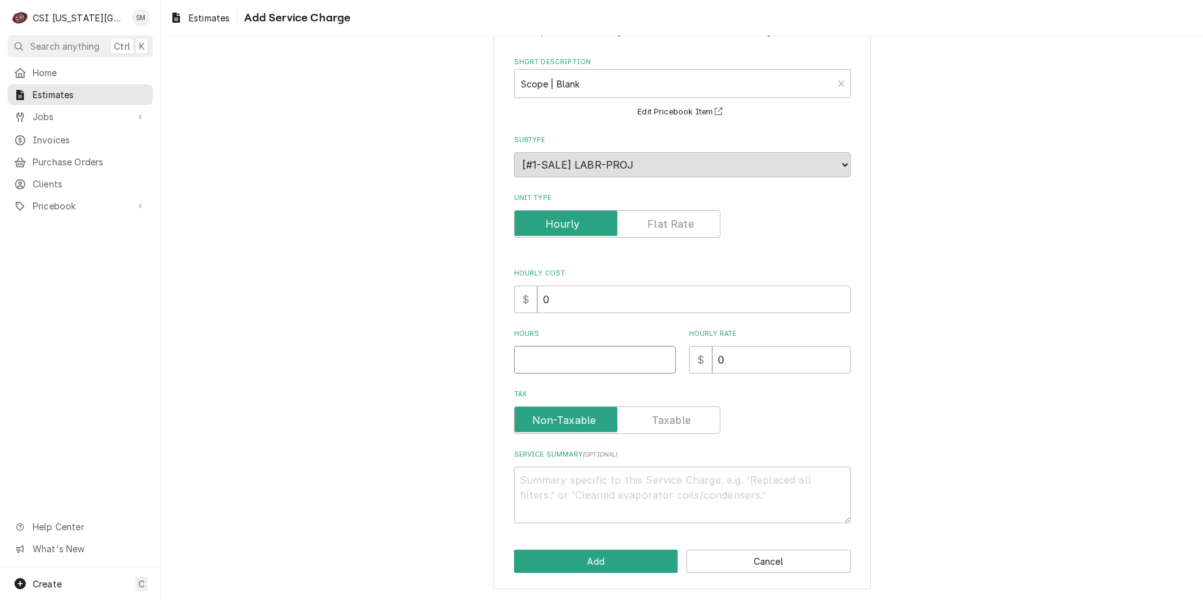
click at [612, 367] on input "Hours" at bounding box center [595, 360] width 162 height 28
type textarea "x"
type input "1"
type textarea "x"
type input "1"
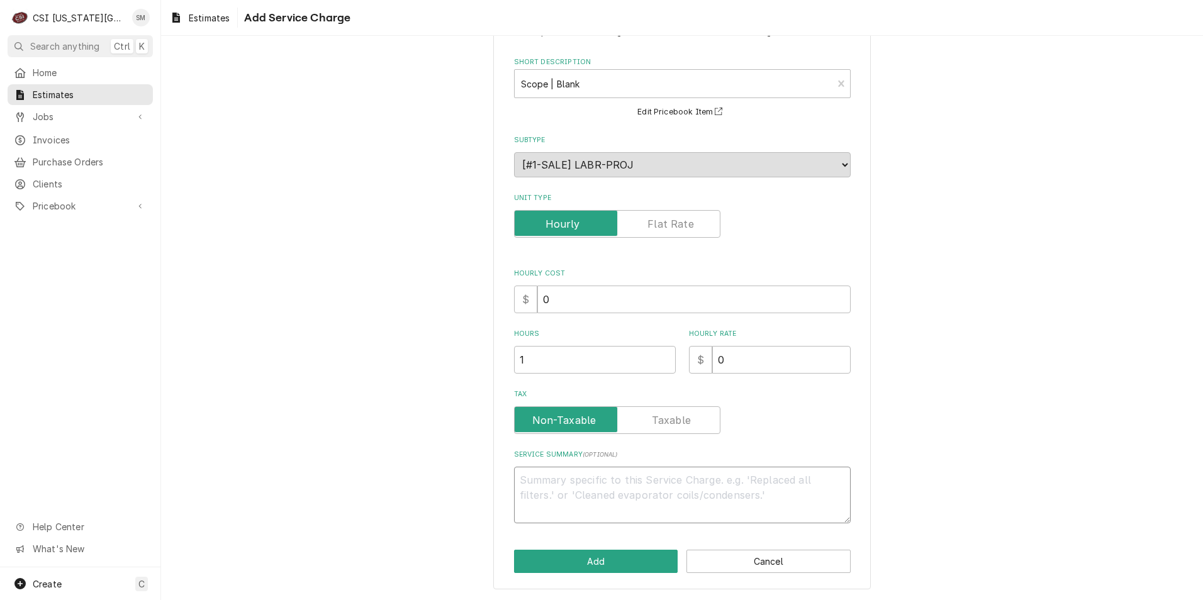
click at [566, 479] on textarea "Service Summary ( optional )" at bounding box center [682, 495] width 337 height 57
type textarea "x"
type textarea "Q"
type textarea "x"
type textarea "Qo"
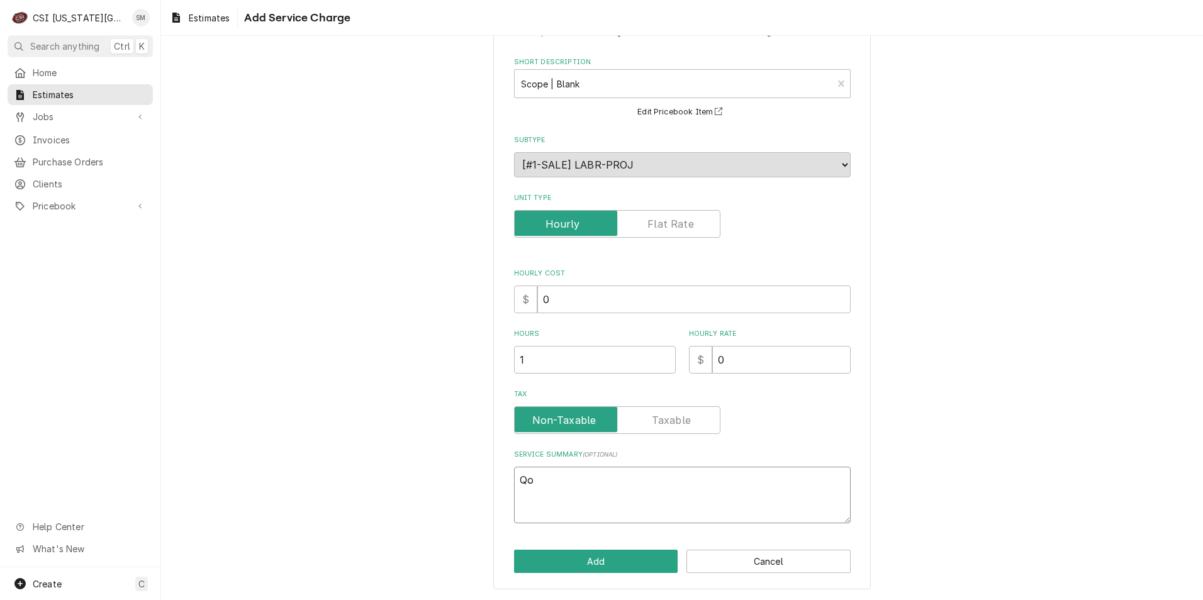
type textarea "x"
type textarea "Qou"
type textarea "x"
type textarea "Qout"
type textarea "x"
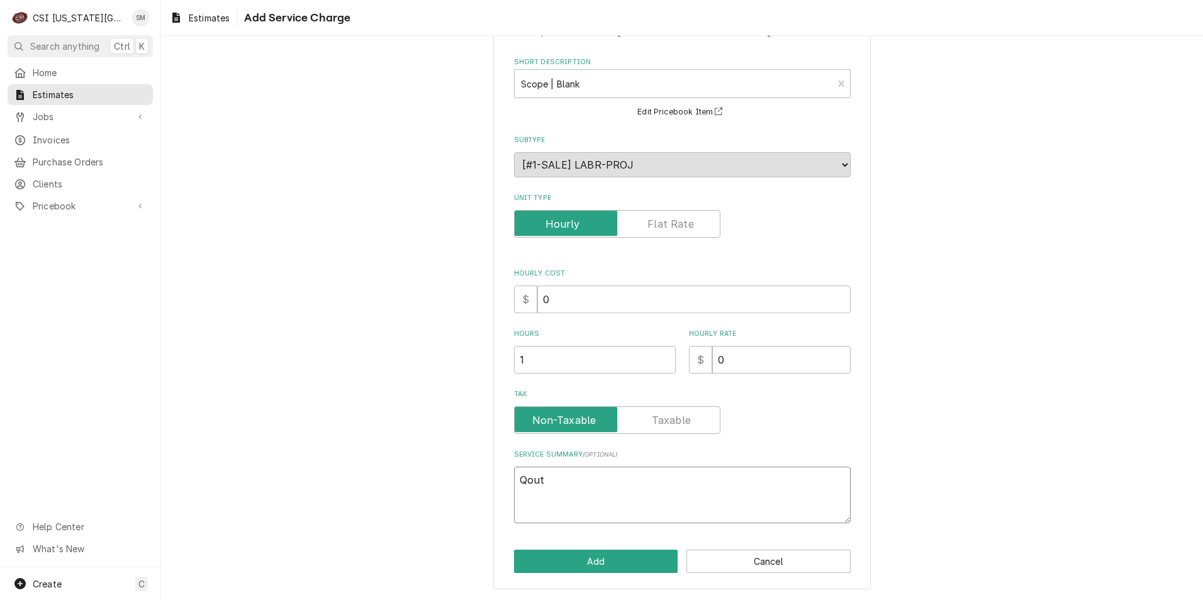
type textarea "Qoute"
type textarea "x"
type textarea "Qoute"
type textarea "x"
type textarea "Qoute t"
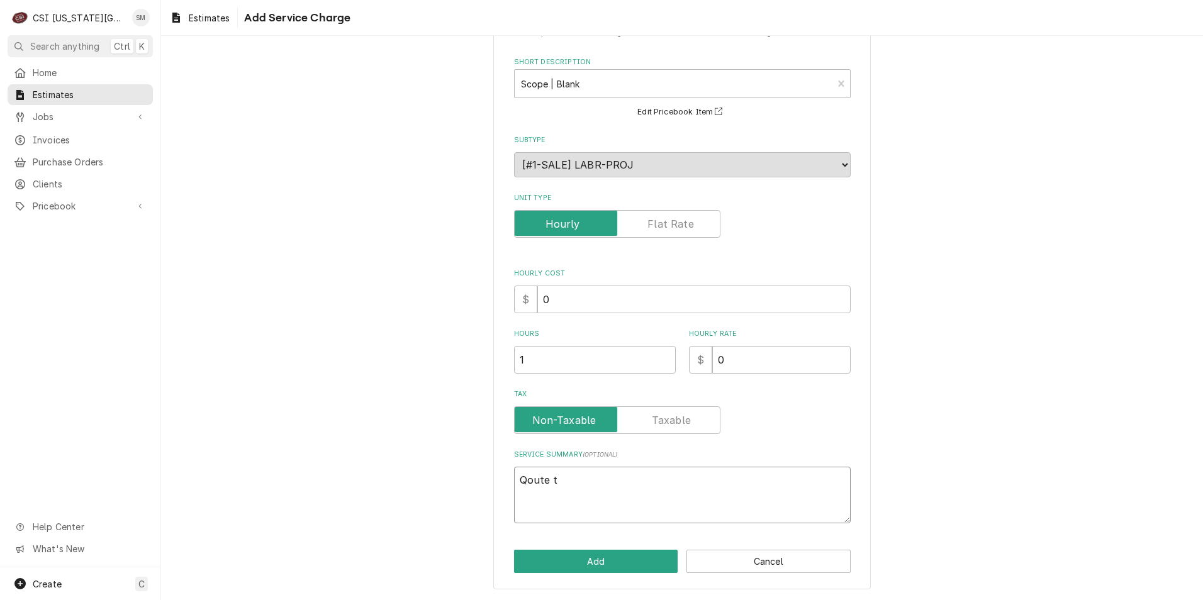
type textarea "x"
type textarea "Qoute t"
type textarea "x"
type textarea "Quote t"
click at [574, 479] on textarea "Quote t" at bounding box center [682, 495] width 337 height 57
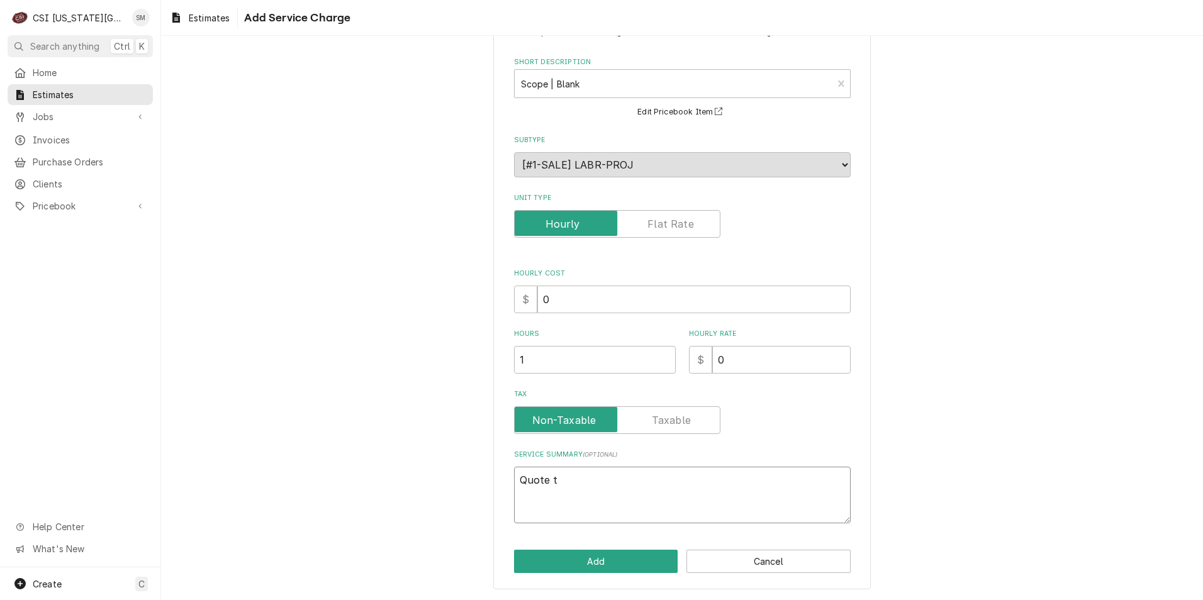
type textarea "x"
type textarea "Quote to"
type textarea "x"
type textarea "Quote to"
type textarea "x"
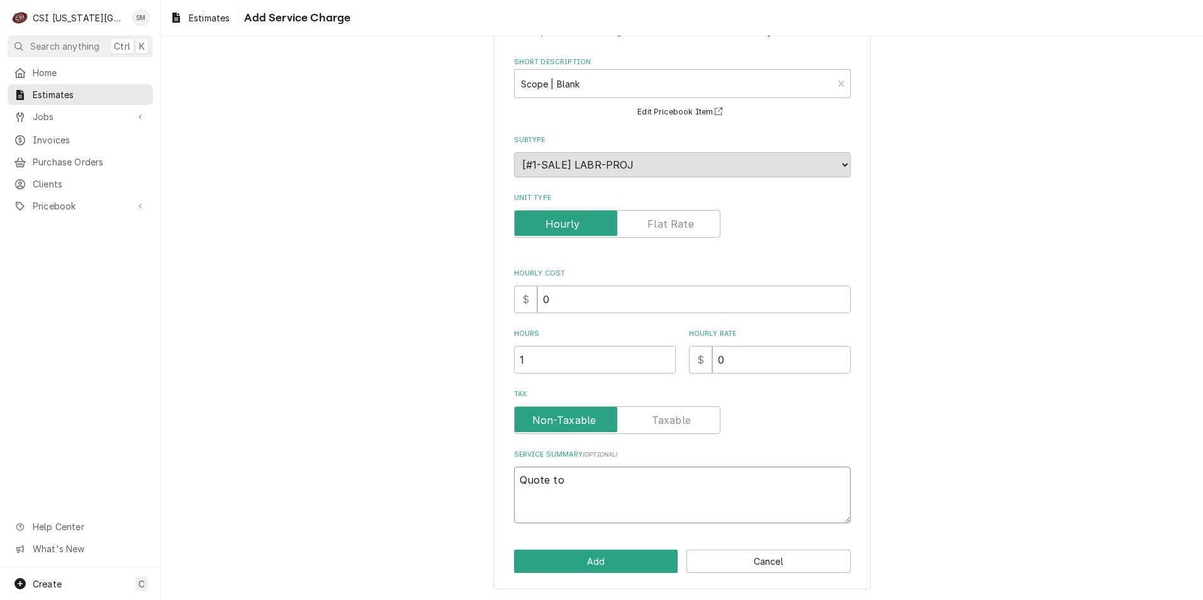
type textarea "Quote to r"
type textarea "x"
type textarea "Quote to ru"
type textarea "x"
type textarea "Quote to run"
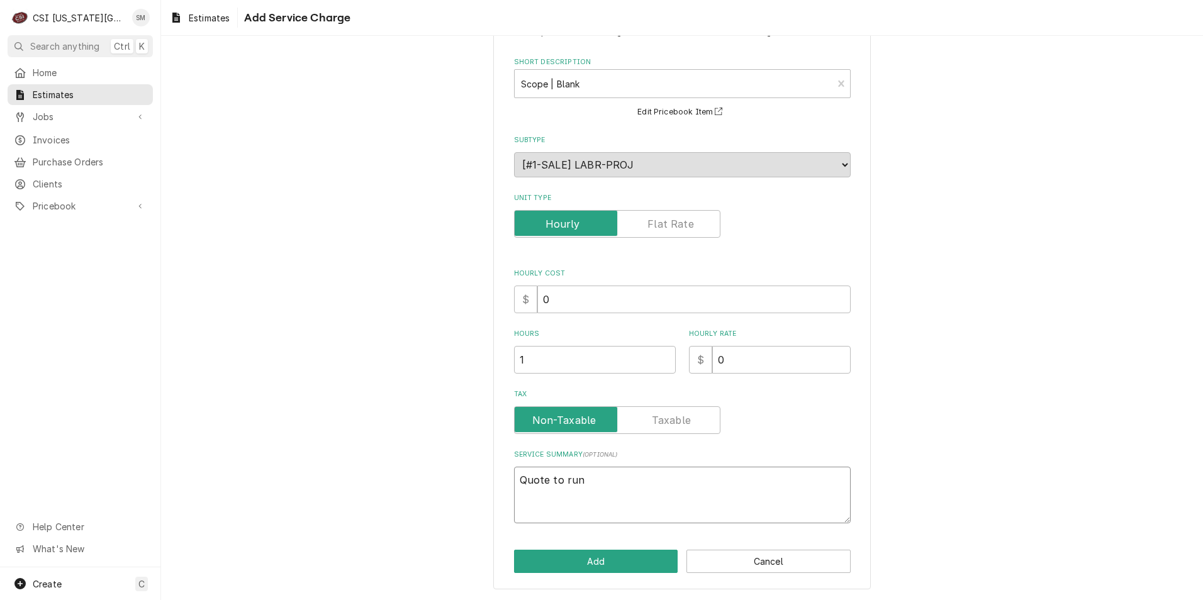
type textarea "x"
type textarea "Quote to run"
type textarea "x"
type textarea "Quote to run n"
type textarea "x"
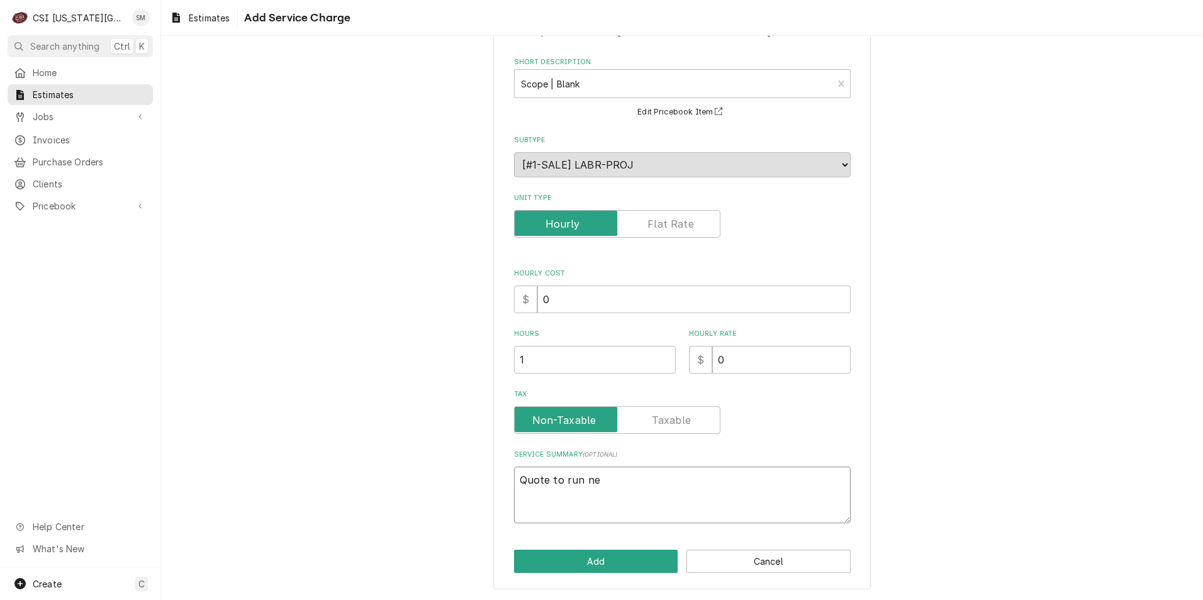
type textarea "Quote to run new"
type textarea "x"
type textarea "Quote to run newe"
type textarea "x"
type textarea "Quote to run newe"
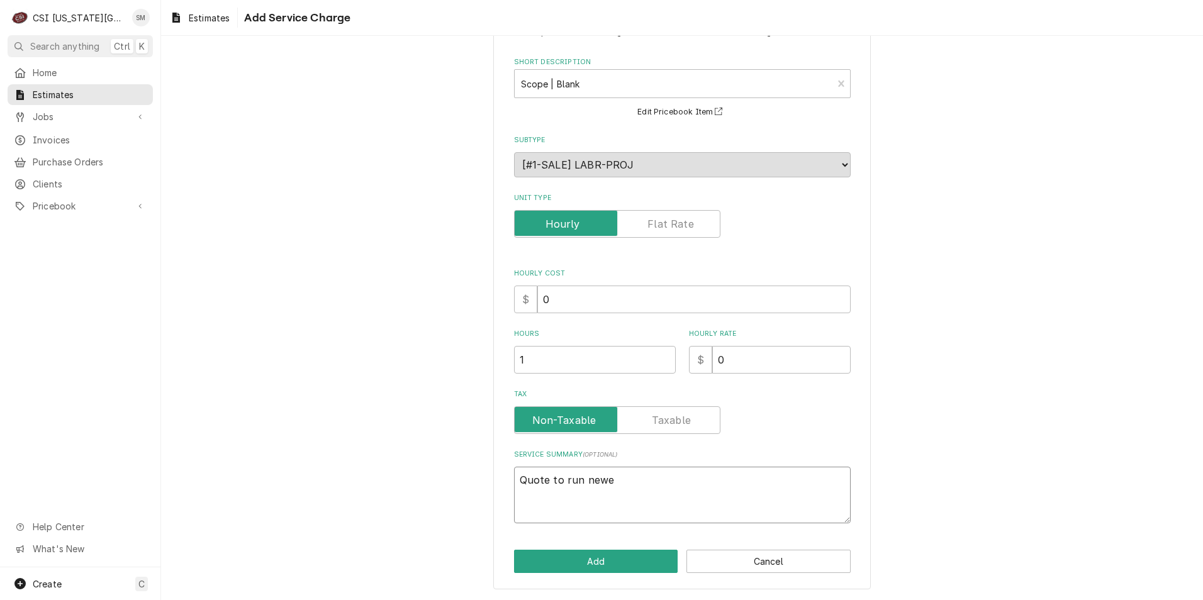
type textarea "x"
type textarea "Quote to run newe"
type textarea "x"
type textarea "Quote to run new"
type textarea "x"
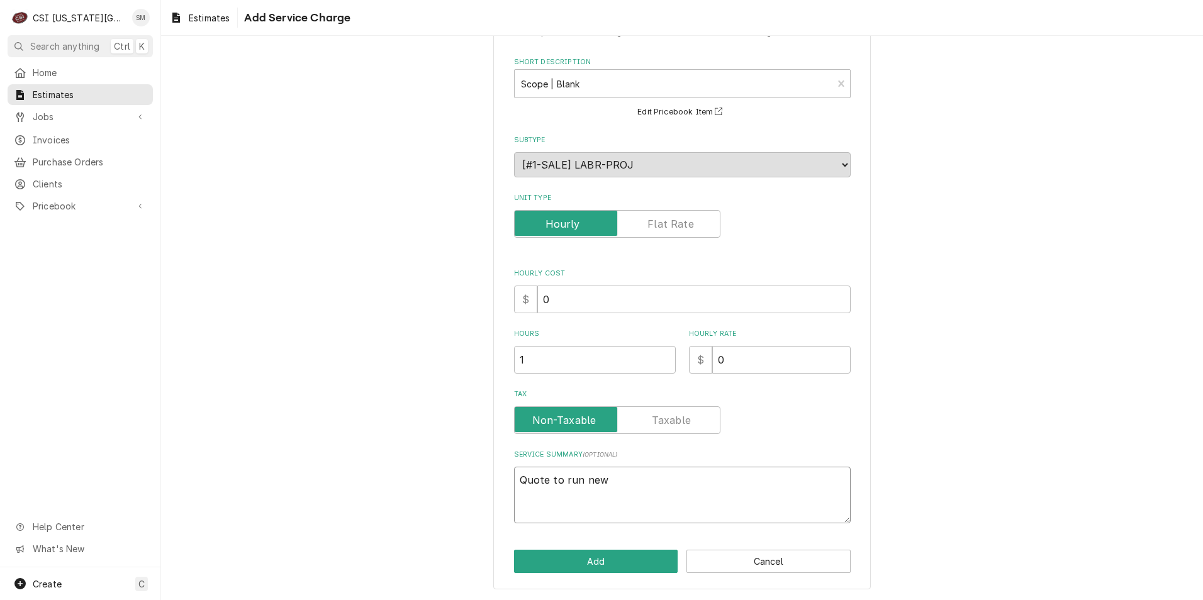
type textarea "Quote to run new"
type textarea "x"
type textarea "Quote to run new l"
type textarea "x"
type textarea "Quote to run new li"
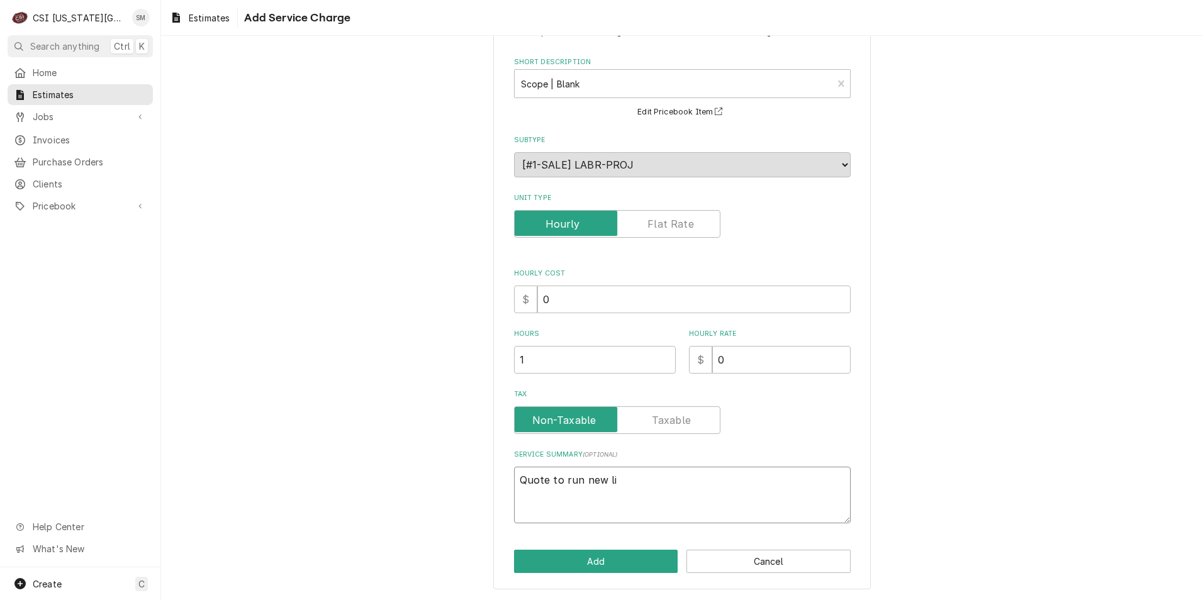
type textarea "x"
type textarea "Quote to run new lin"
type textarea "x"
type textarea "Quote to run new line"
type textarea "x"
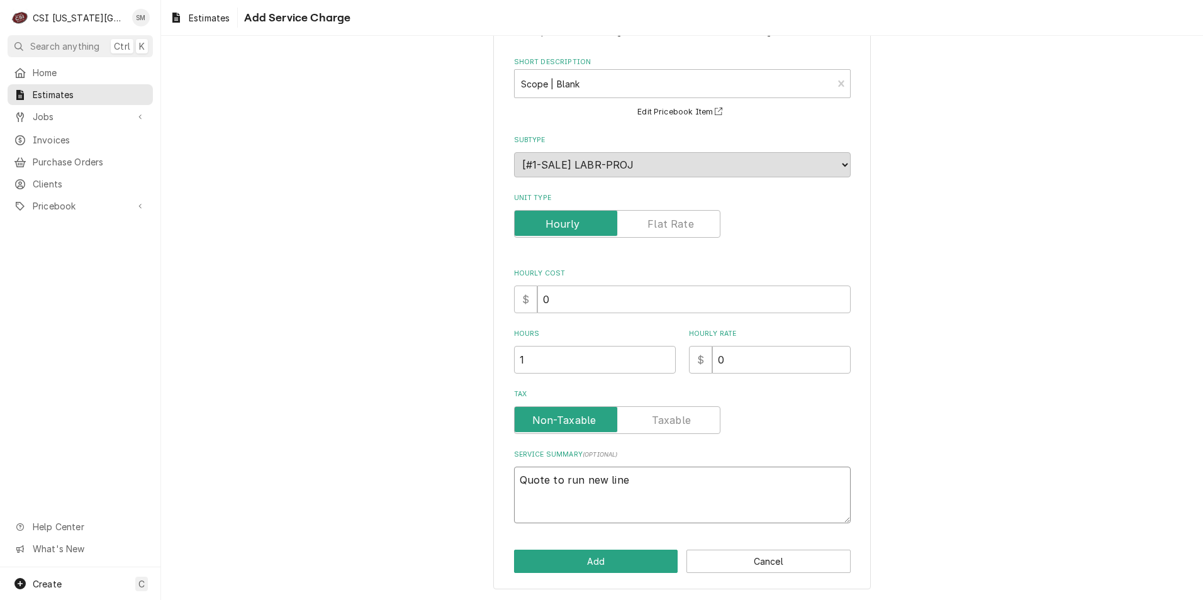
type textarea "Quote to run new lines"
type textarea "x"
type textarea "Quote to run new lines"
type textarea "x"
type textarea "Quote to run new lines"
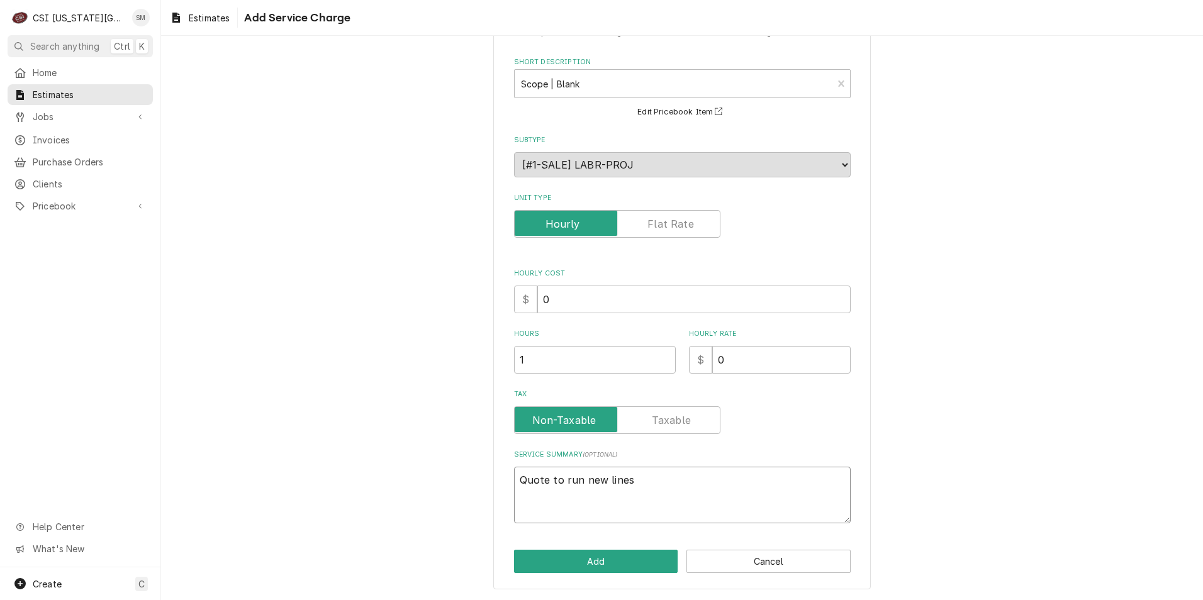
type textarea "x"
type textarea "Quote to run new line"
type textarea "x"
type textarea "Quote to run new lin"
type textarea "x"
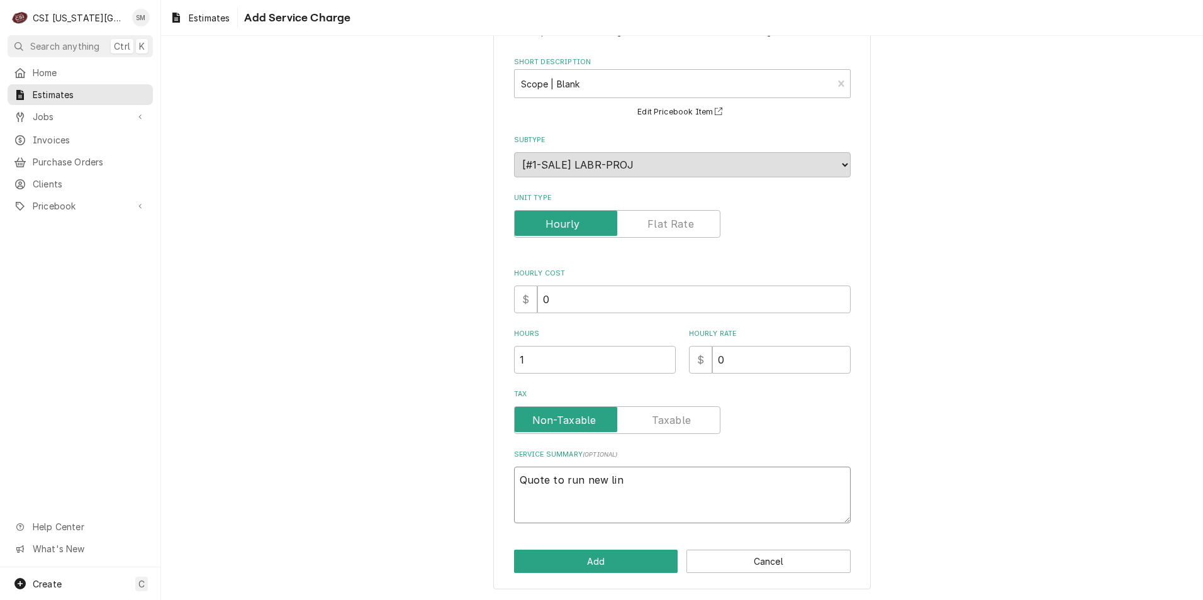
type textarea "Quote to run new li"
type textarea "x"
type textarea "Quote to run new l"
type textarea "x"
type textarea "Quote to run new"
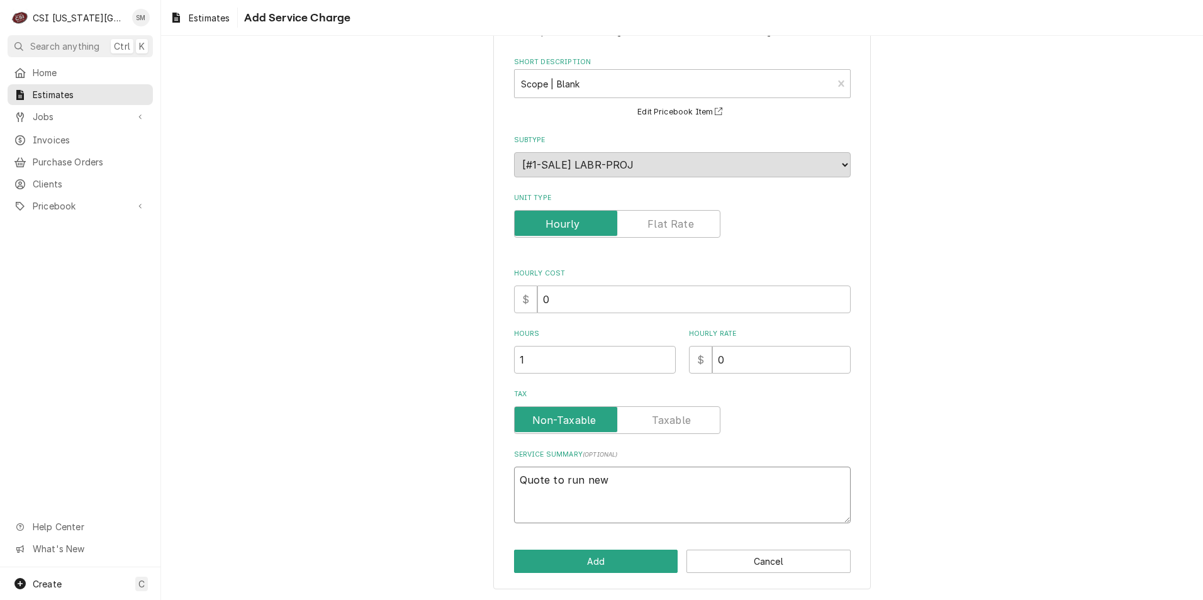
type textarea "x"
type textarea "Quote to run new"
type textarea "x"
type textarea "Quote to run ne"
type textarea "x"
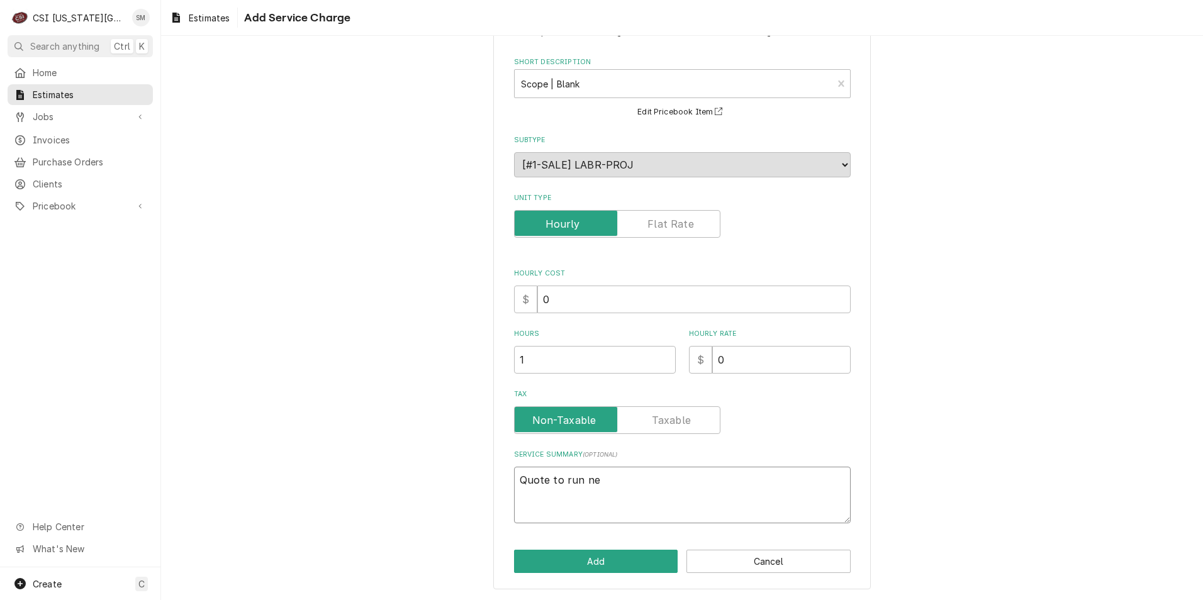
type textarea "Quote to run n"
type textarea "x"
type textarea "Quote to run ne"
type textarea "x"
type textarea "Quote to run new"
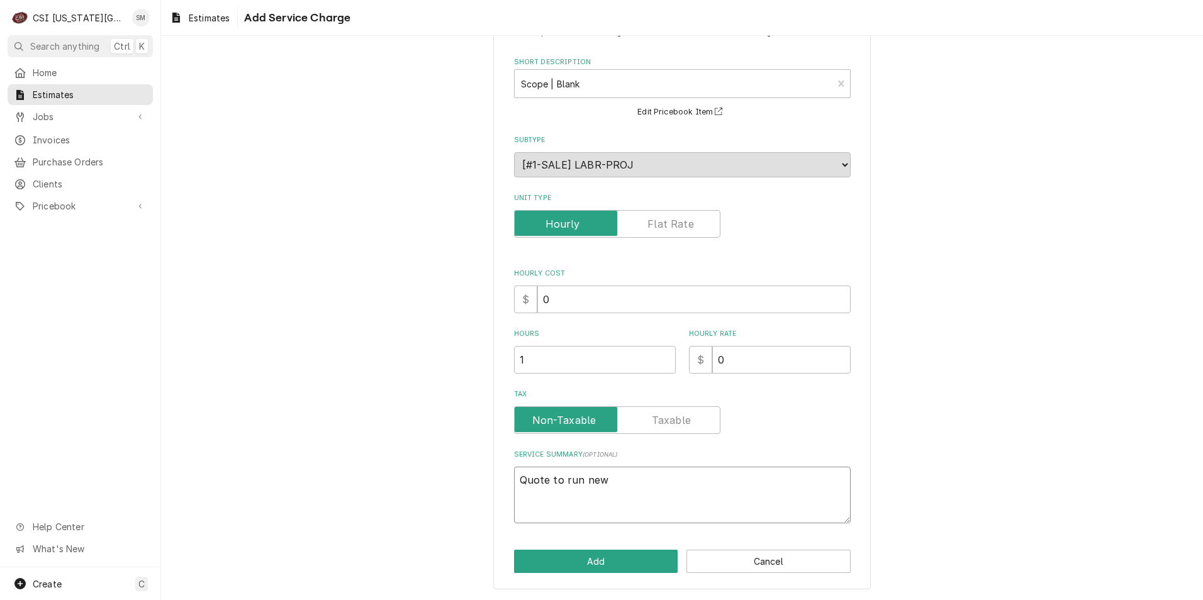
type textarea "x"
type textarea "Quote to run new"
type textarea "x"
type textarea "Quote to run new b"
type textarea "x"
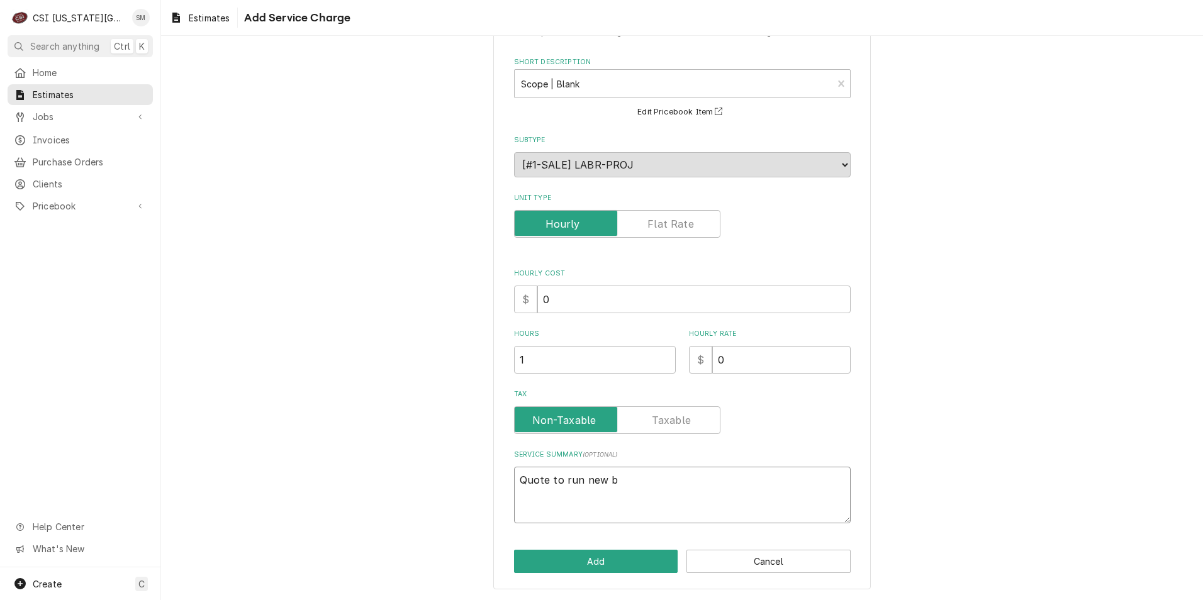
type textarea "Quote to run new be"
type textarea "x"
type textarea "Quote to run new bee"
type textarea "x"
type textarea "Quote to run new beer"
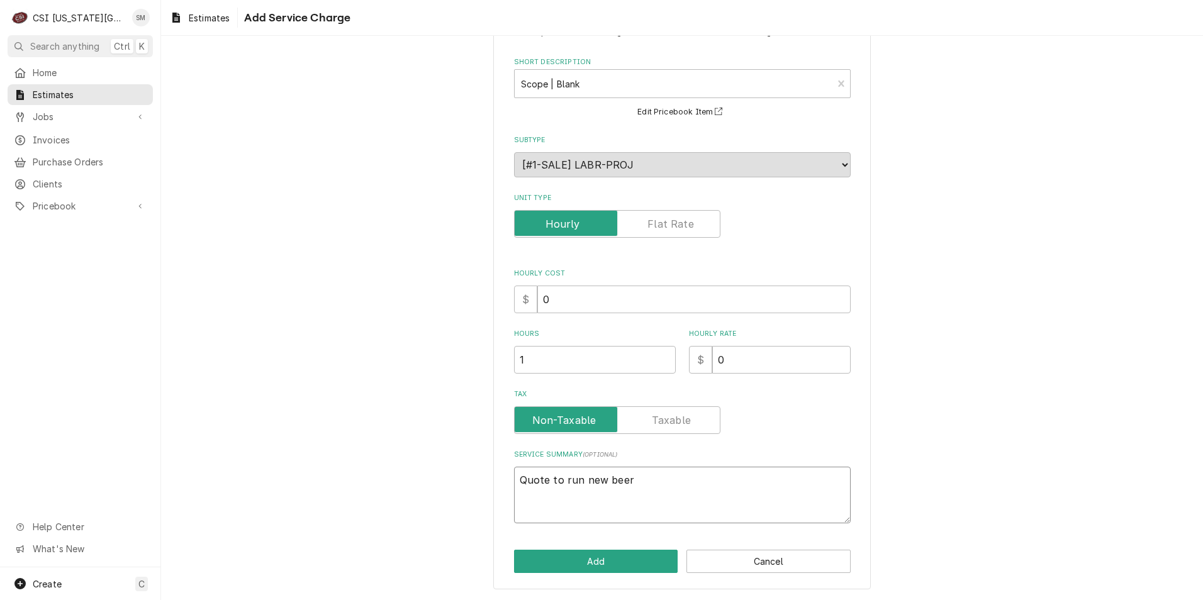
type textarea "x"
type textarea "Quote to run new beer"
type textarea "x"
type textarea "Quote to run new beer l"
type textarea "x"
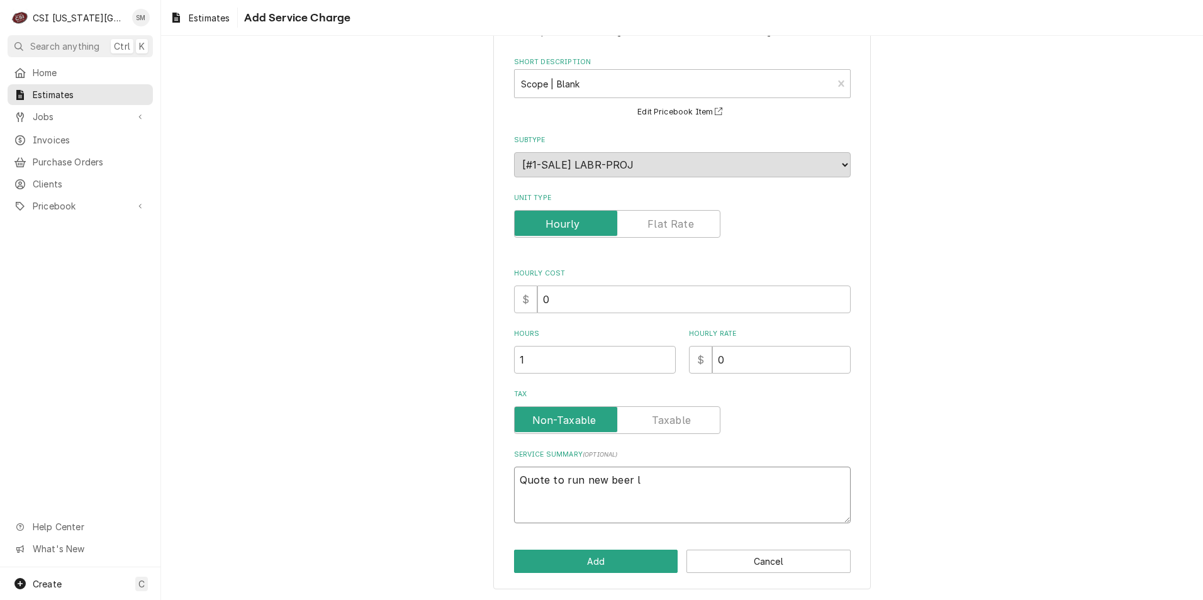
type textarea "Quote to run new beer li"
type textarea "x"
type textarea "Quote to run new beer lin"
type textarea "x"
type textarea "Quote to run new beer line"
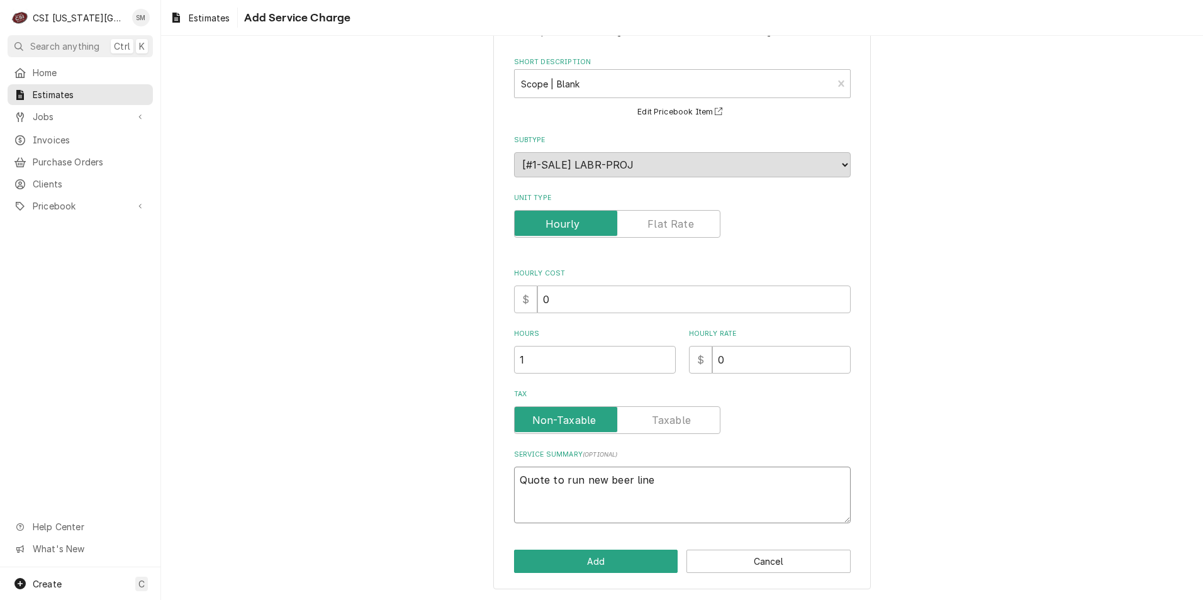
type textarea "x"
type textarea "Quote to run new beer lines"
type textarea "x"
type textarea "Quote to run new beer lines"
type textarea "x"
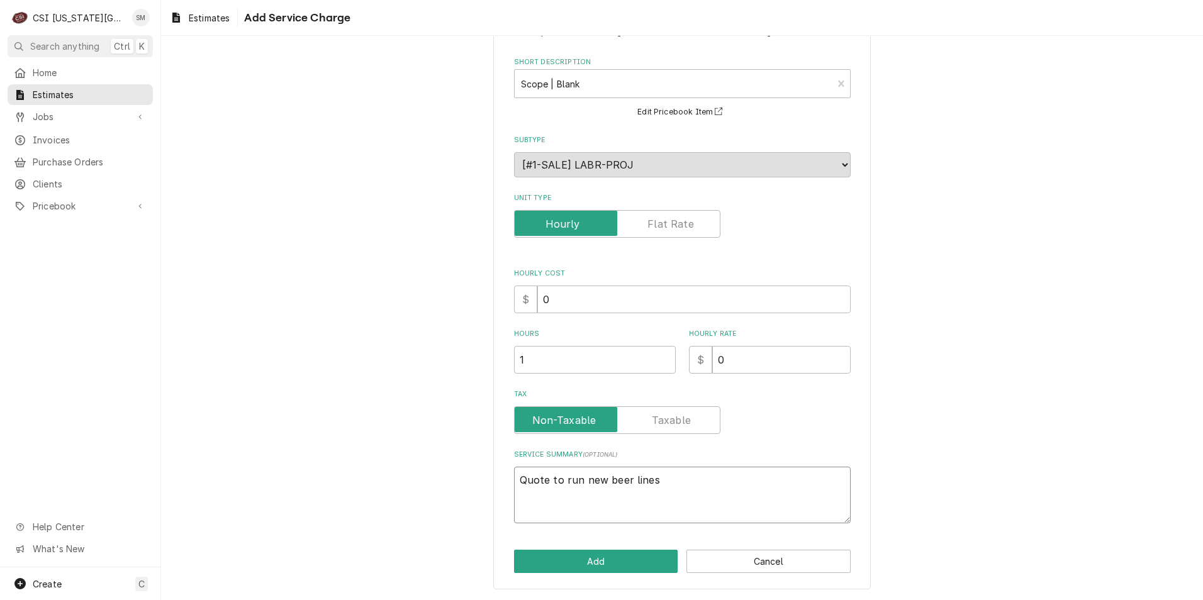
type textarea "Quote to run new beer lines 1"
type textarea "x"
type textarea "Quote to run new beer lines 12"
type textarea "x"
type textarea "Quote to run new beer lines 120"
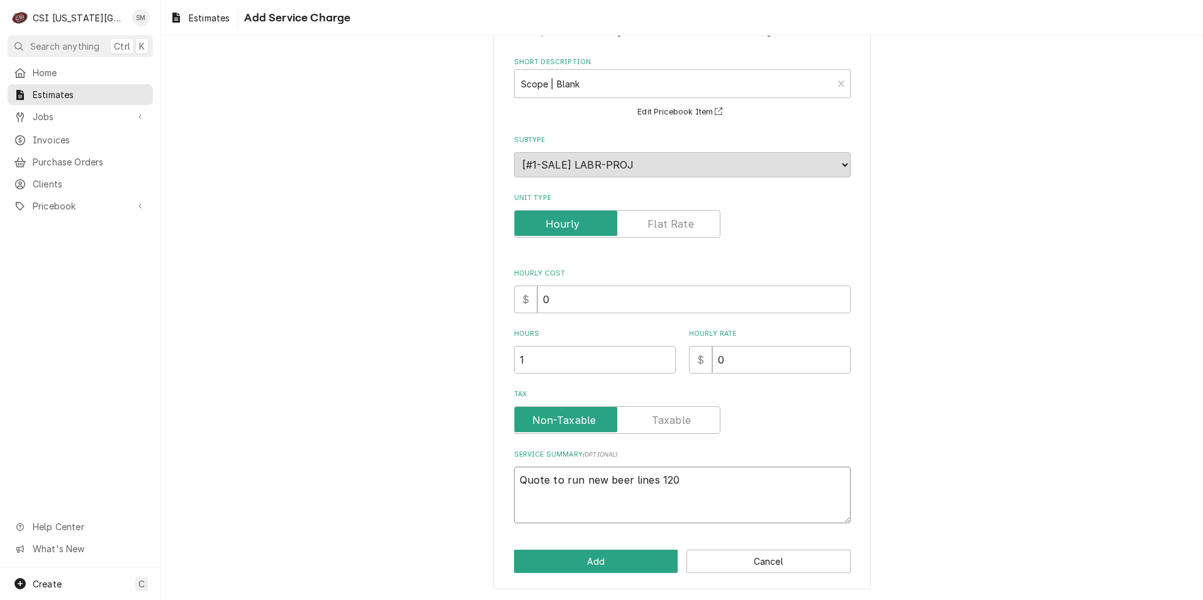
type textarea "x"
type textarea "Quote to run new beer lines 120"
type textarea "x"
type textarea "Quote to run new beer lines 120 f"
type textarea "x"
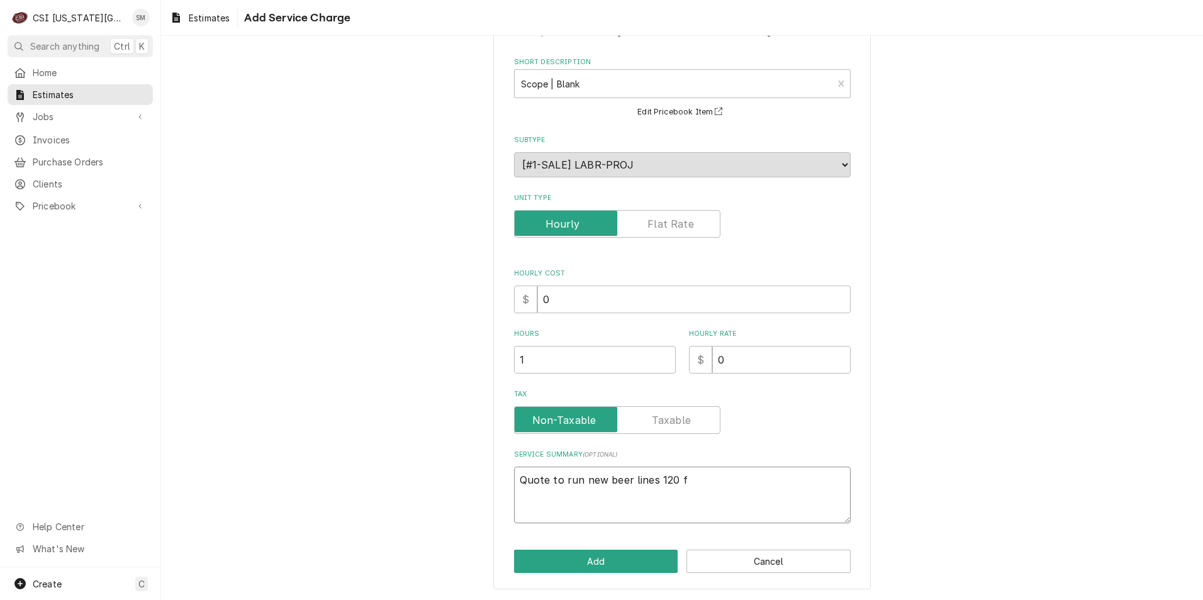
type textarea "Quote to run new beer lines 120 ft"
type textarea "x"
type textarea "Quote to run new beer lines 120 ft"
type textarea "x"
type textarea "Quote to run new beer lines 120 ft"
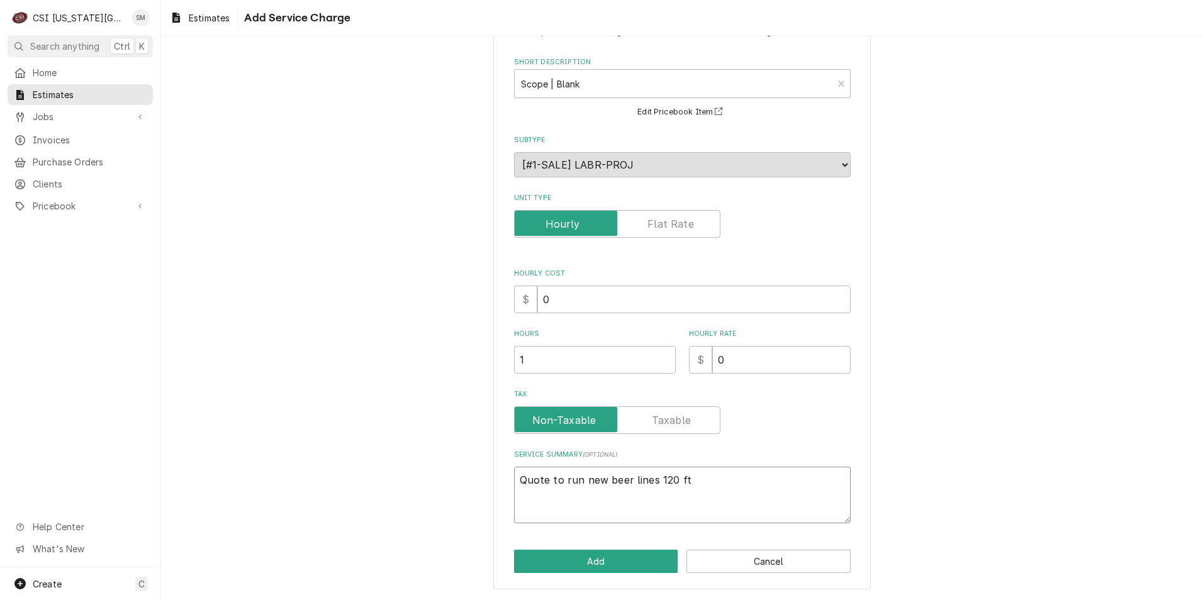
type textarea "x"
type textarea "Quote to run new beer lines 120 f"
type textarea "x"
type textarea "Quote to run new beer lines 120"
type textarea "x"
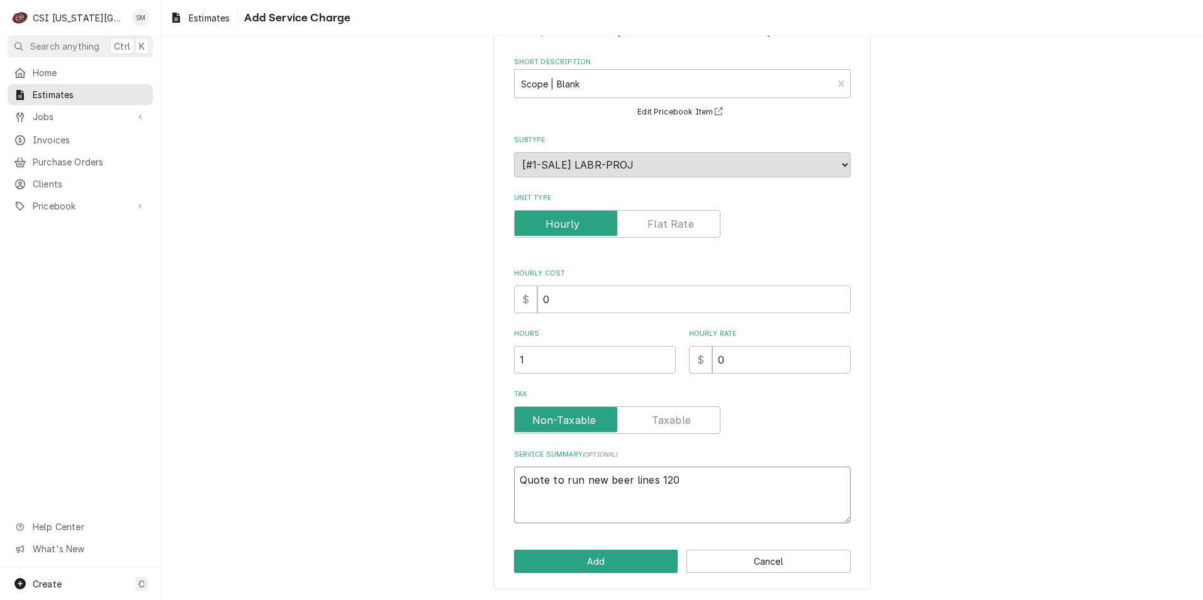
type textarea "Quote to run new beer lines 120"
type textarea "x"
type textarea "Quote to run new beer lines 12"
type textarea "x"
type textarea "Quote to run new beer lines 1"
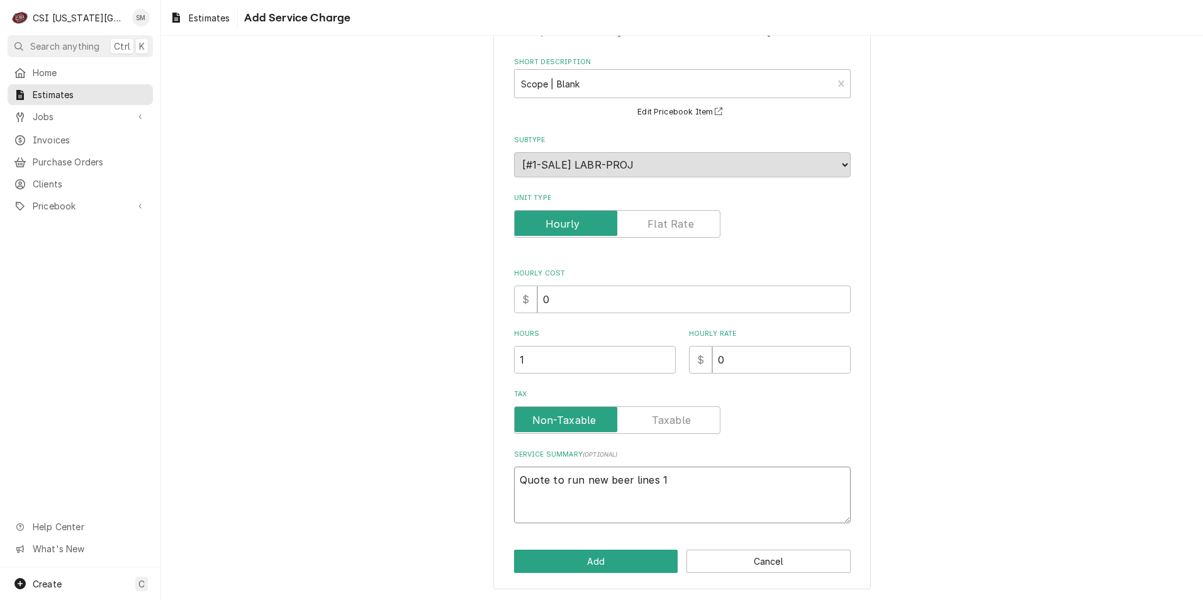
type textarea "x"
type textarea "Quote to run new beer lines 10"
type textarea "x"
type textarea "Quote to run new beer lines 100"
type textarea "x"
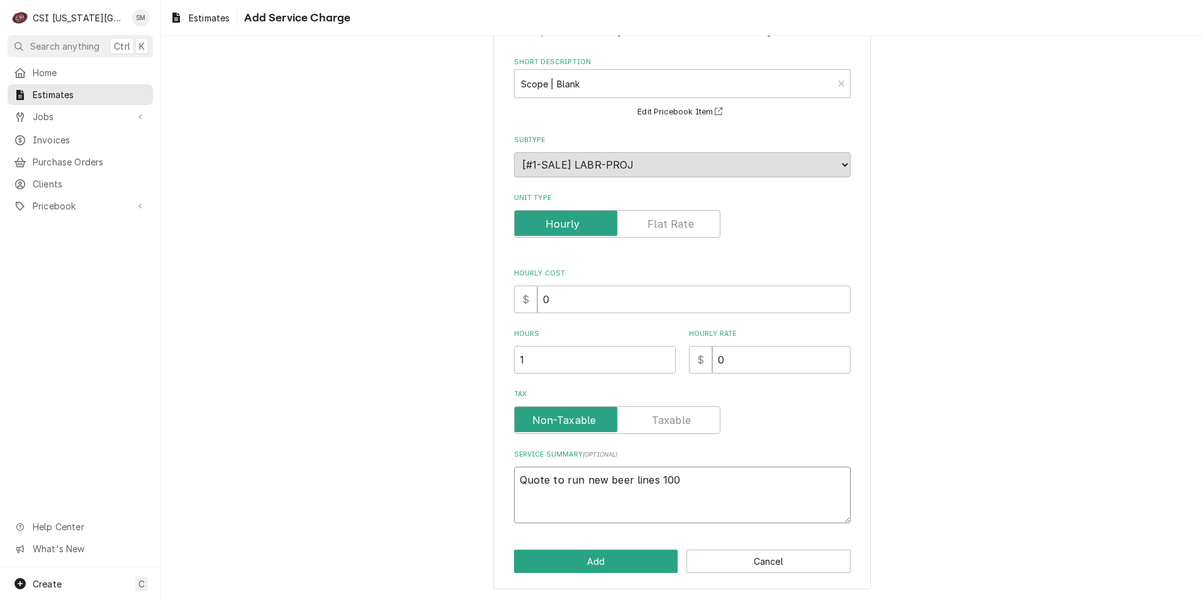
type textarea "Quote to run new beer lines 100"
type textarea "x"
type textarea "Quote to run new beer lines 100 f"
type textarea "x"
type textarea "Quote to run new beer lines 100 ft"
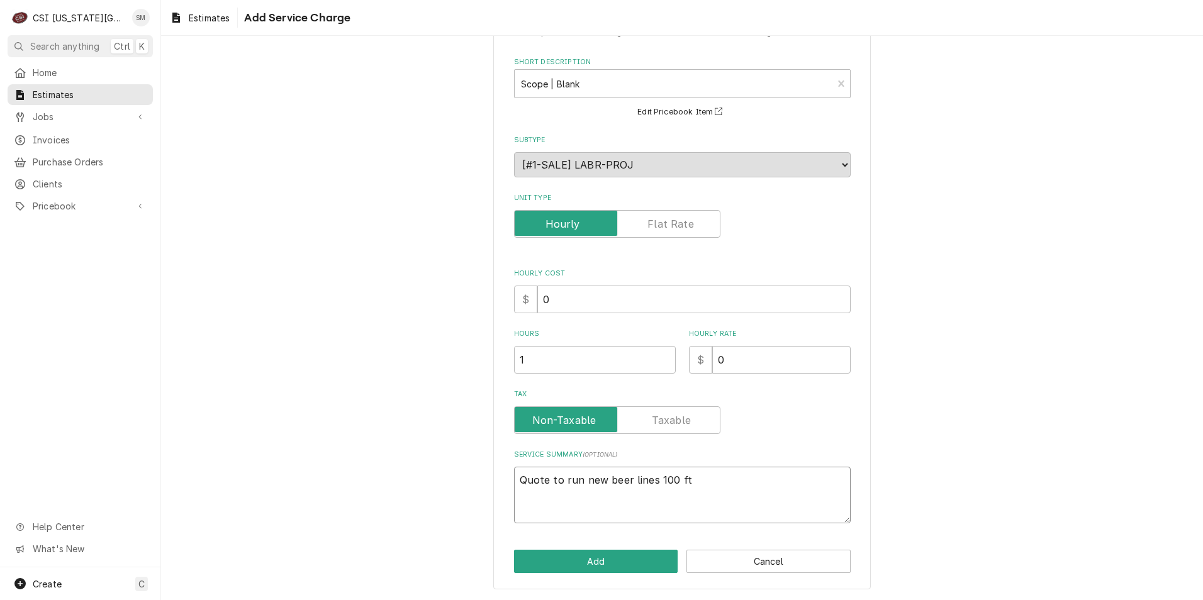
type textarea "x"
type textarea "Quote to run new beer lines 100 ft"
type textarea "x"
type textarea "Quote to run new beer lines 100 ft 1"
type textarea "x"
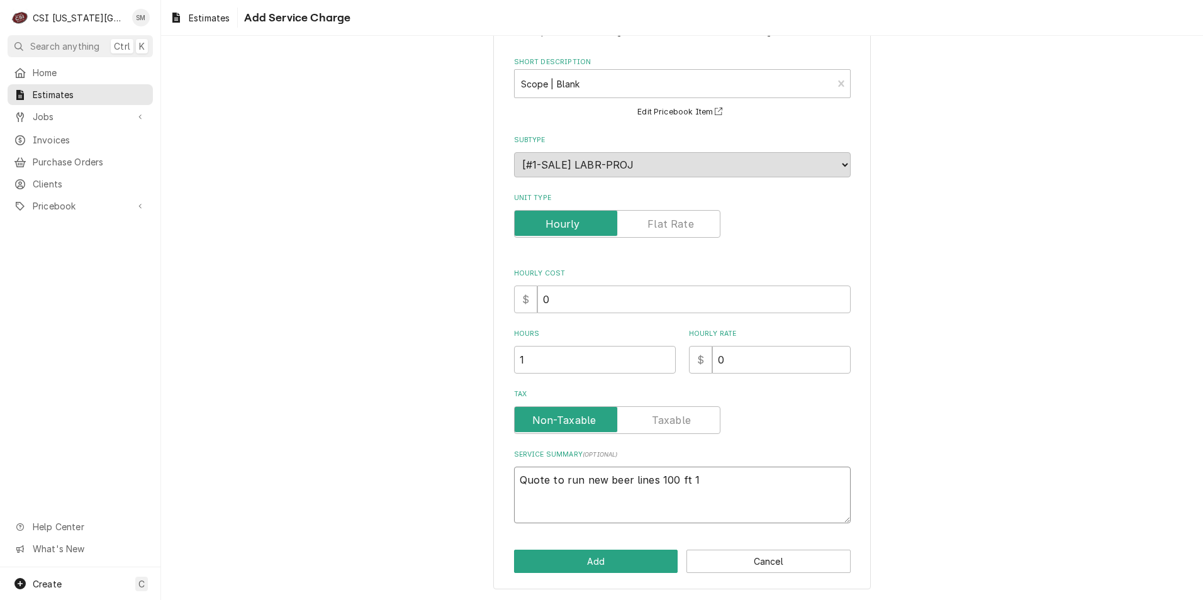
type textarea "Quote to run new beer lines 100 ft 12"
type textarea "x"
type textarea "Quote to run new beer lines 100 ft 12"
type textarea "x"
click at [797, 475] on textarea "Quote to run new beer lines 100 ft 12 line plus 4 glycol" at bounding box center [682, 495] width 337 height 57
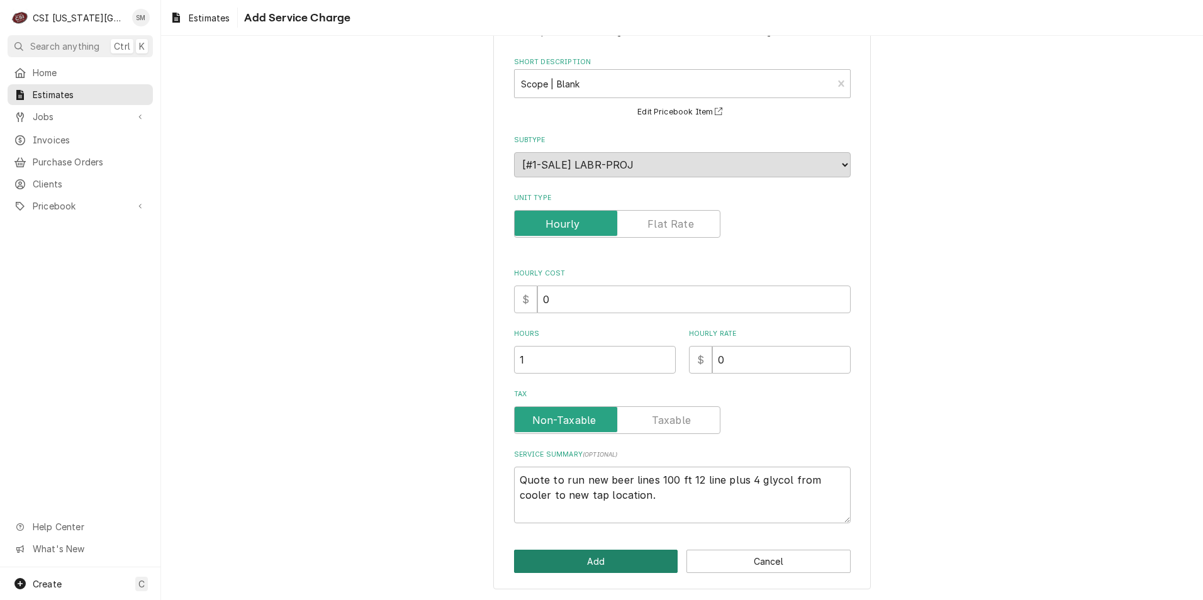
click at [579, 558] on button "Add" at bounding box center [596, 561] width 164 height 23
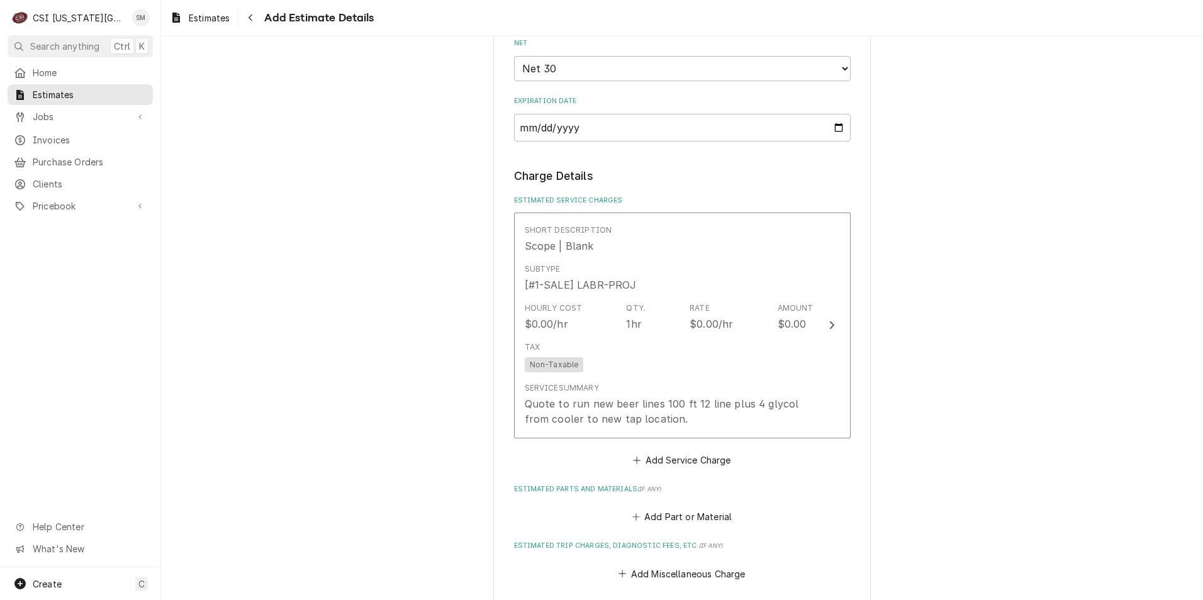
scroll to position [992, 0]
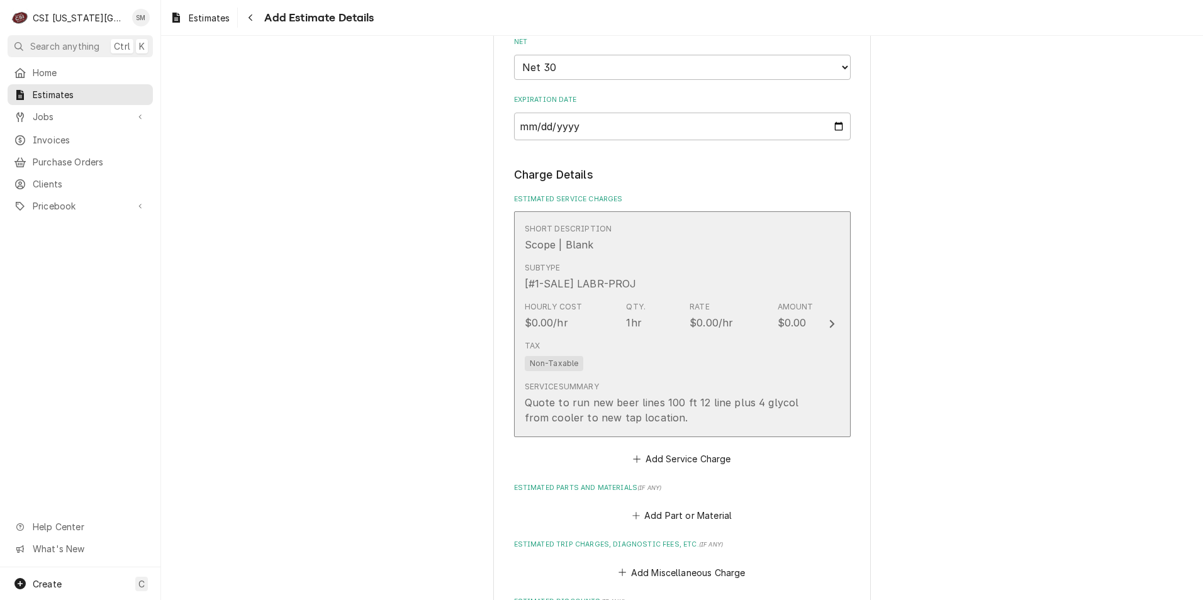
click at [666, 422] on div "Quote to run new beer lines 100 ft 12 line plus 4 glycol from cooler to new tap…" at bounding box center [669, 410] width 289 height 30
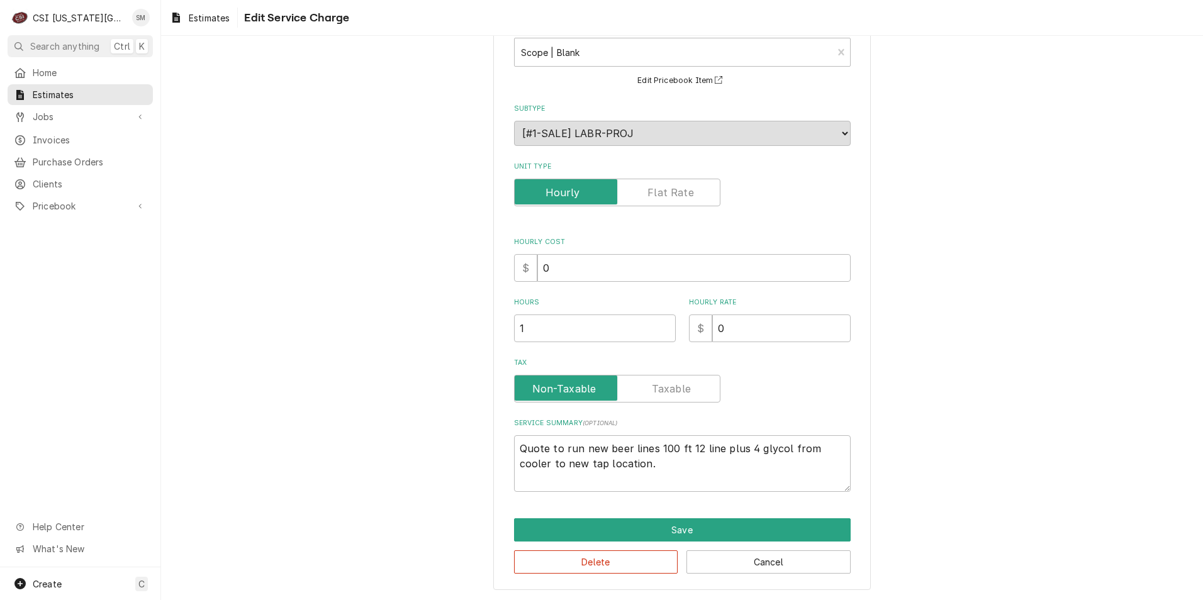
scroll to position [82, 0]
click at [632, 534] on button "Save" at bounding box center [682, 529] width 337 height 23
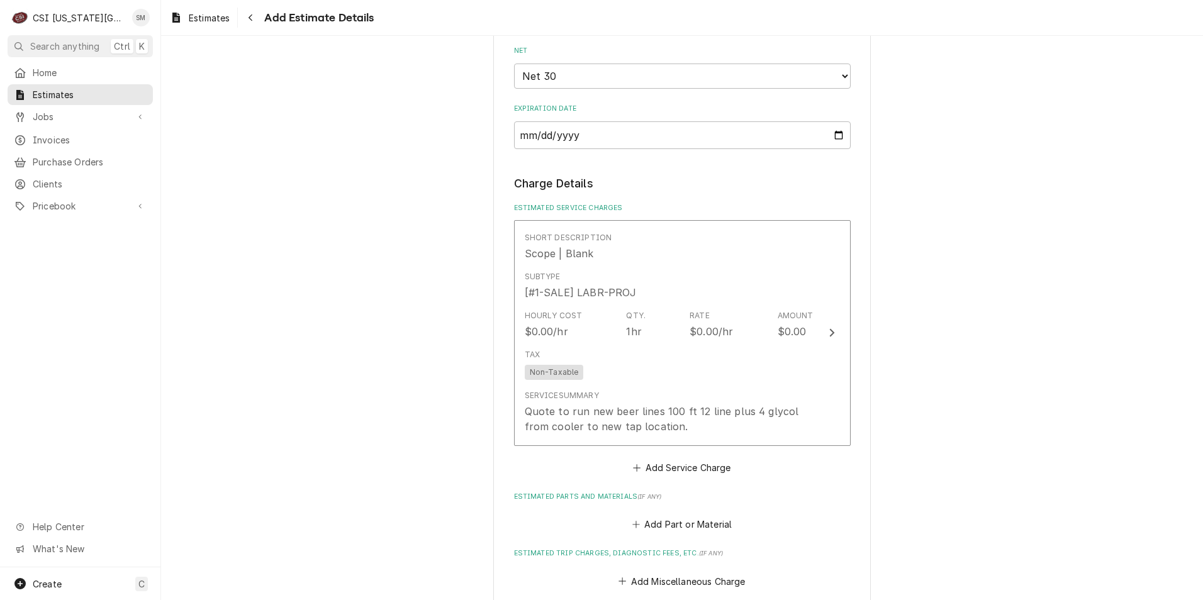
scroll to position [1195, 0]
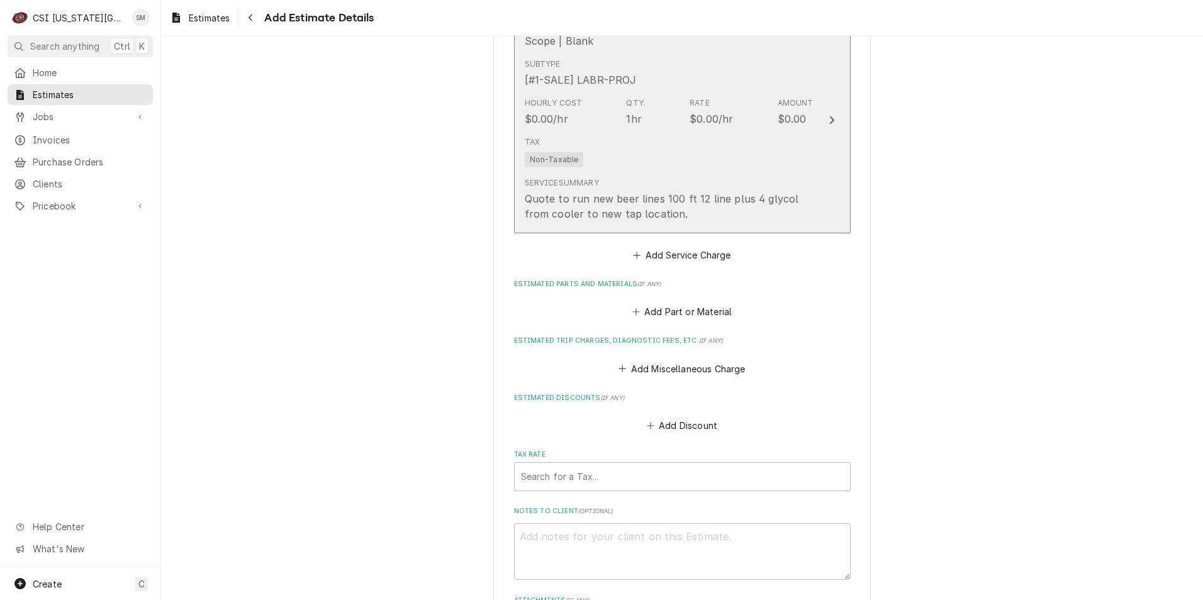
click at [670, 205] on div "Quote to run new beer lines 100 ft 12 line plus 4 glycol from cooler to new tap…" at bounding box center [669, 206] width 289 height 30
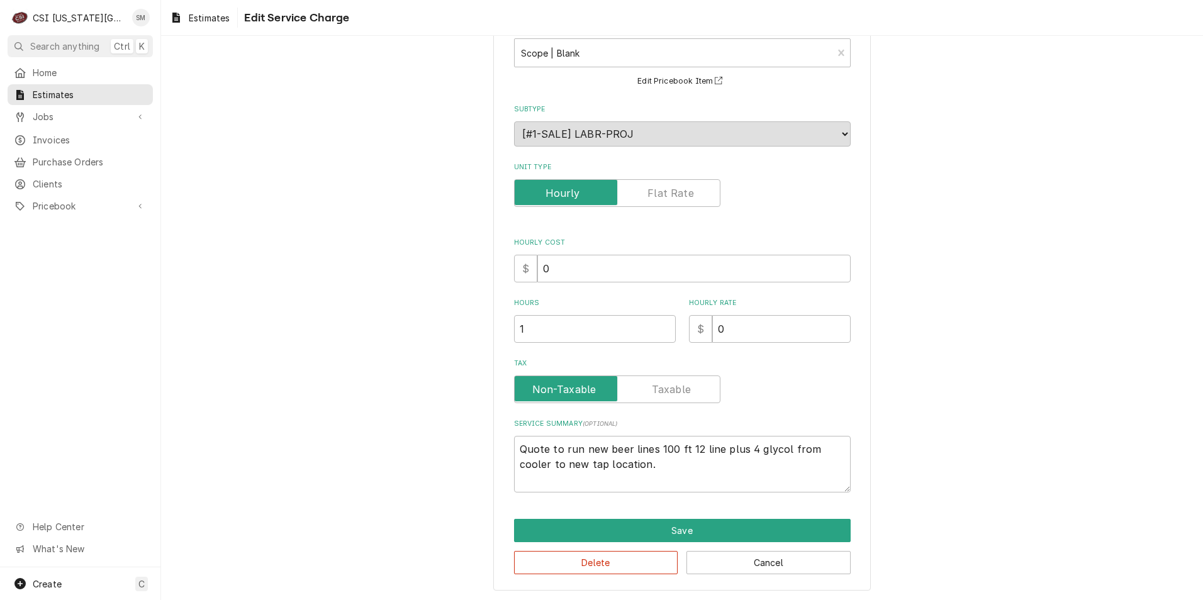
scroll to position [82, 0]
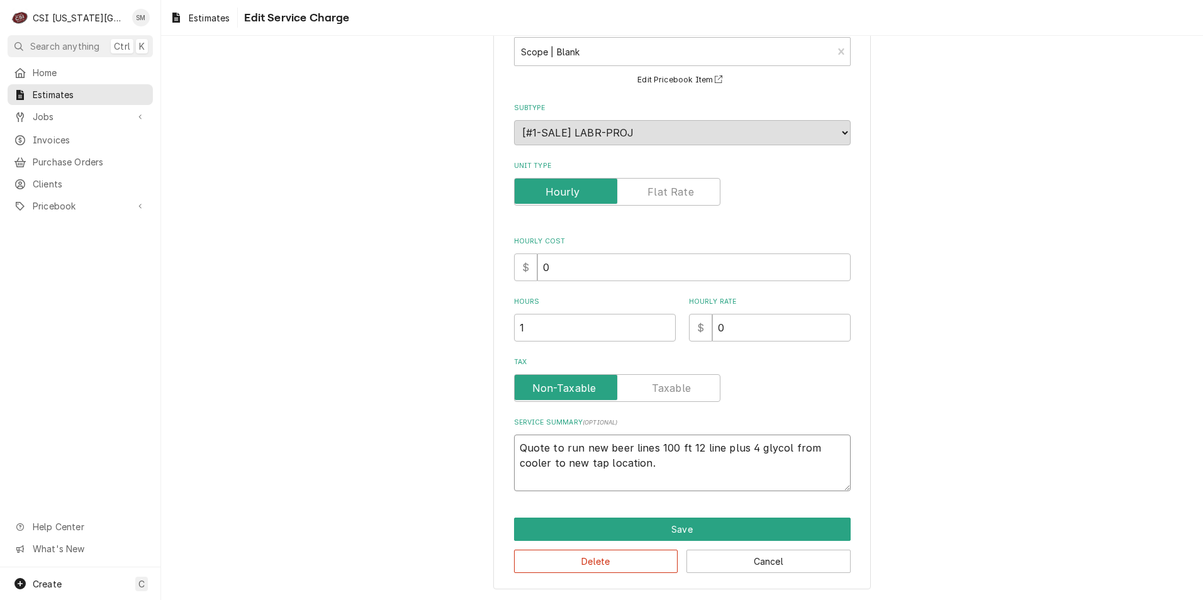
click at [624, 464] on textarea "Quote to run new beer lines 100 ft 12 line plus 4 glycol from cooler to new tap…" at bounding box center [682, 463] width 337 height 57
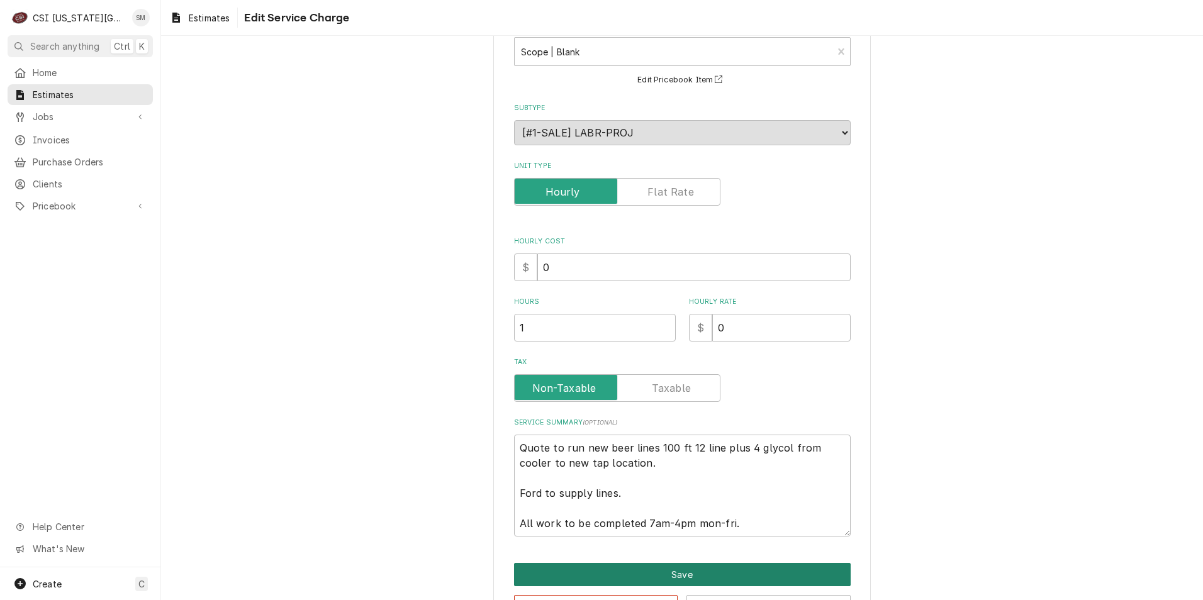
click at [688, 574] on button "Save" at bounding box center [682, 574] width 337 height 23
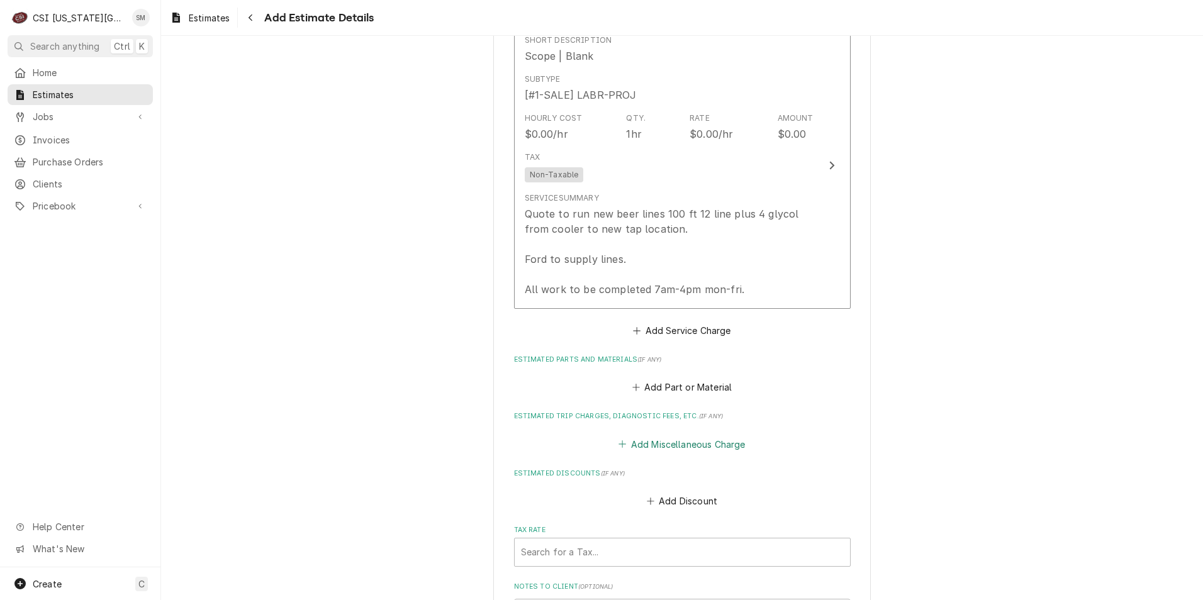
scroll to position [1369, 0]
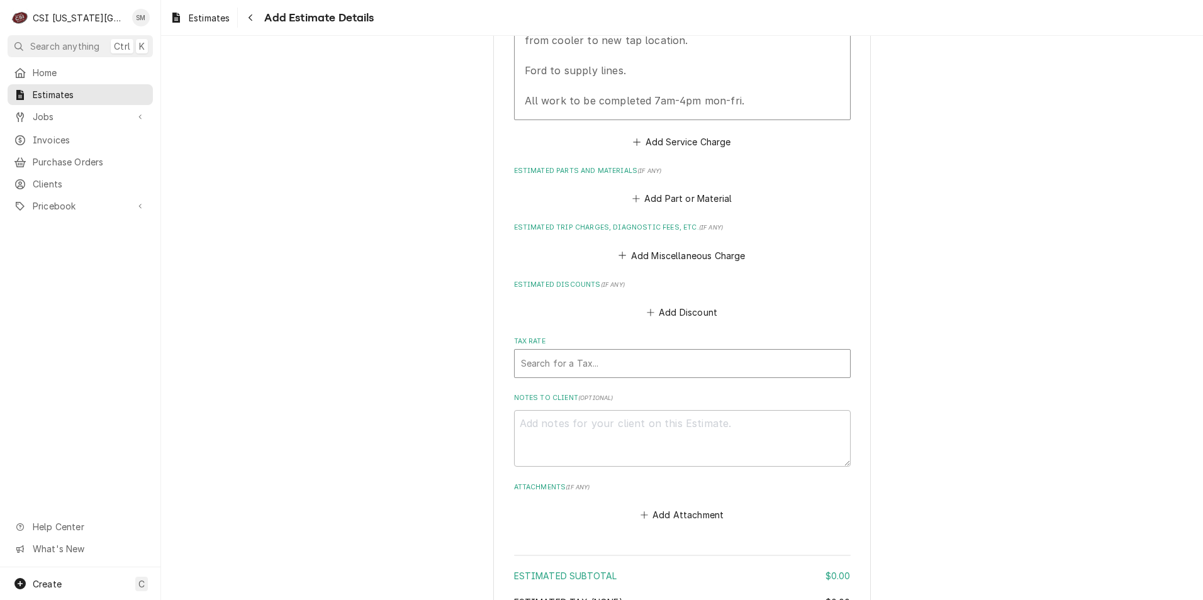
click at [596, 373] on div "Tax Rate" at bounding box center [682, 363] width 323 height 23
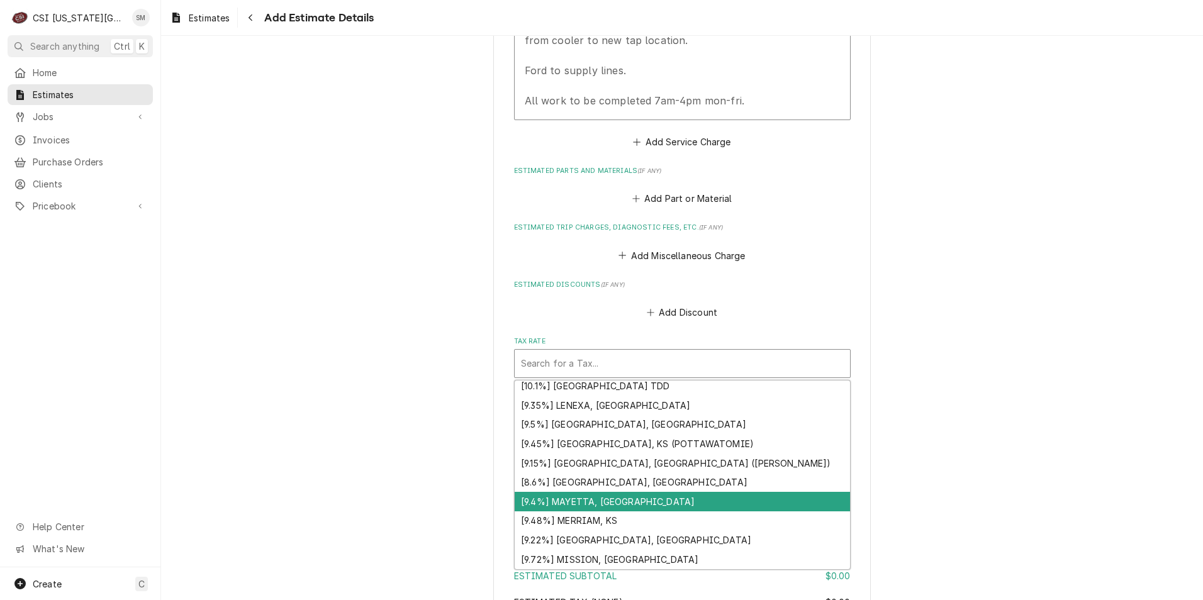
scroll to position [1156, 0]
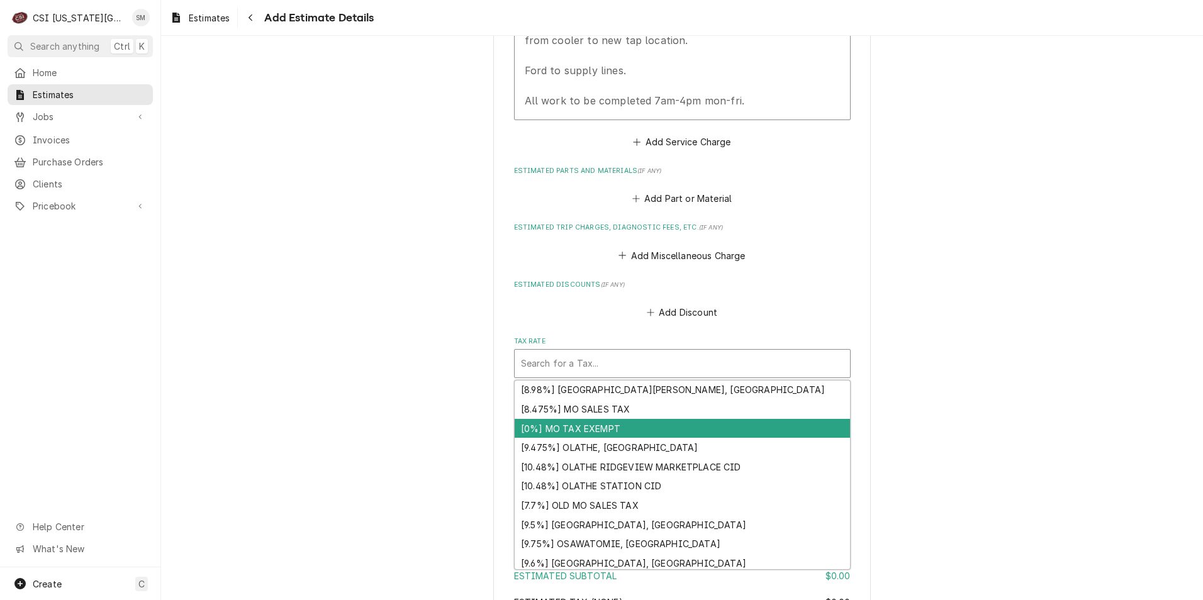
click at [595, 430] on div "[0%] MO TAX EXEMPT" at bounding box center [682, 429] width 335 height 20
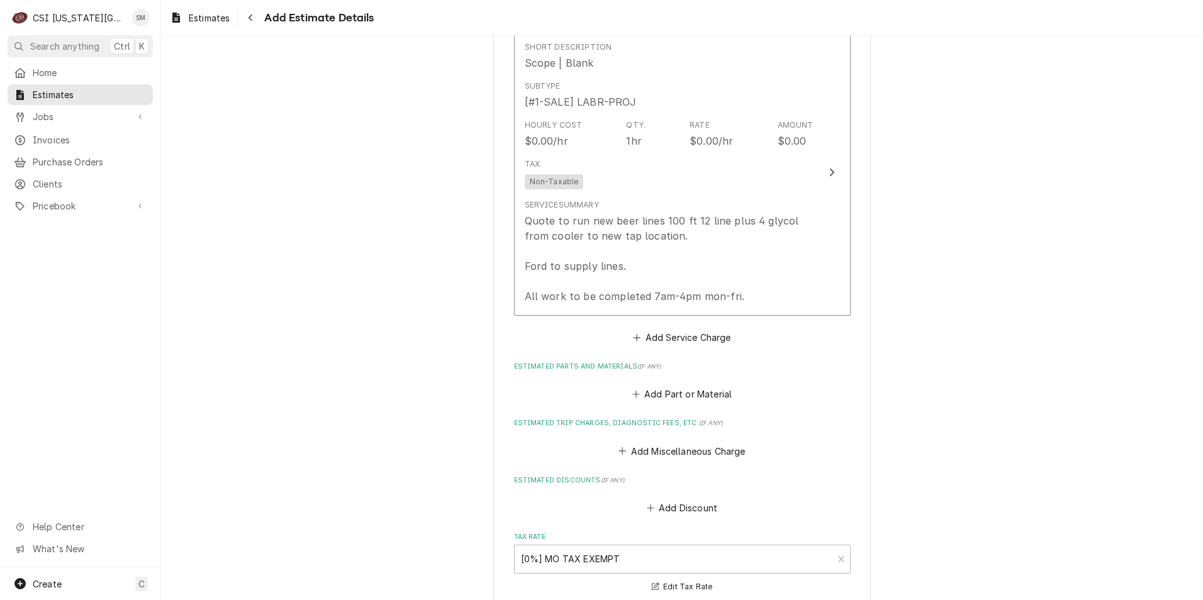
scroll to position [1180, 0]
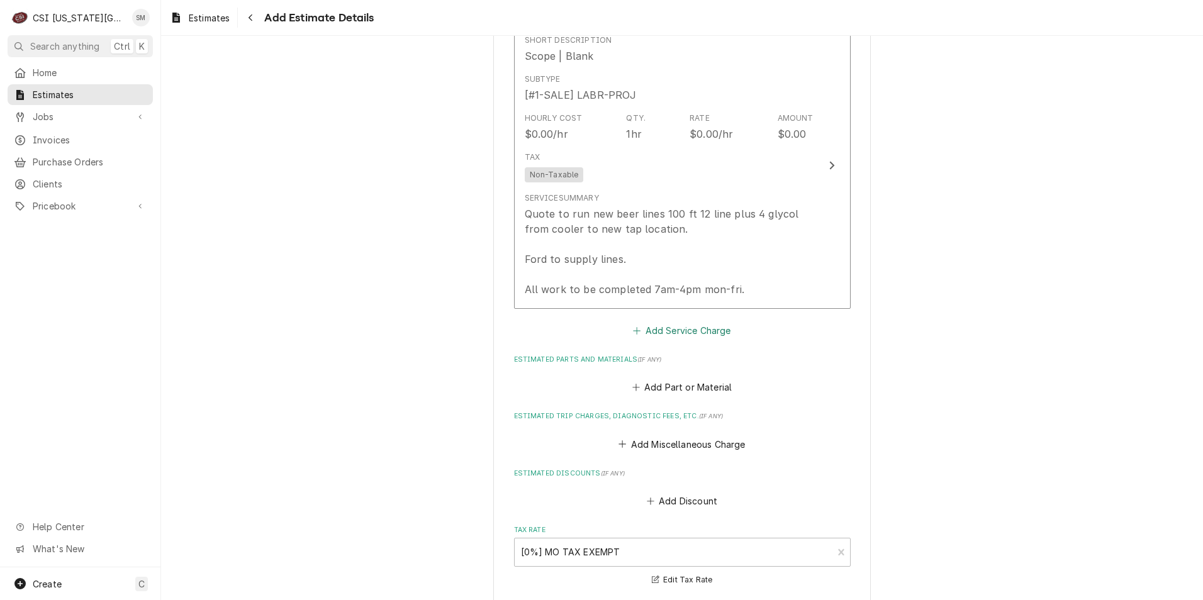
click at [640, 327] on button "Add Service Charge" at bounding box center [682, 331] width 102 height 18
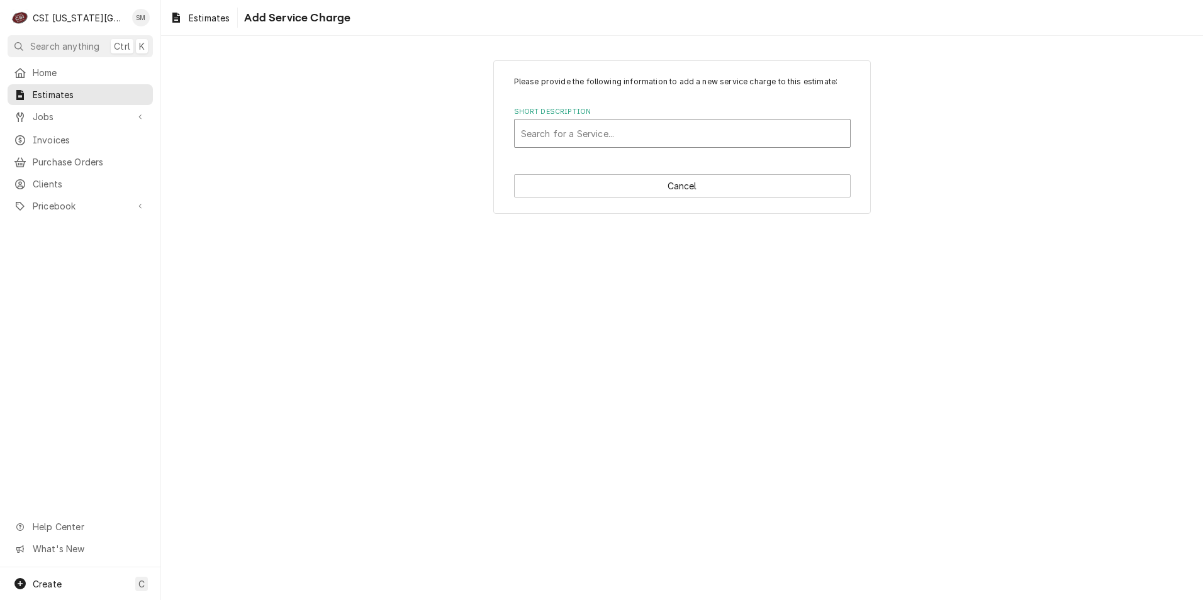
click at [615, 136] on div "Short Description" at bounding box center [682, 133] width 323 height 23
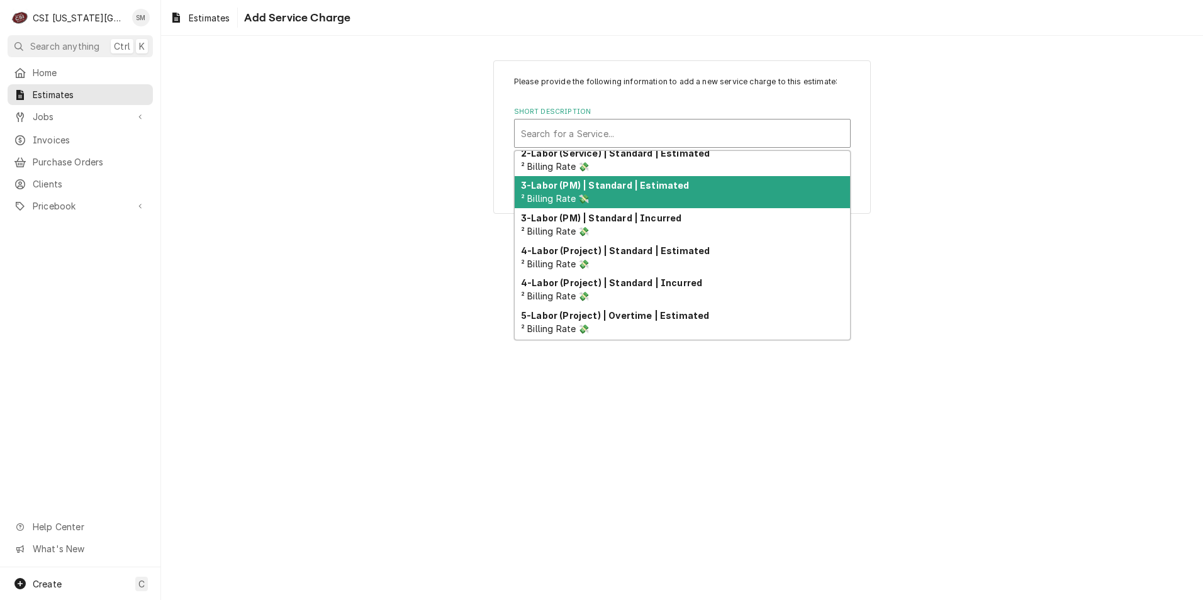
scroll to position [325, 0]
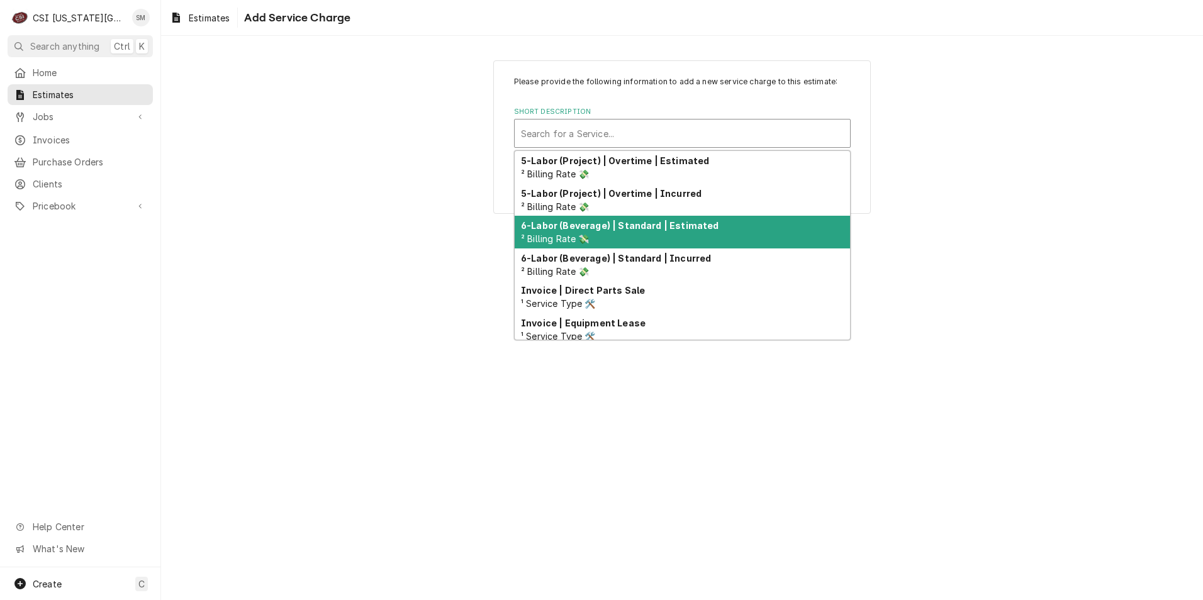
click at [660, 228] on strong "6-Labor (Beverage) | Standard | Estimated" at bounding box center [620, 225] width 198 height 11
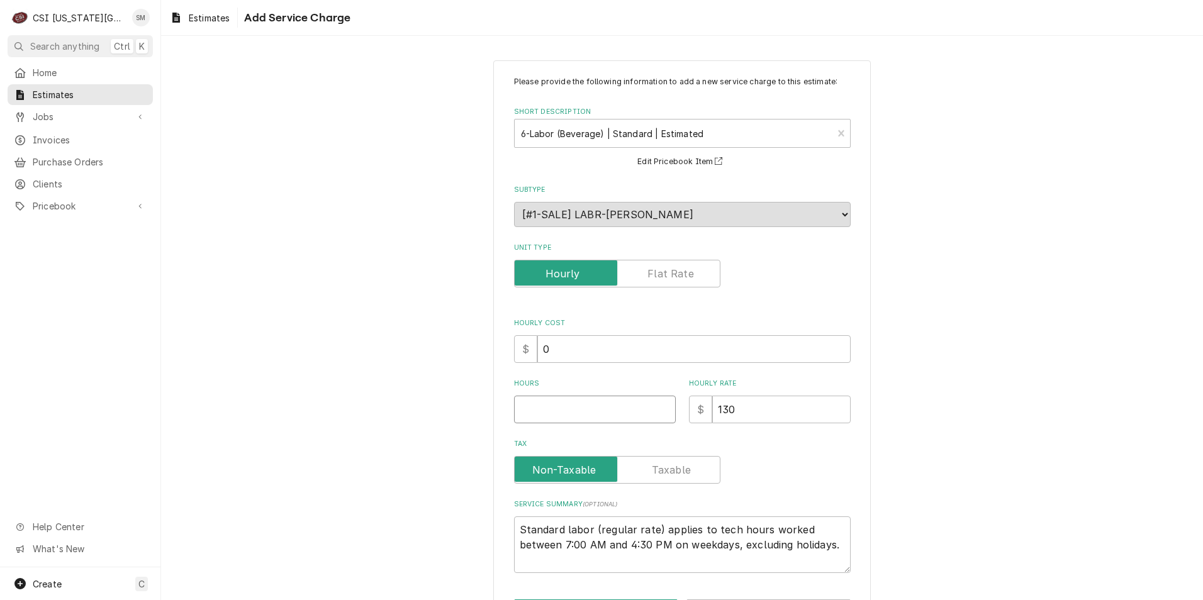
click at [624, 418] on input "Hours" at bounding box center [595, 410] width 162 height 28
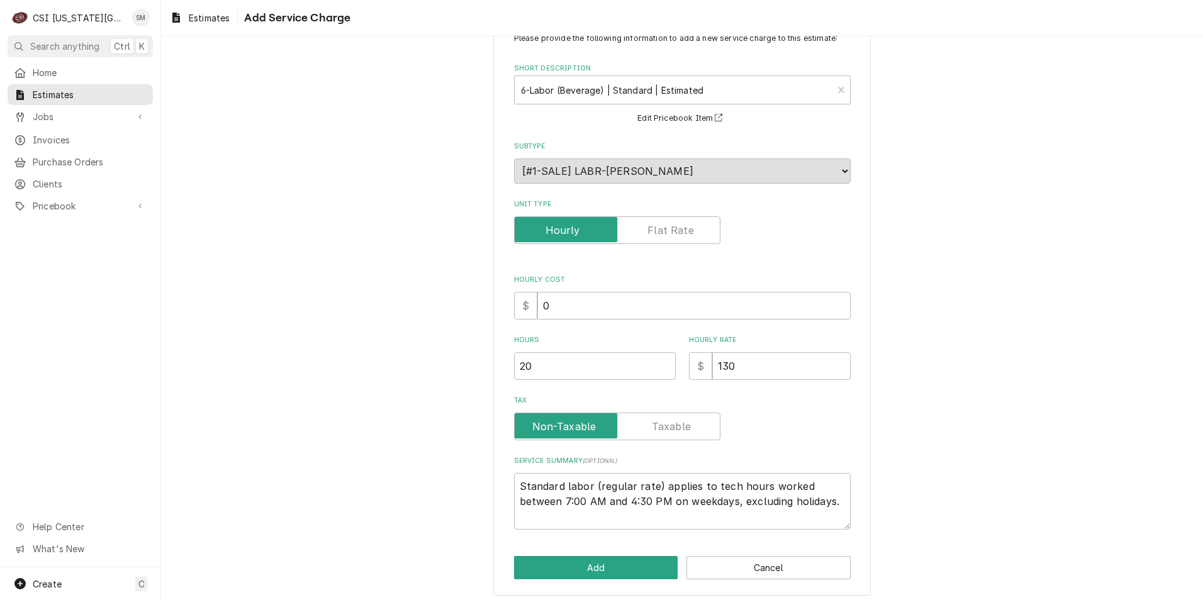
scroll to position [50, 0]
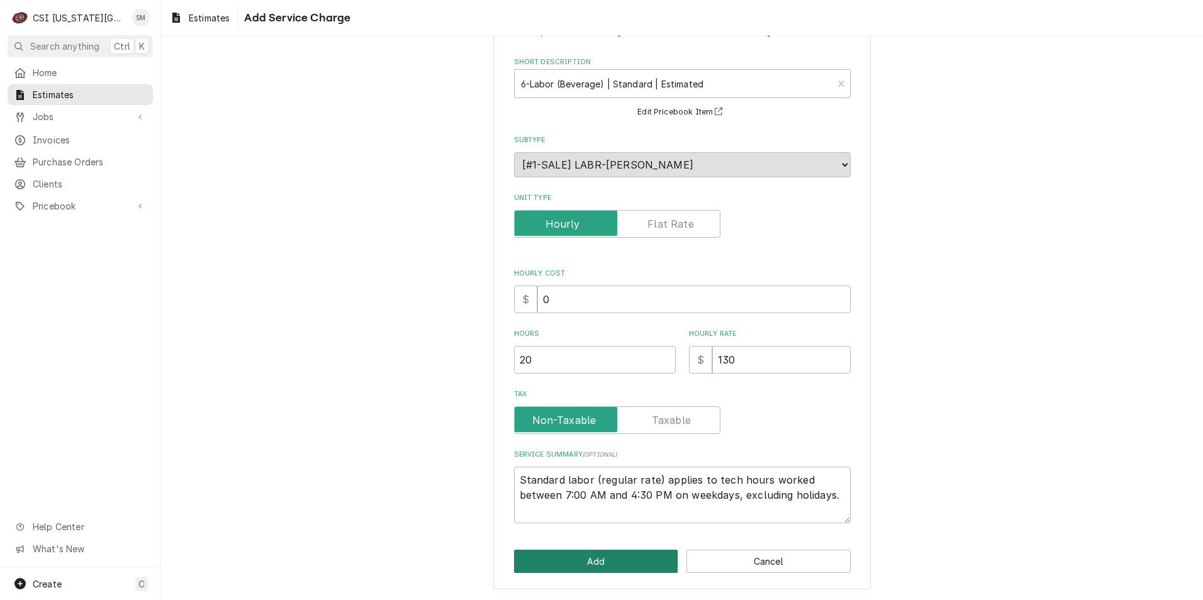
click at [609, 562] on button "Add" at bounding box center [596, 561] width 164 height 23
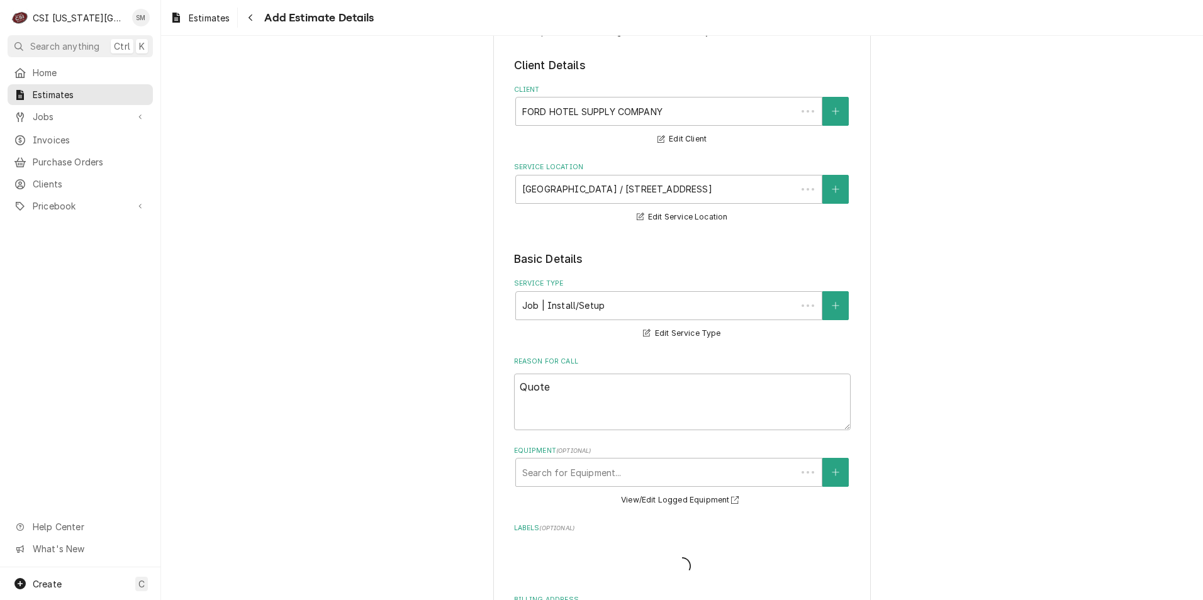
scroll to position [1165, 0]
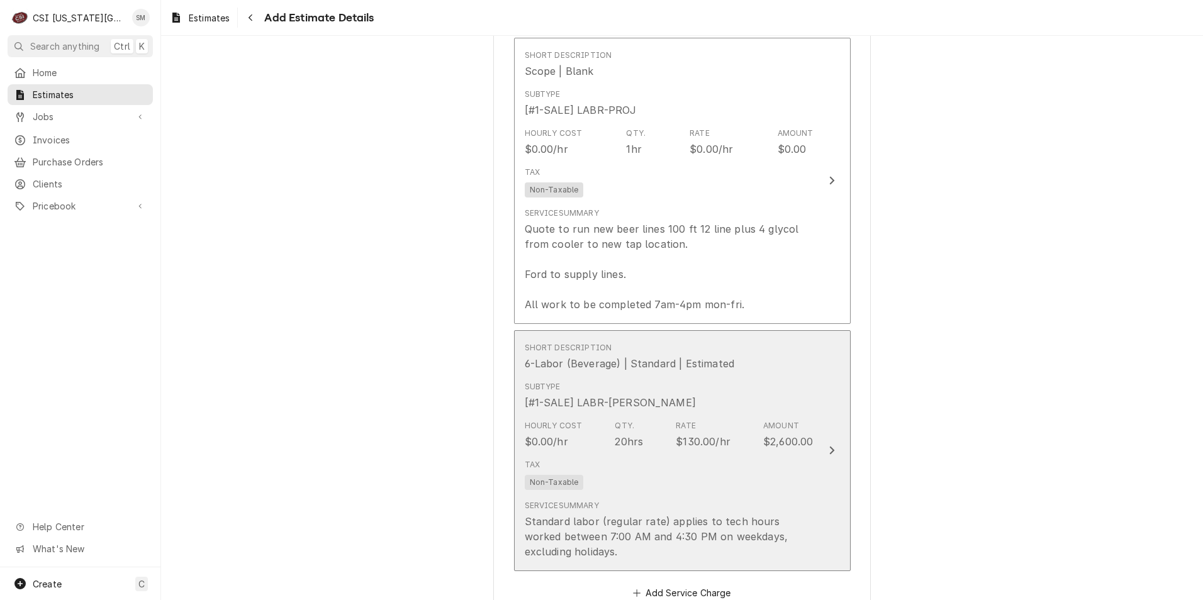
click at [729, 473] on div "Tax Non-Taxable" at bounding box center [669, 474] width 289 height 40
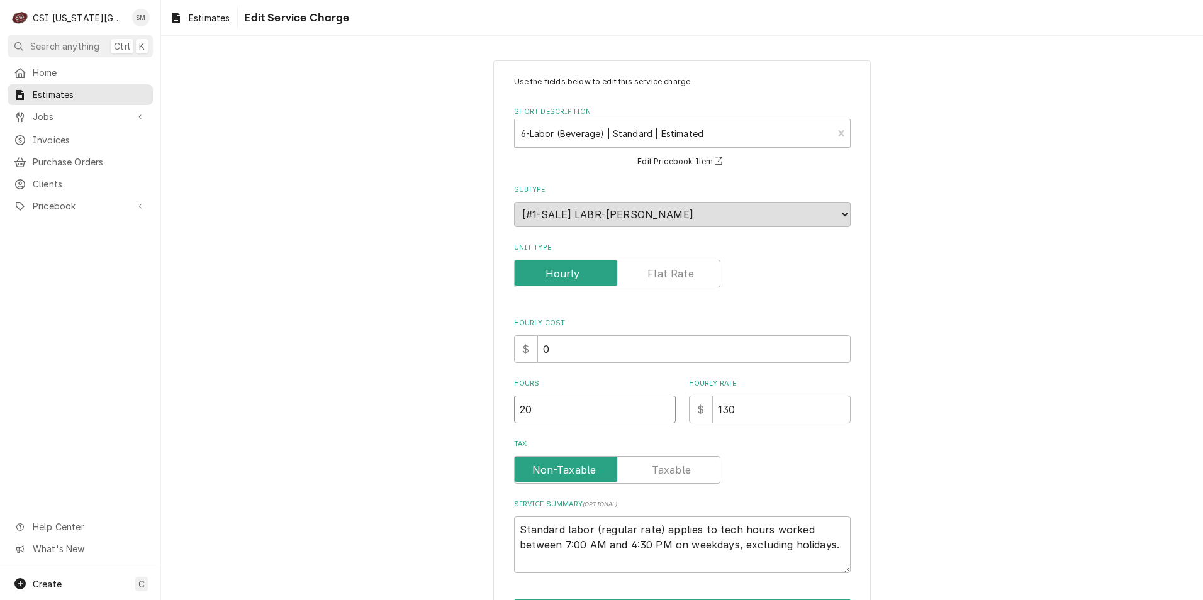
click at [580, 416] on input "20" at bounding box center [595, 410] width 162 height 28
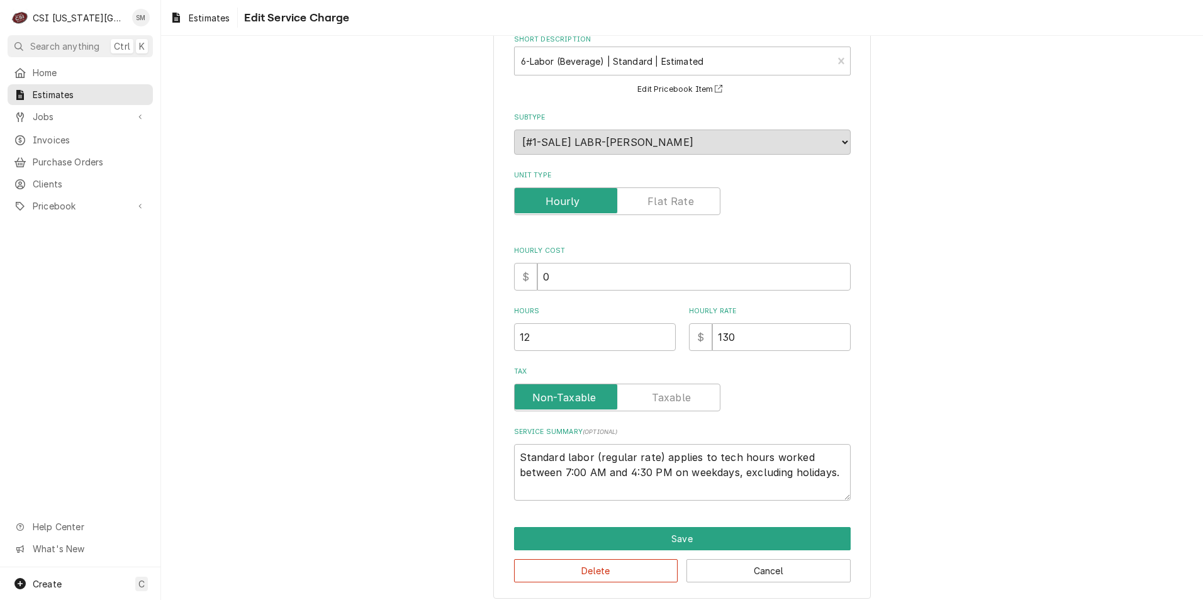
scroll to position [82, 0]
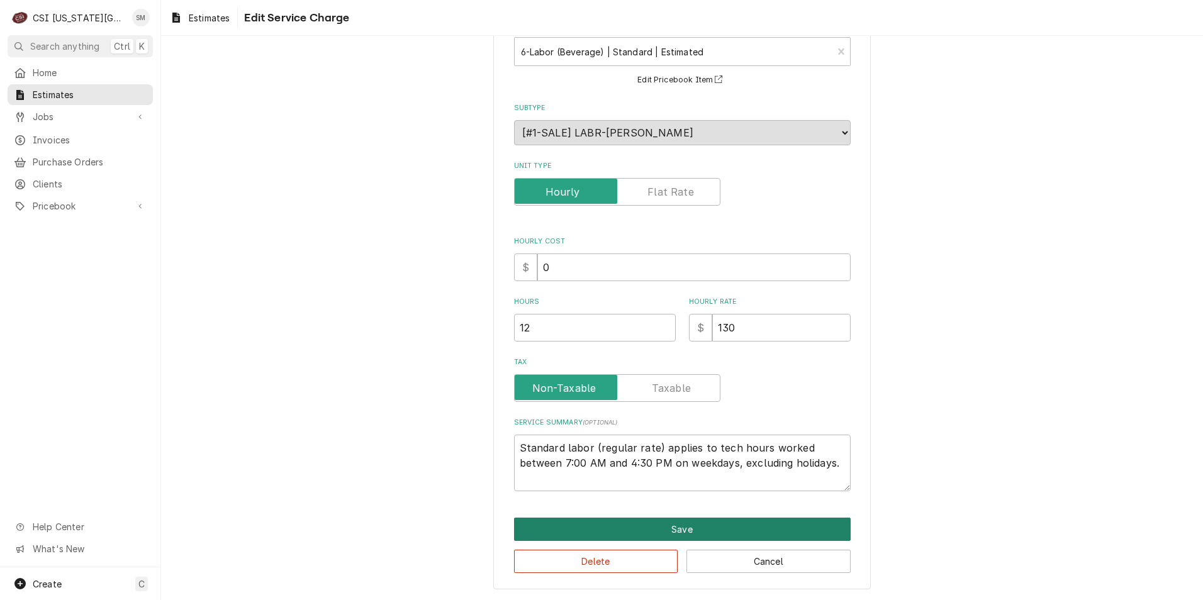
click at [624, 531] on button "Save" at bounding box center [682, 529] width 337 height 23
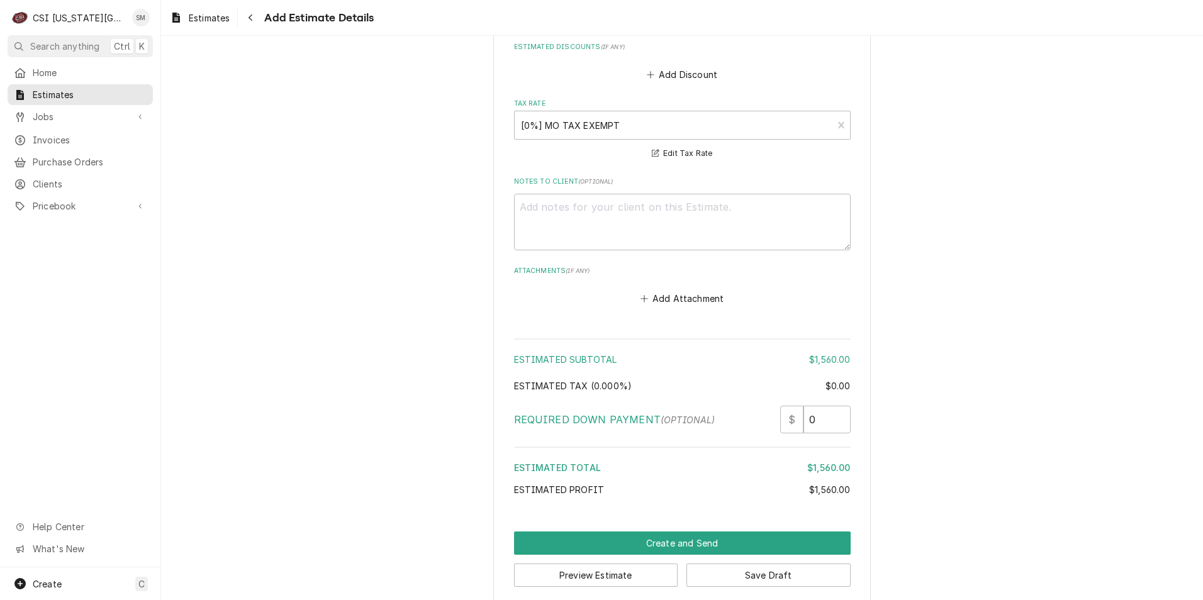
scroll to position [1868, 0]
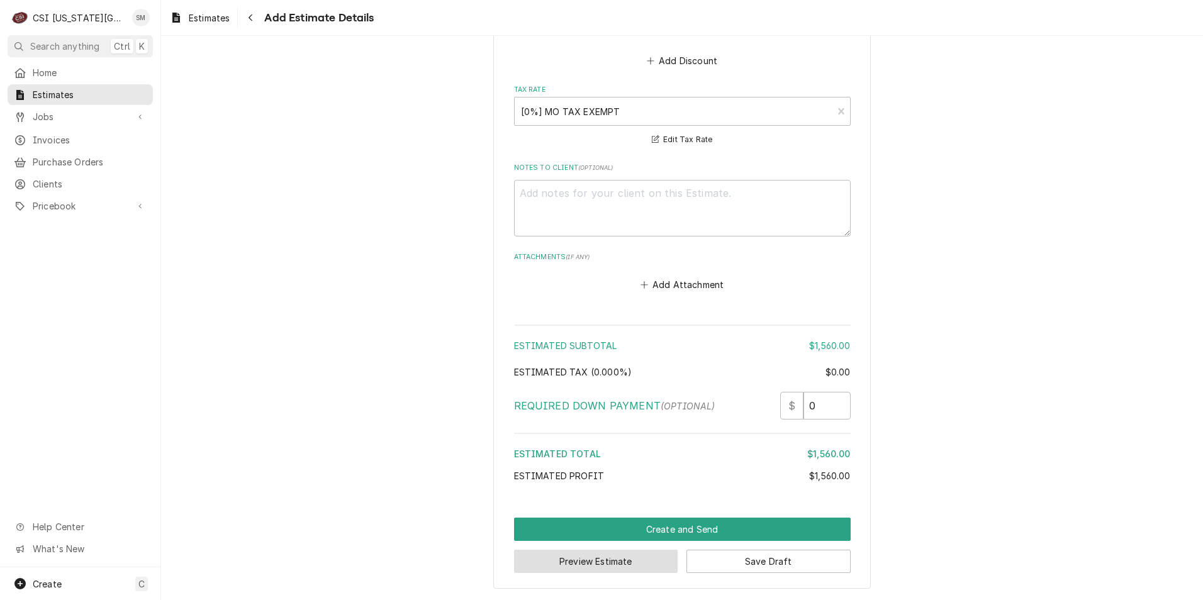
click at [595, 559] on button "Preview Estimate" at bounding box center [596, 561] width 164 height 23
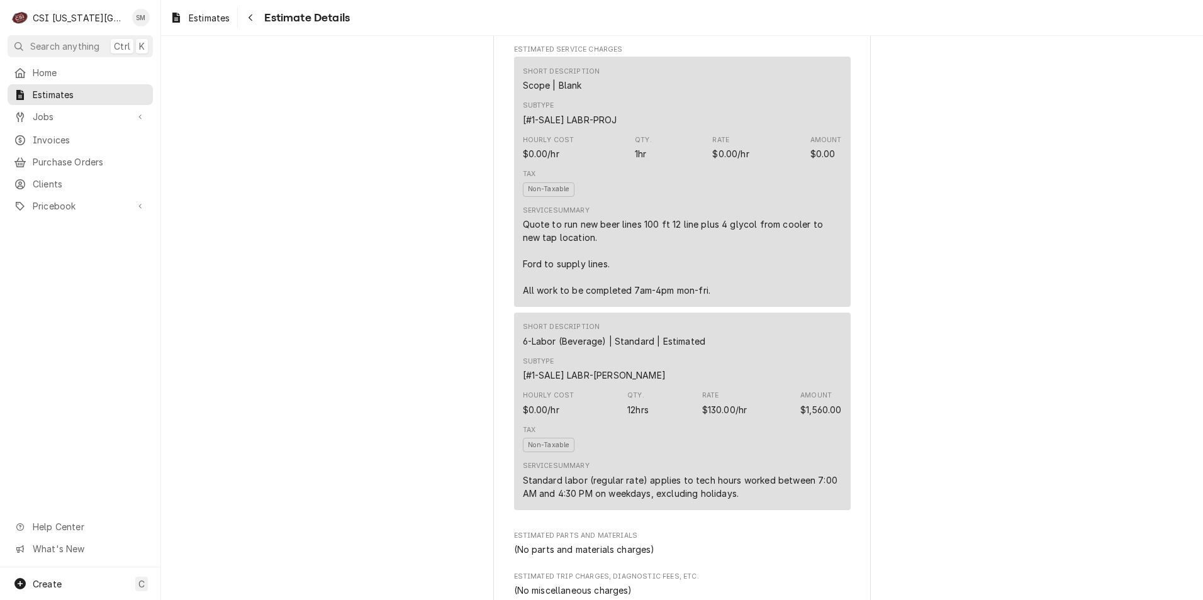
scroll to position [692, 0]
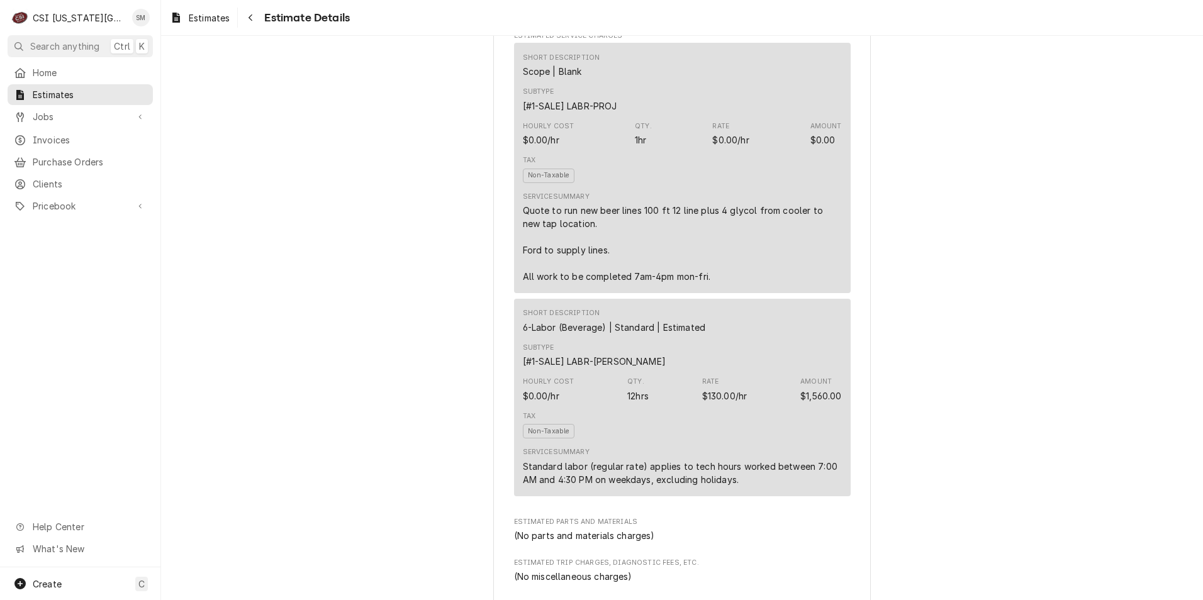
click at [703, 372] on div "Subtype [#1-SALE] LABR-[PERSON_NAME]" at bounding box center [682, 356] width 319 height 34
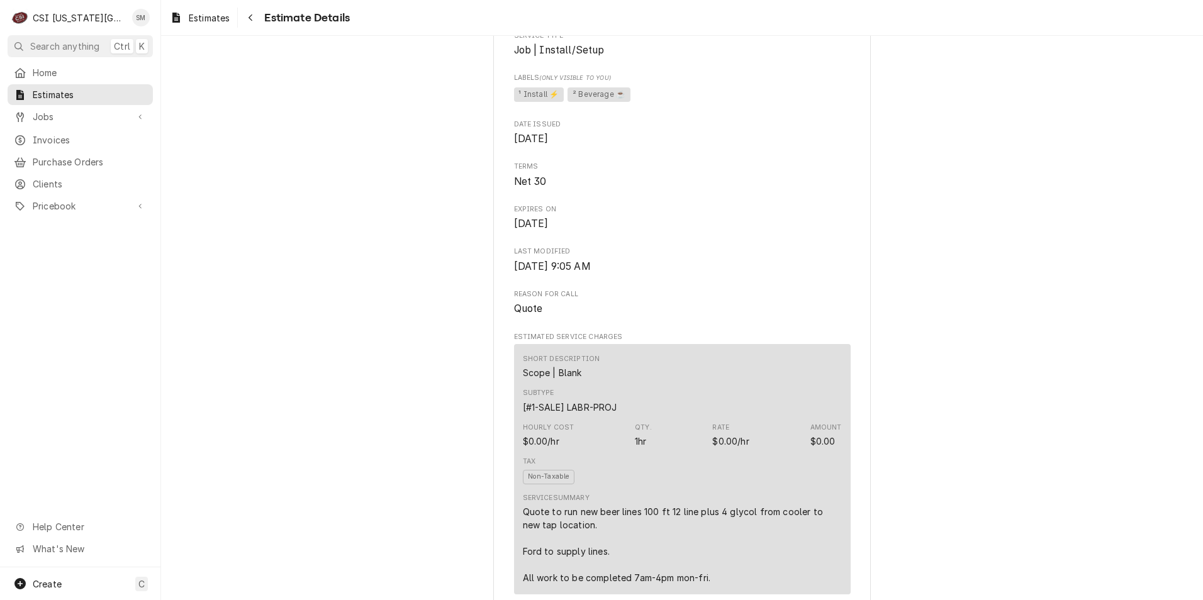
scroll to position [378, 0]
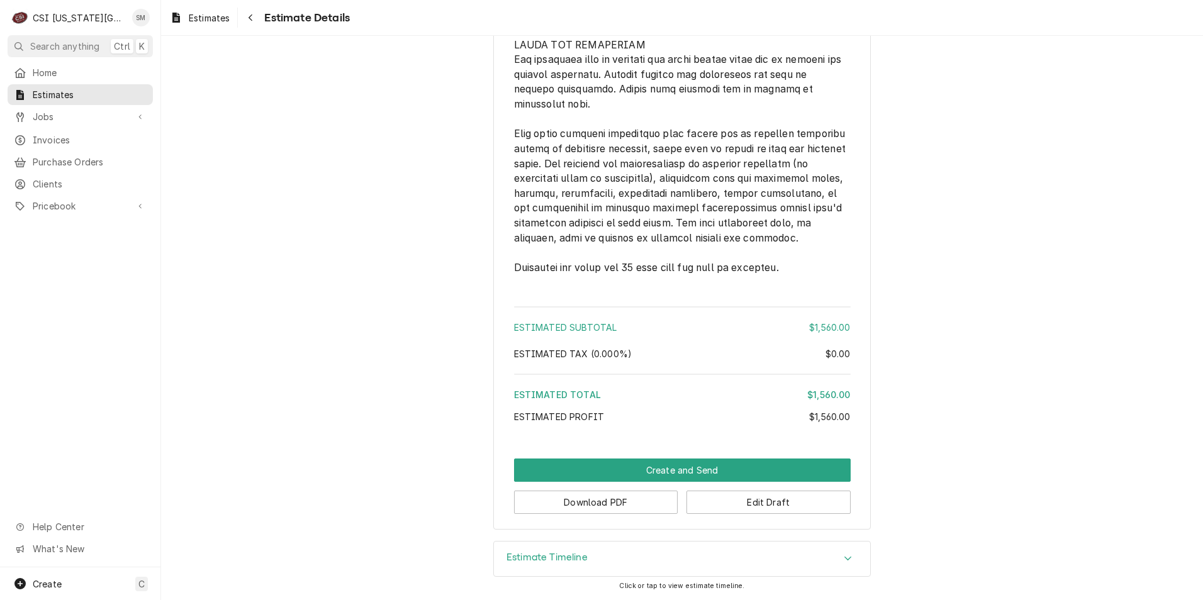
scroll to position [1660, 0]
click at [736, 508] on button "Edit Draft" at bounding box center [768, 502] width 164 height 23
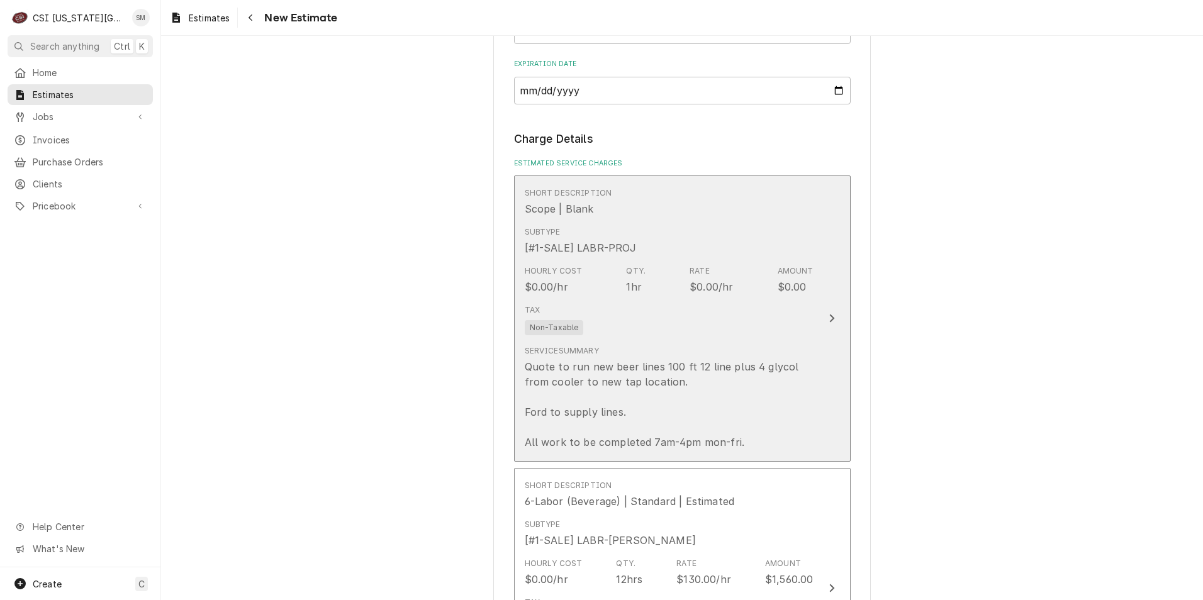
scroll to position [1258, 0]
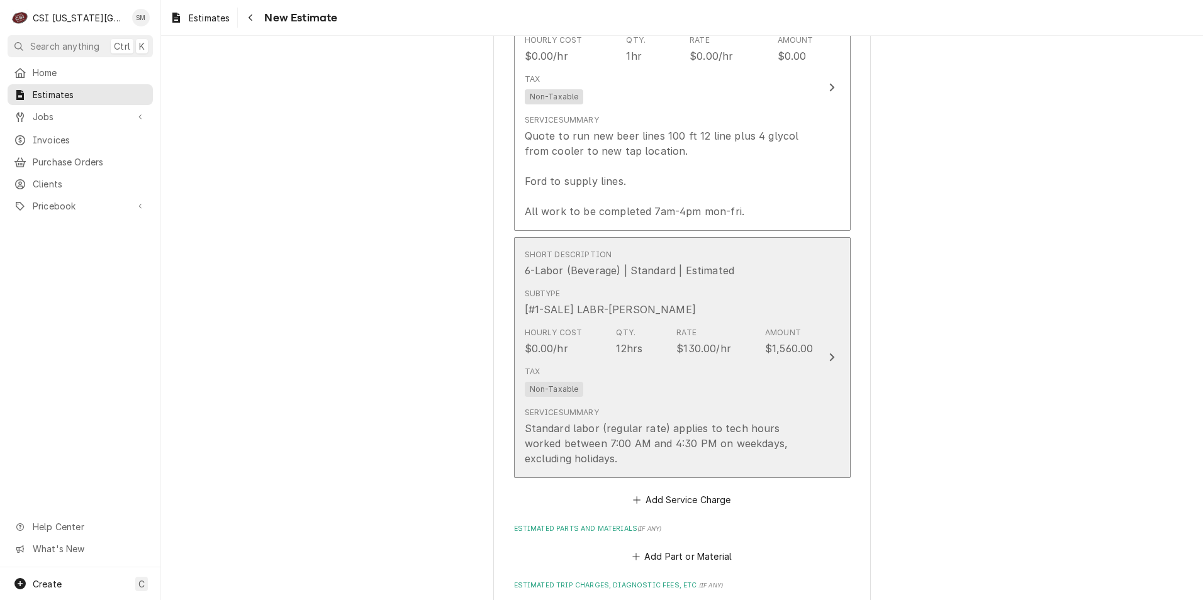
click at [766, 357] on div "Hourly Cost $0.00/hr Qty. 12hrs Rate $130.00/hr Amount $1,560.00" at bounding box center [669, 341] width 289 height 39
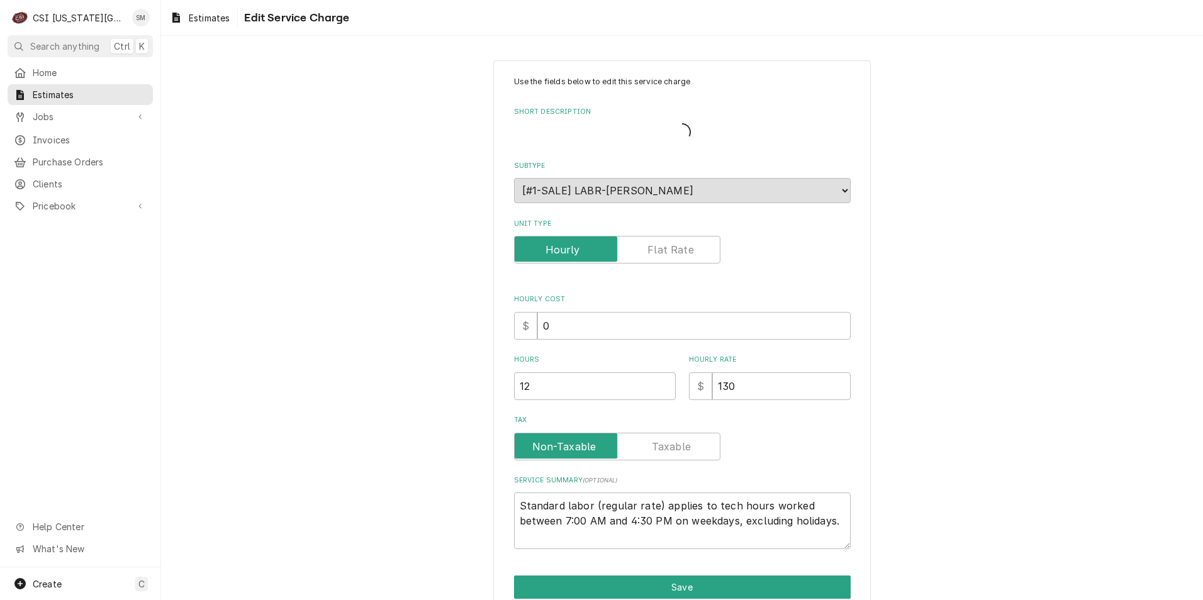
type textarea "x"
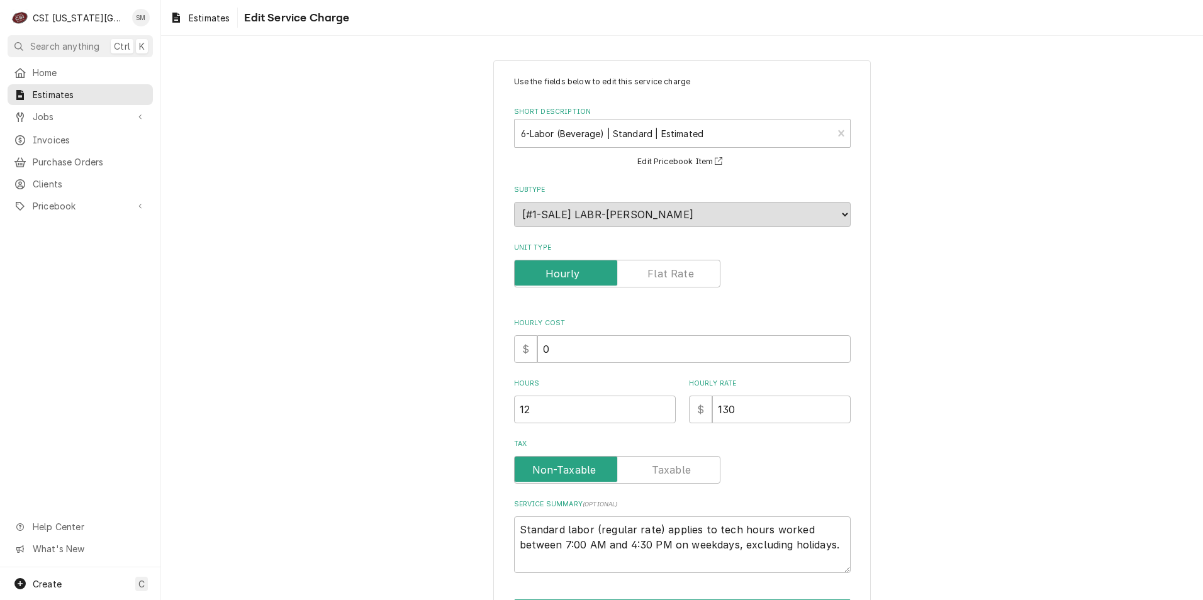
click at [669, 273] on label "Unit Type" at bounding box center [617, 274] width 206 height 28
click at [669, 273] on input "Unit Type" at bounding box center [617, 274] width 195 height 28
checkbox input "true"
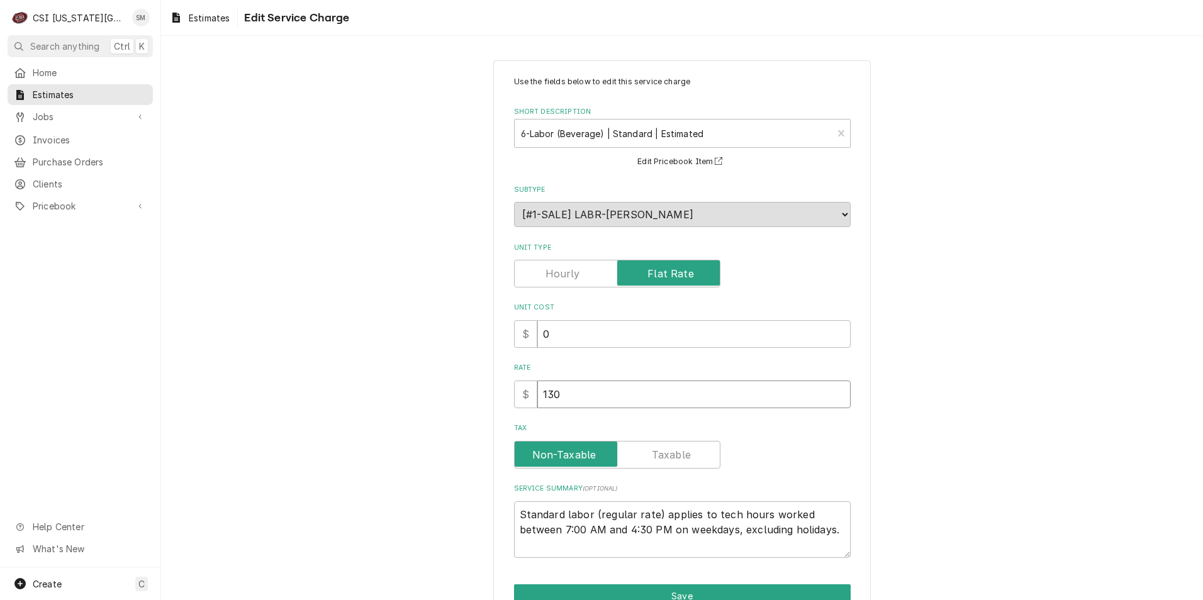
click at [564, 391] on input "130" at bounding box center [693, 395] width 313 height 28
type textarea "x"
type input "13"
type textarea "x"
type input "1"
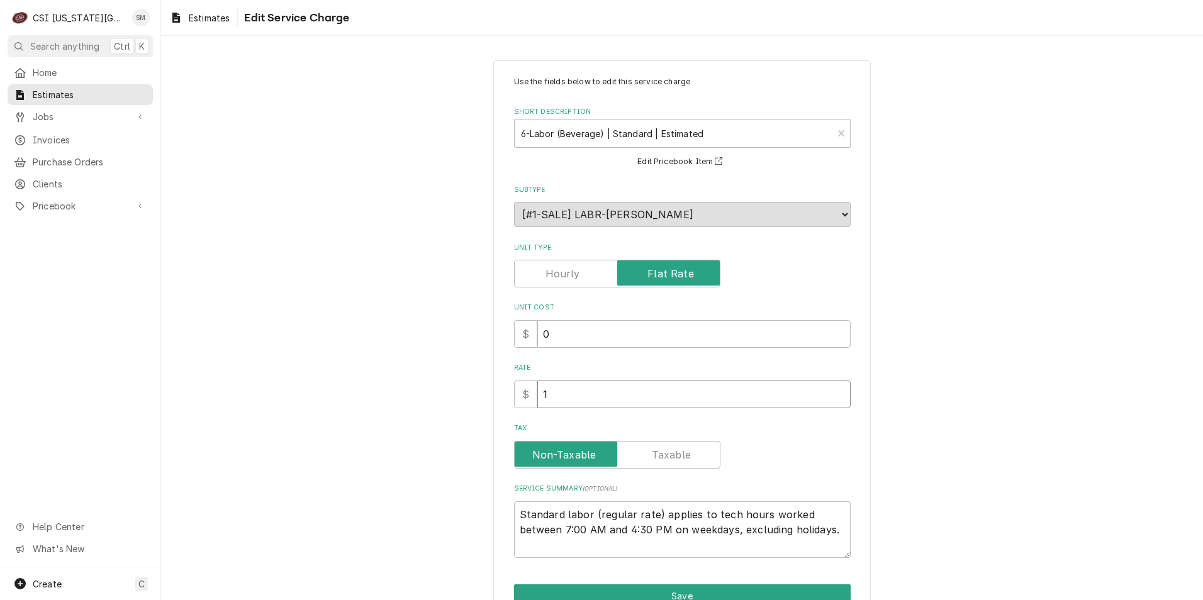
type textarea "x"
type input "1"
type textarea "x"
type input "15"
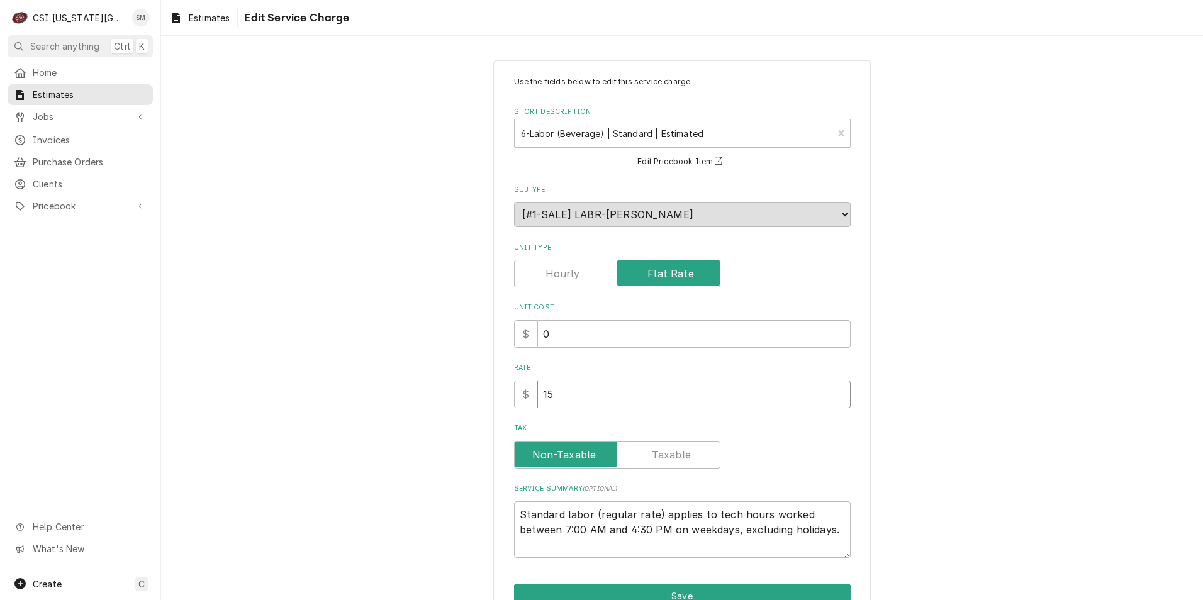
type textarea "x"
type input "156"
type textarea "x"
type input "1560"
type textarea "x"
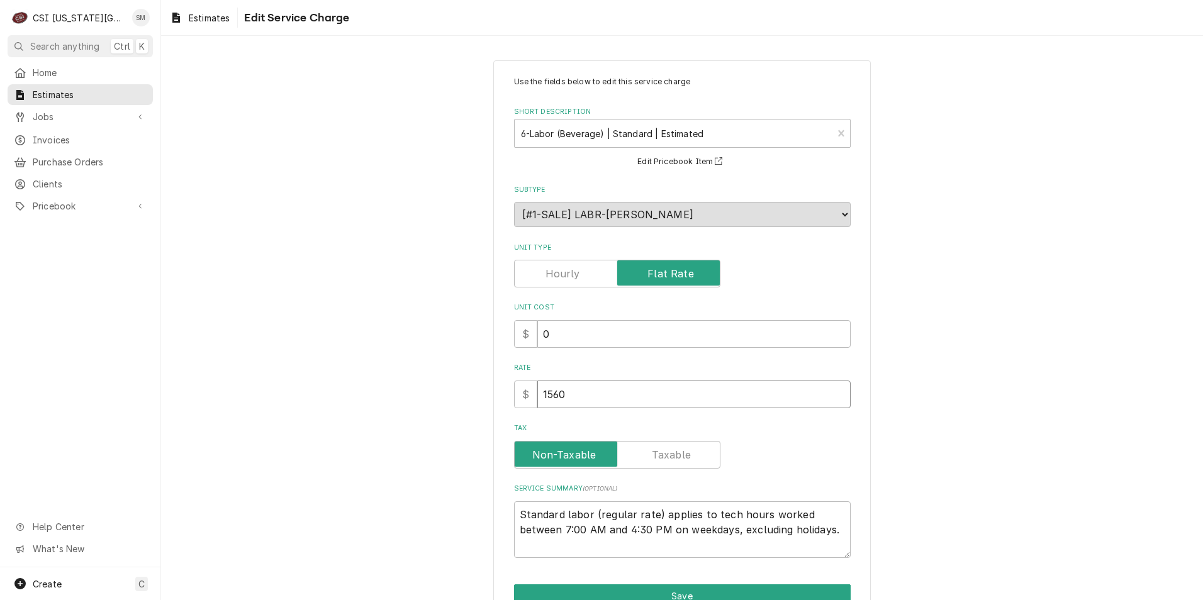
type input "1560"
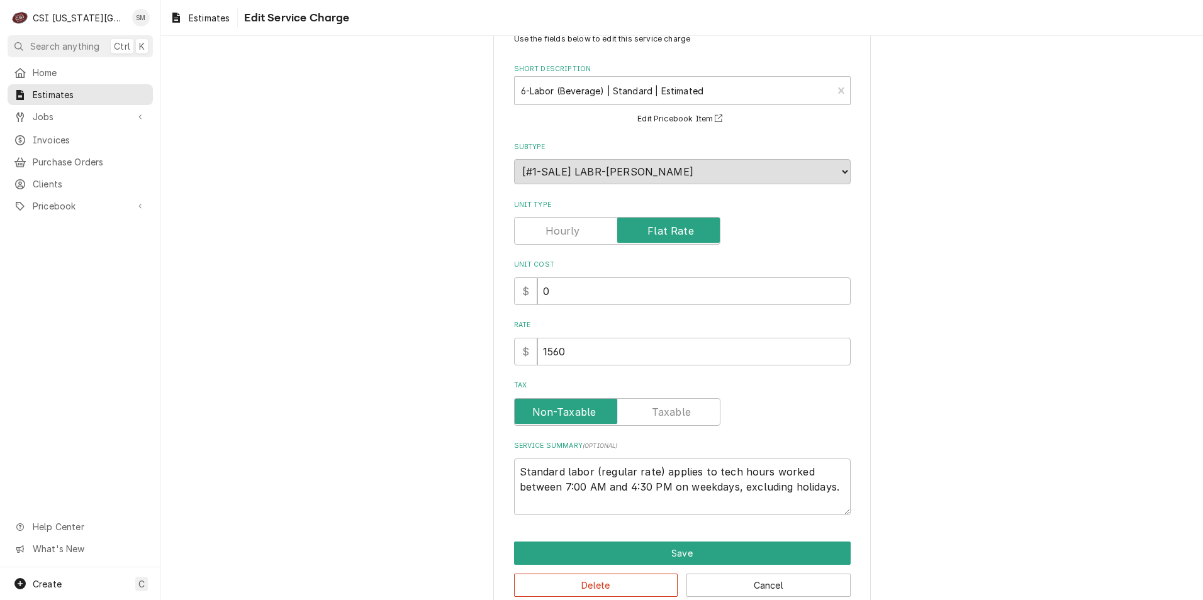
scroll to position [67, 0]
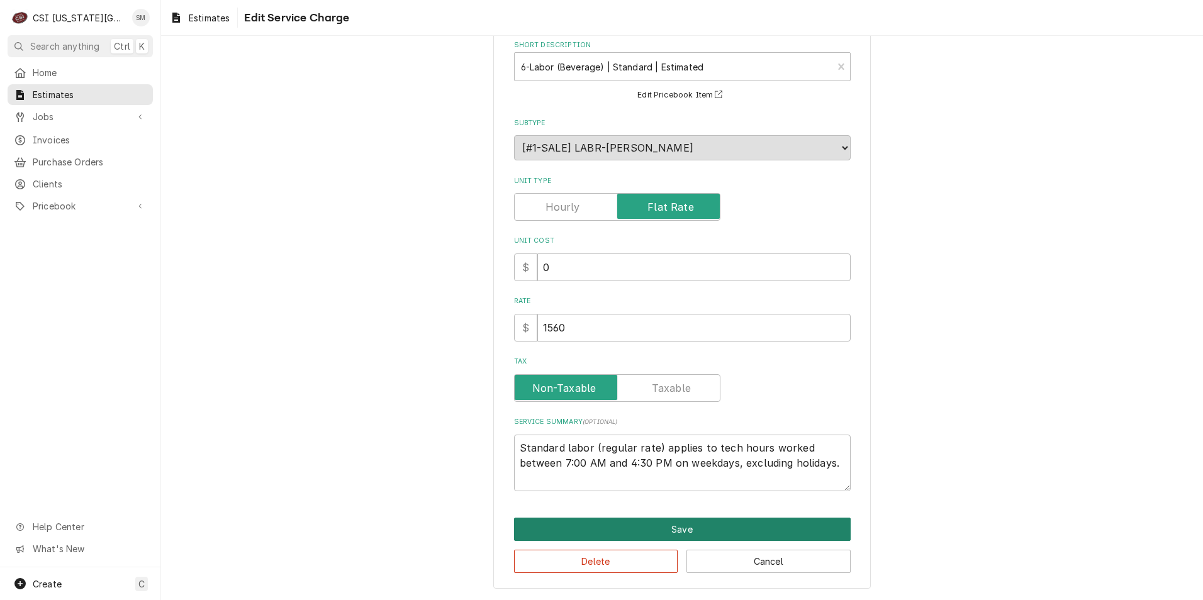
click at [681, 527] on button "Save" at bounding box center [682, 529] width 337 height 23
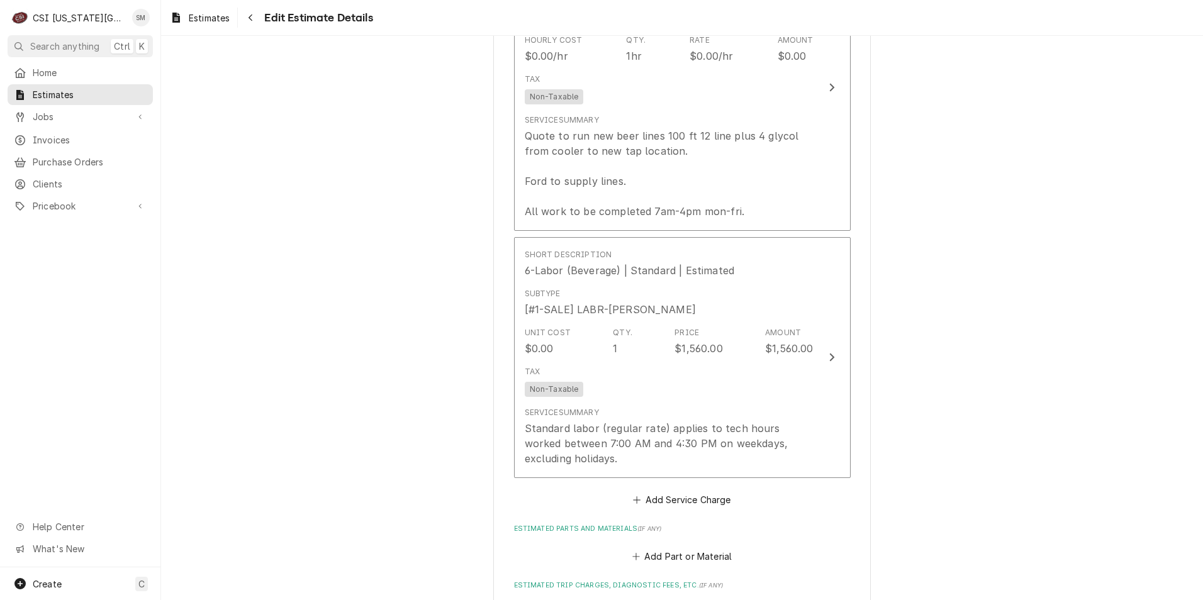
scroll to position [1282, 0]
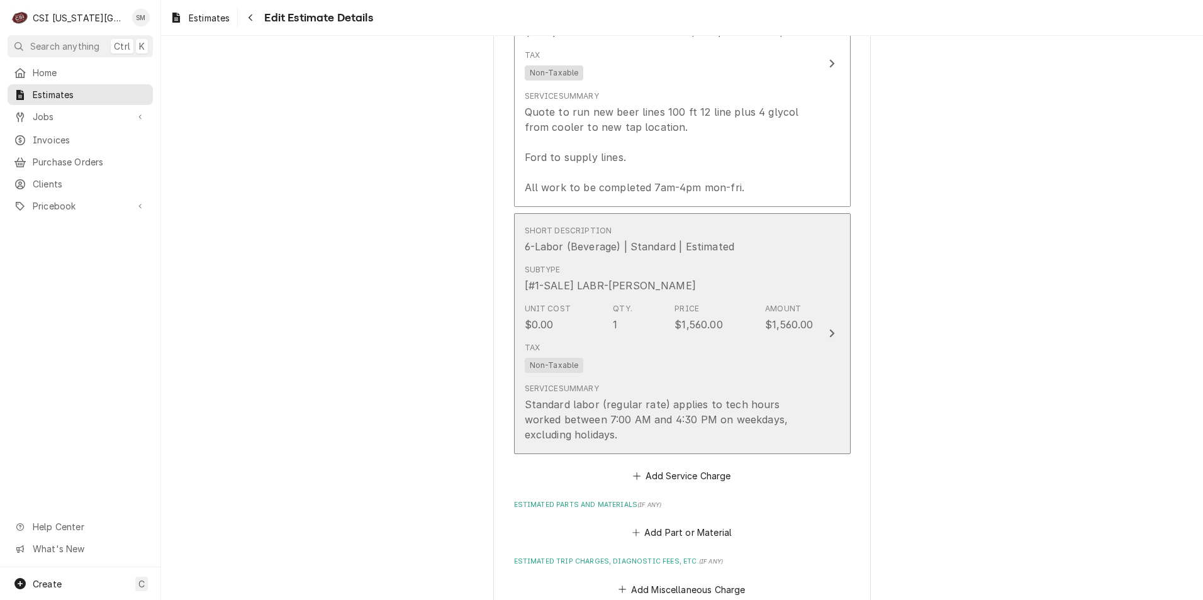
click at [681, 383] on div "Service Summary Standard labor (regular rate) applies to tech hours worked betw…" at bounding box center [669, 412] width 289 height 59
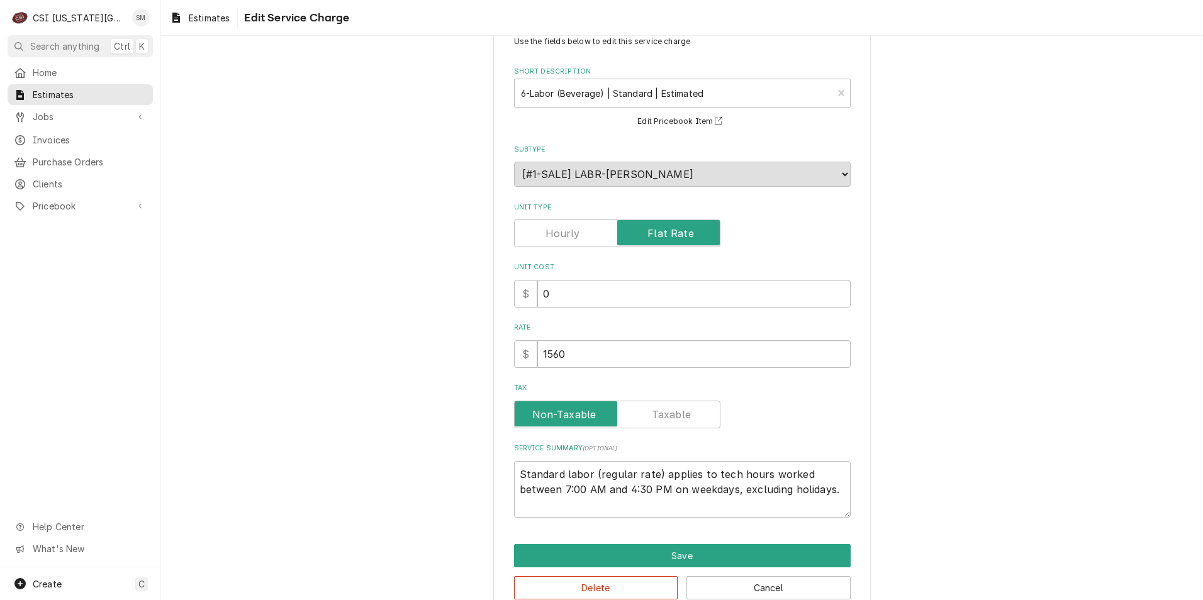
scroll to position [67, 0]
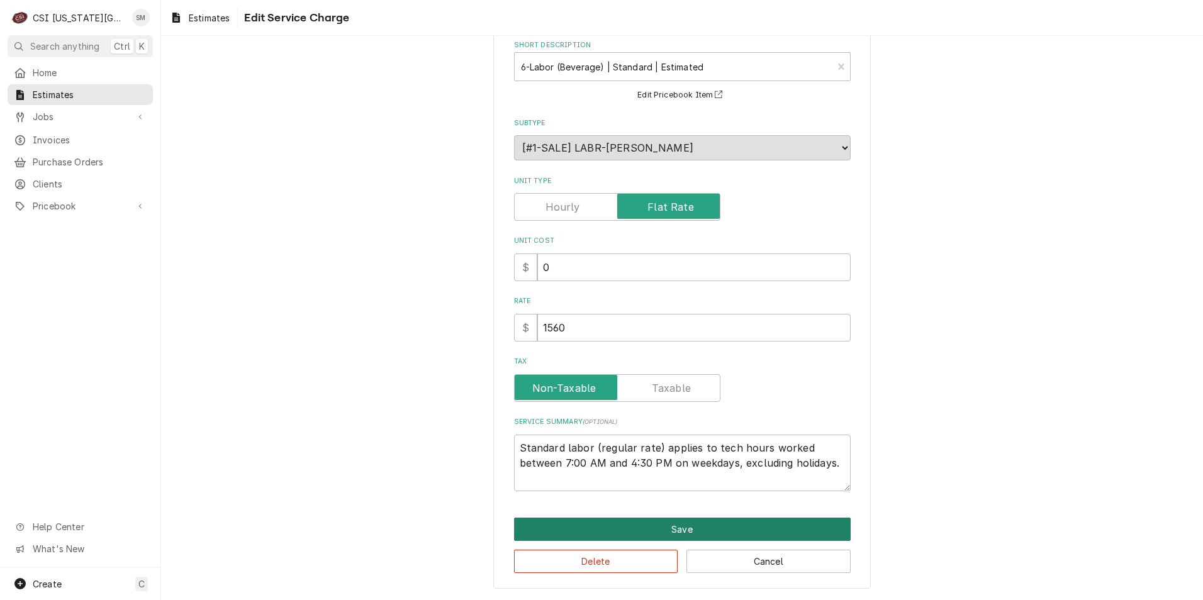
click at [682, 533] on button "Save" at bounding box center [682, 529] width 337 height 23
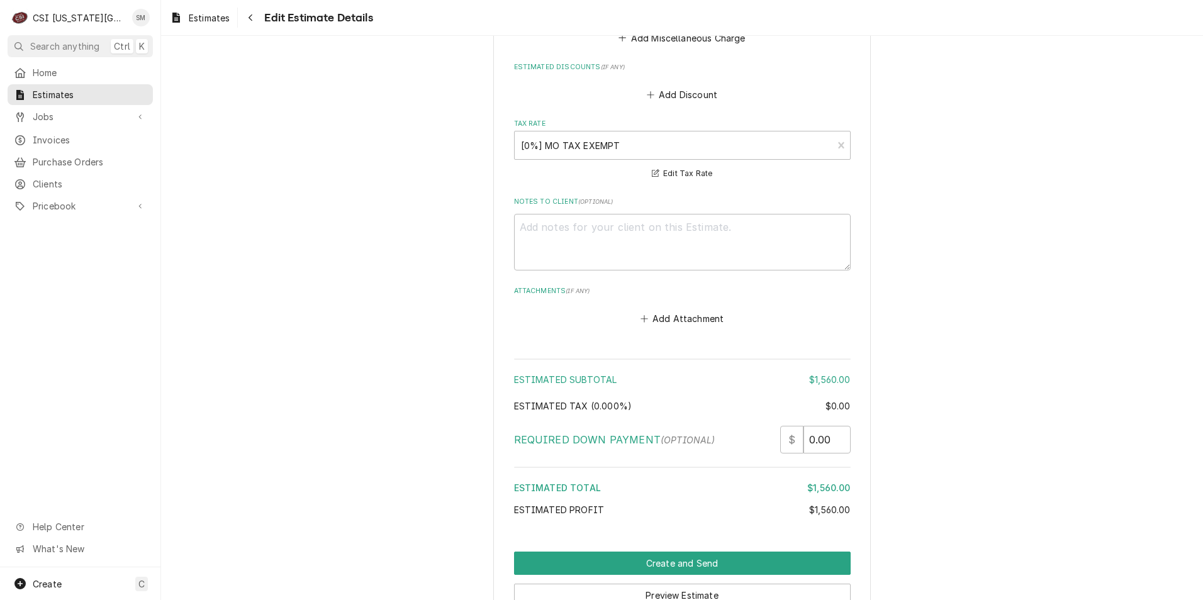
scroll to position [1833, 0]
click at [542, 245] on textarea "Notes to Client ( optional )" at bounding box center [682, 243] width 337 height 57
type textarea "x"
type textarea "P"
type textarea "x"
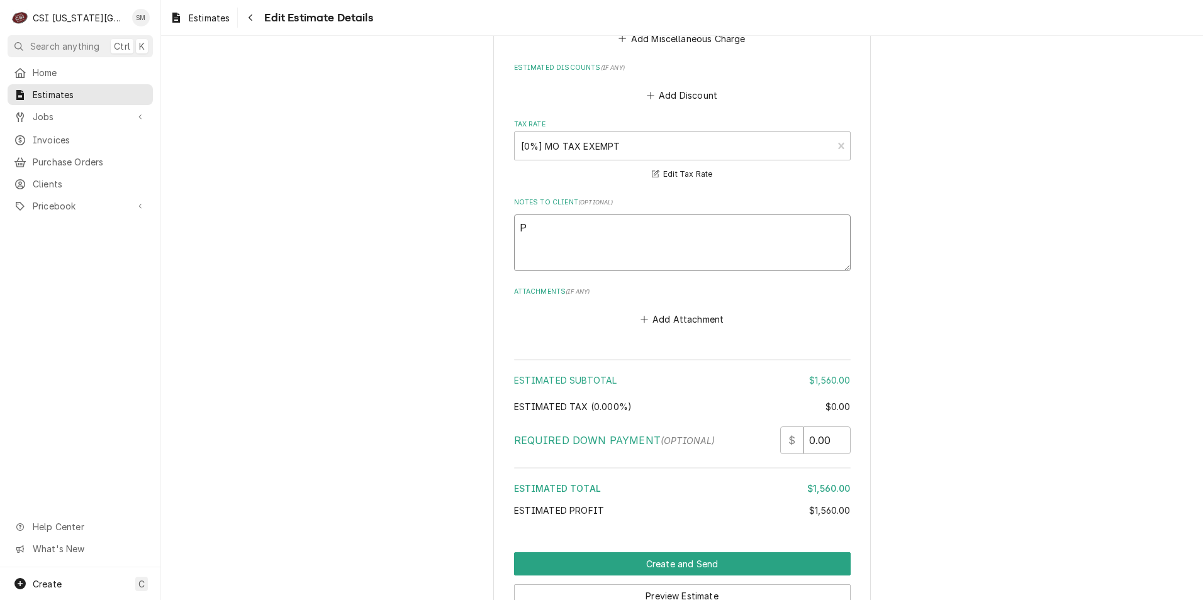
type textarea "PO"
type textarea "x"
type textarea "PO"
type textarea "x"
type textarea "PO A"
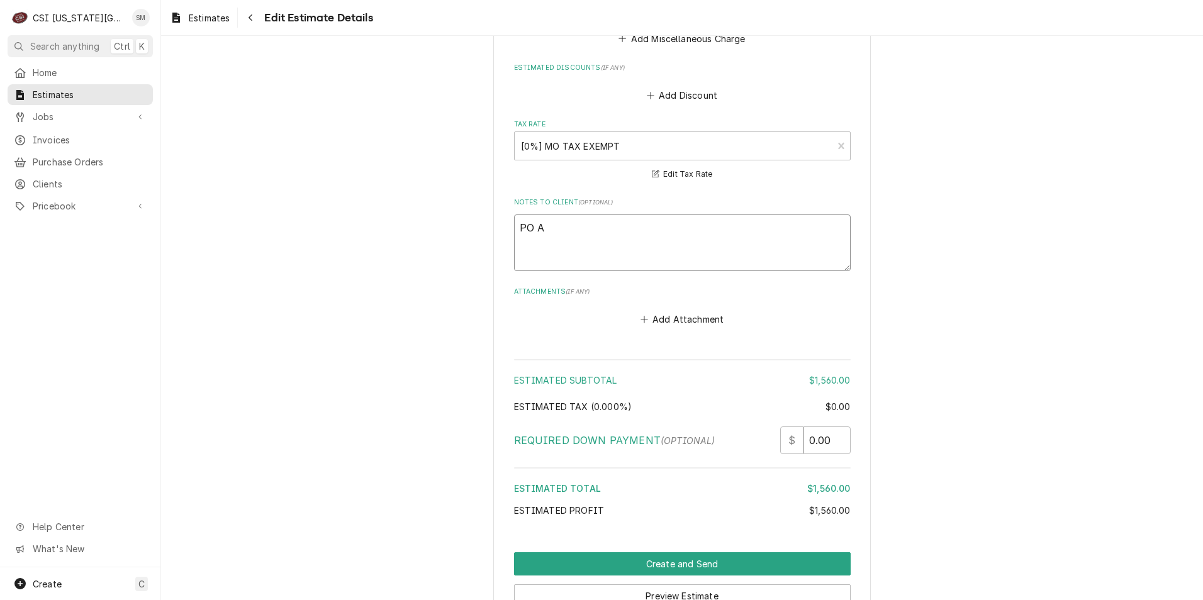
type textarea "x"
type textarea "PO An"
type textarea "x"
type textarea "PO And"
type textarea "x"
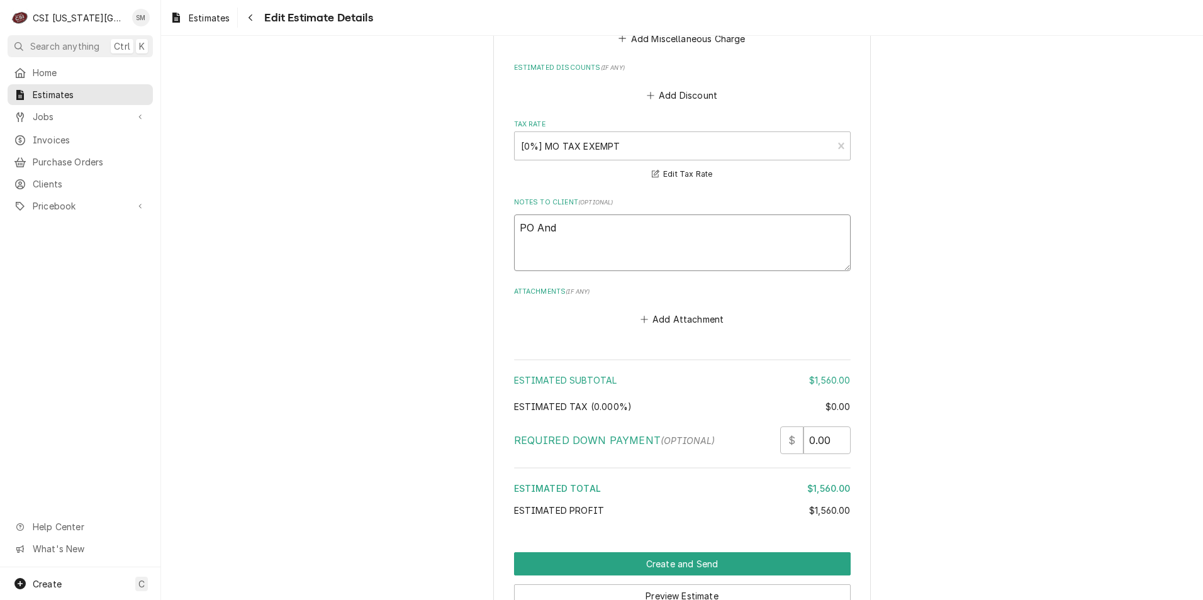
type textarea "PO Andr"
type textarea "x"
type textarea "PO Andre"
type textarea "x"
type textarea "PO Andrew"
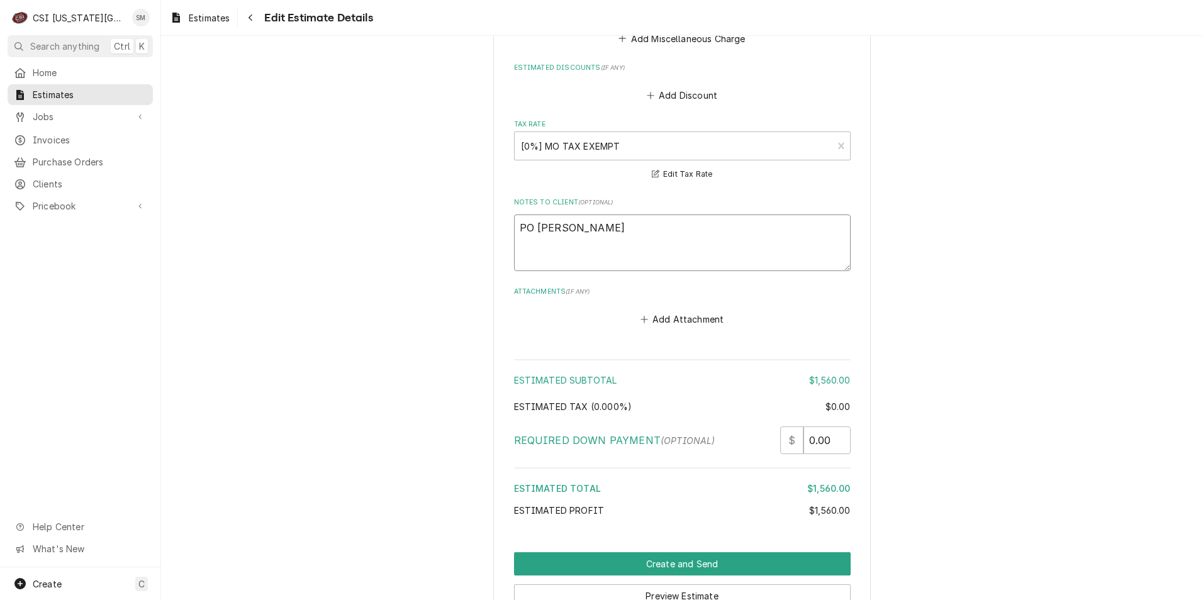
type textarea "x"
type textarea "PO Andrew"
type textarea "x"
type textarea "PO Andrew I"
type textarea "x"
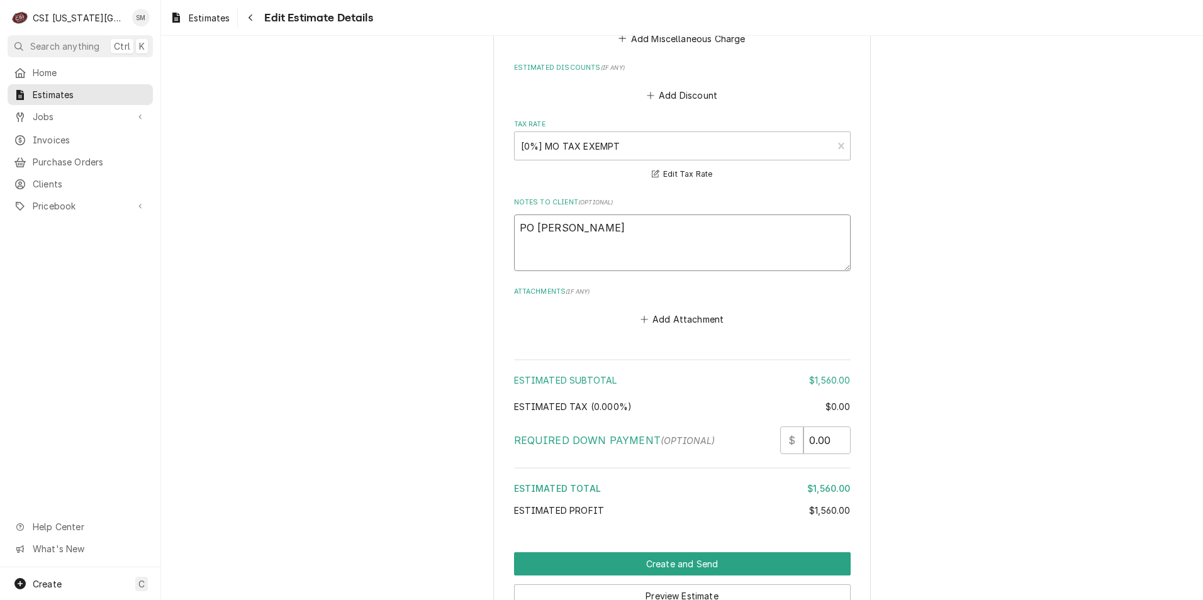
type textarea "PO Andrew Iq"
type textarea "x"
type textarea "PO Andrew Iqb"
type textarea "x"
type textarea "PO Andrew Iqba"
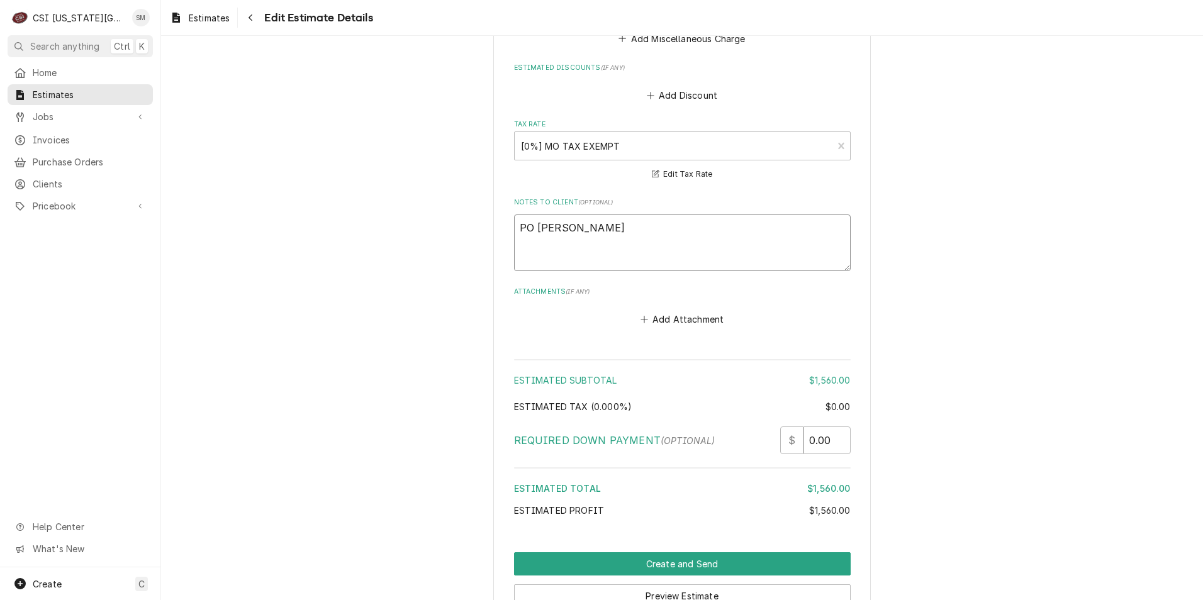
type textarea "x"
type textarea "PO [PERSON_NAME]"
type textarea "x"
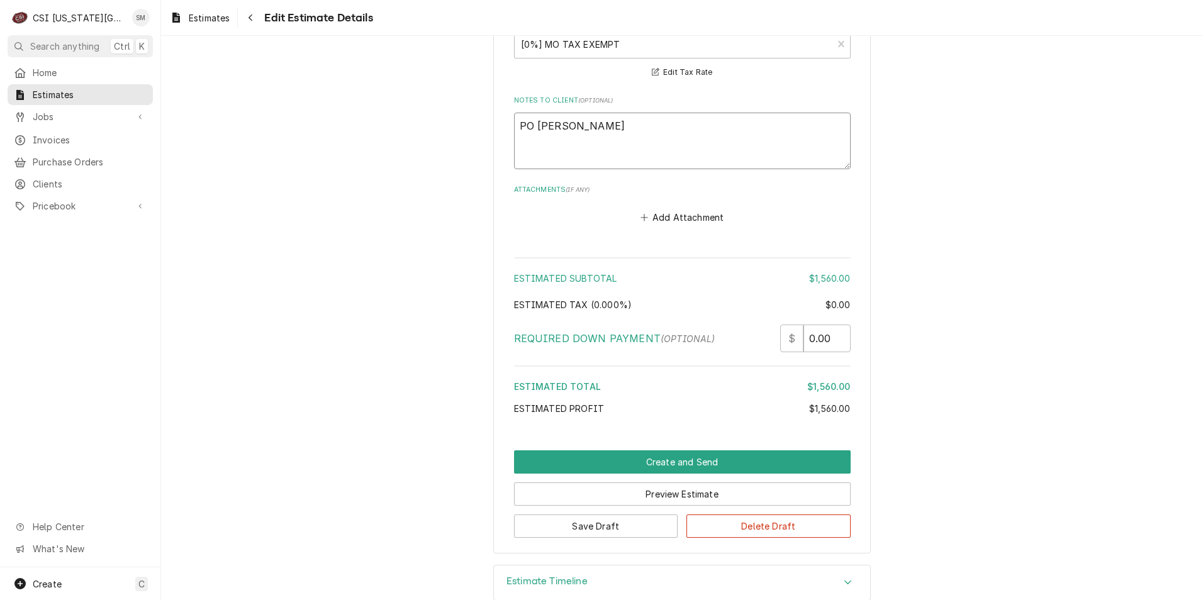
scroll to position [1959, 0]
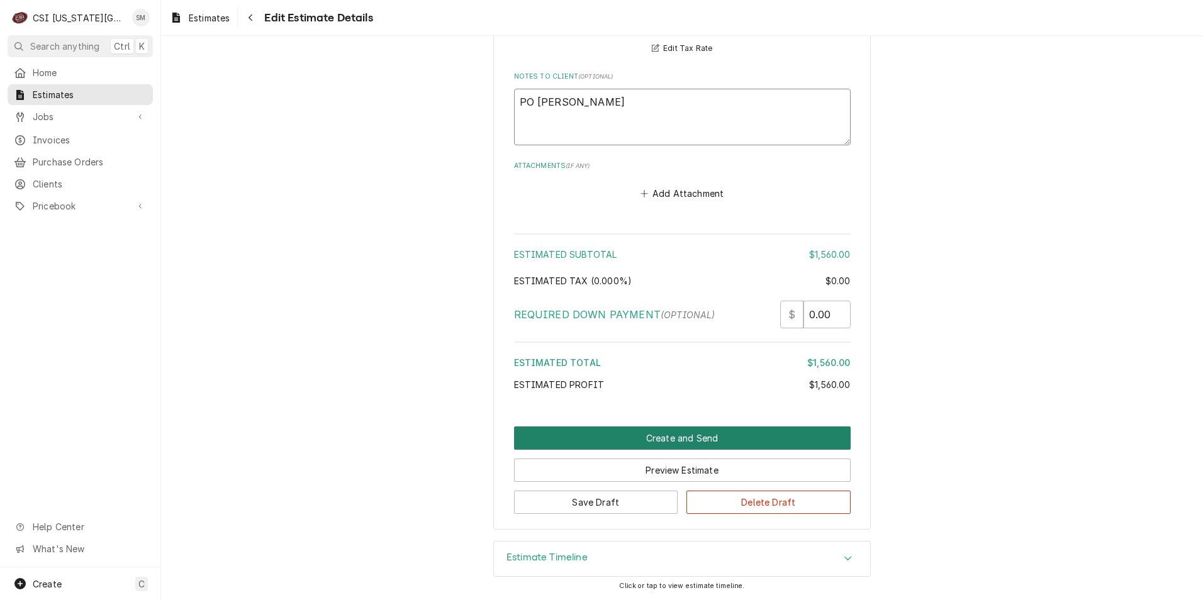
type textarea "PO [PERSON_NAME]"
click at [671, 438] on button "Create and Send" at bounding box center [682, 438] width 337 height 23
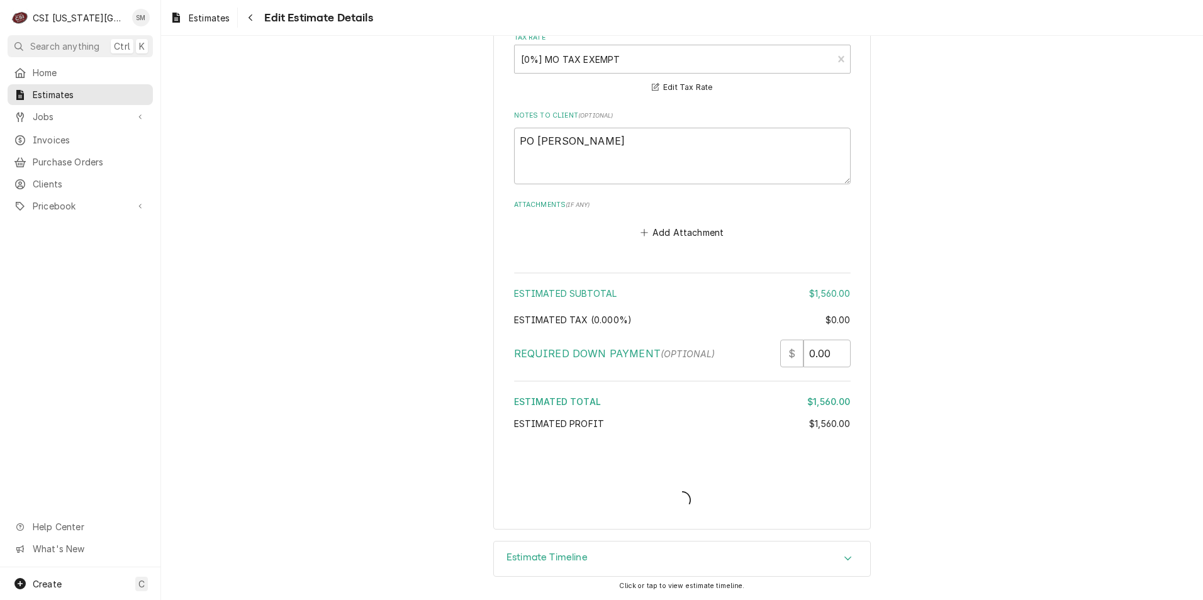
type textarea "x"
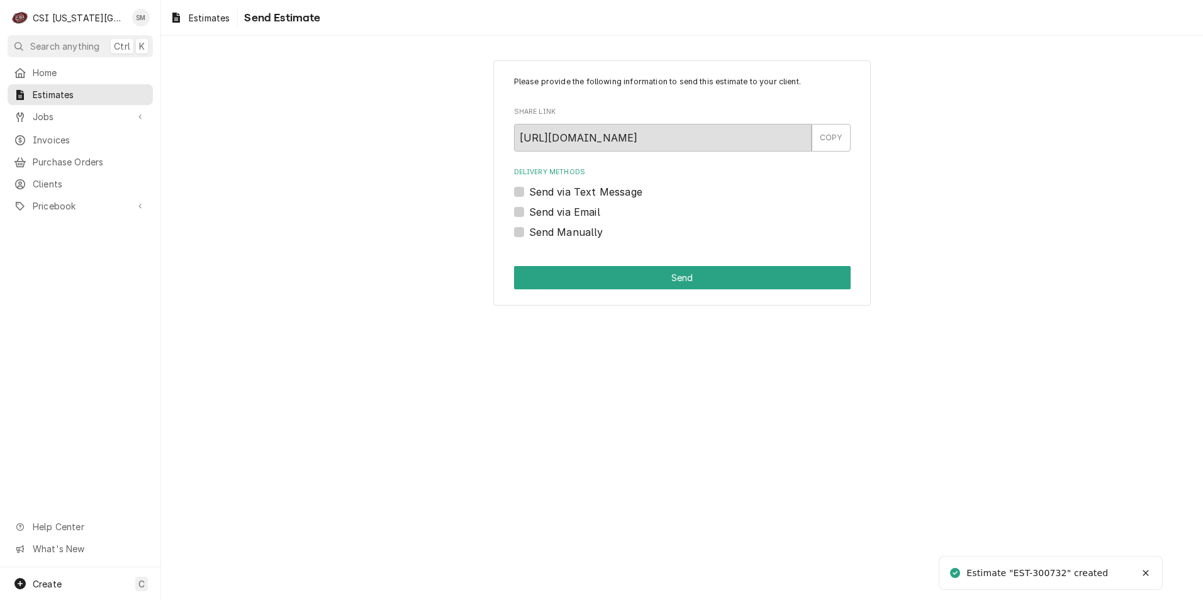
click at [529, 208] on label "Send via Email" at bounding box center [564, 211] width 71 height 15
click at [529, 208] on input "Send via Email" at bounding box center [697, 218] width 337 height 28
checkbox input "true"
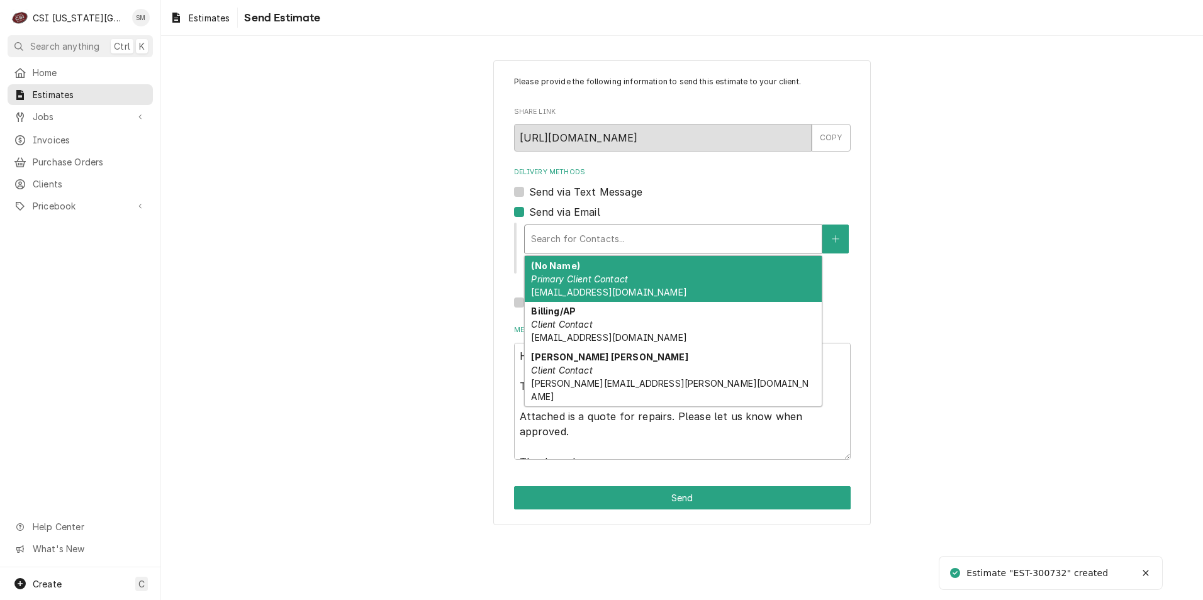
click at [718, 246] on div "Delivery Methods" at bounding box center [673, 239] width 284 height 23
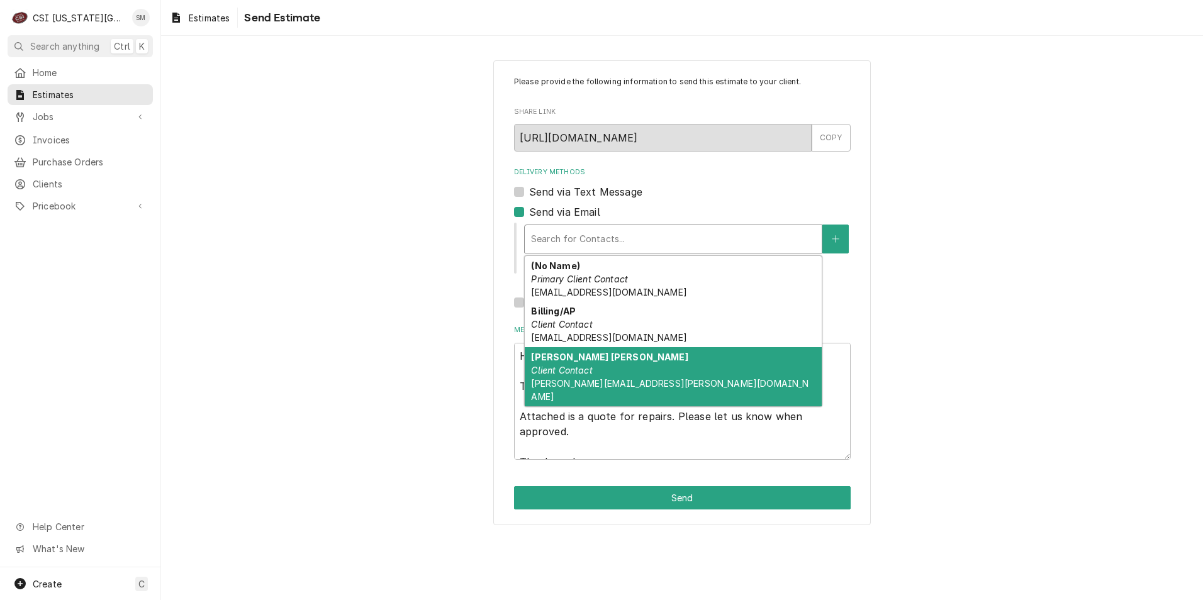
click at [640, 368] on div "[PERSON_NAME] [PERSON_NAME] Client Contact [PERSON_NAME][EMAIL_ADDRESS][PERSON_…" at bounding box center [673, 376] width 297 height 59
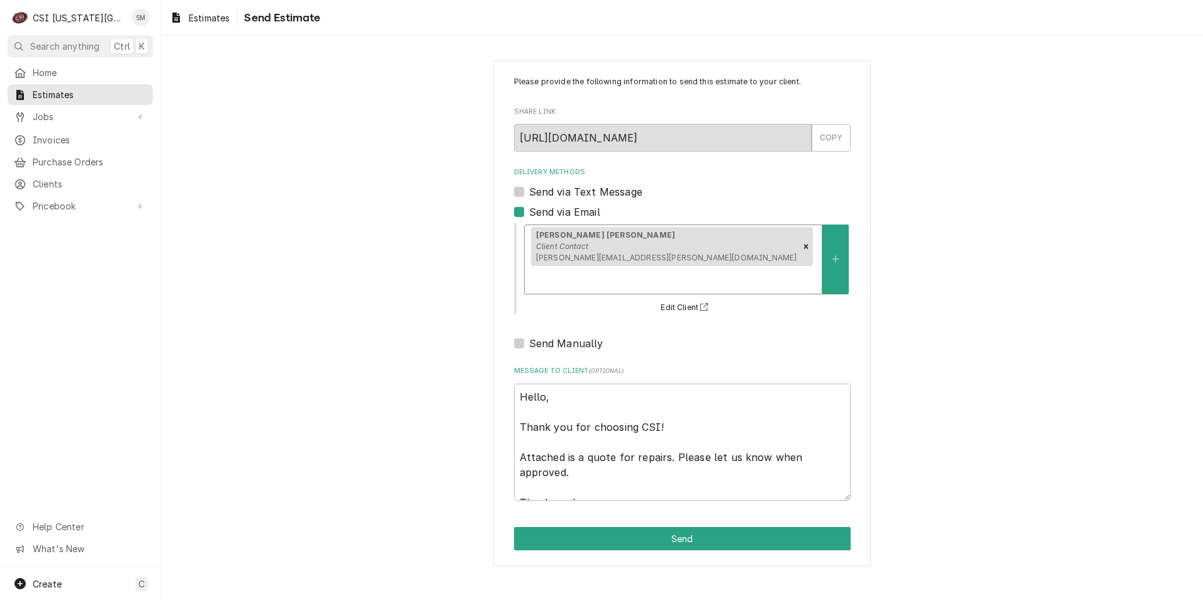
scroll to position [15, 0]
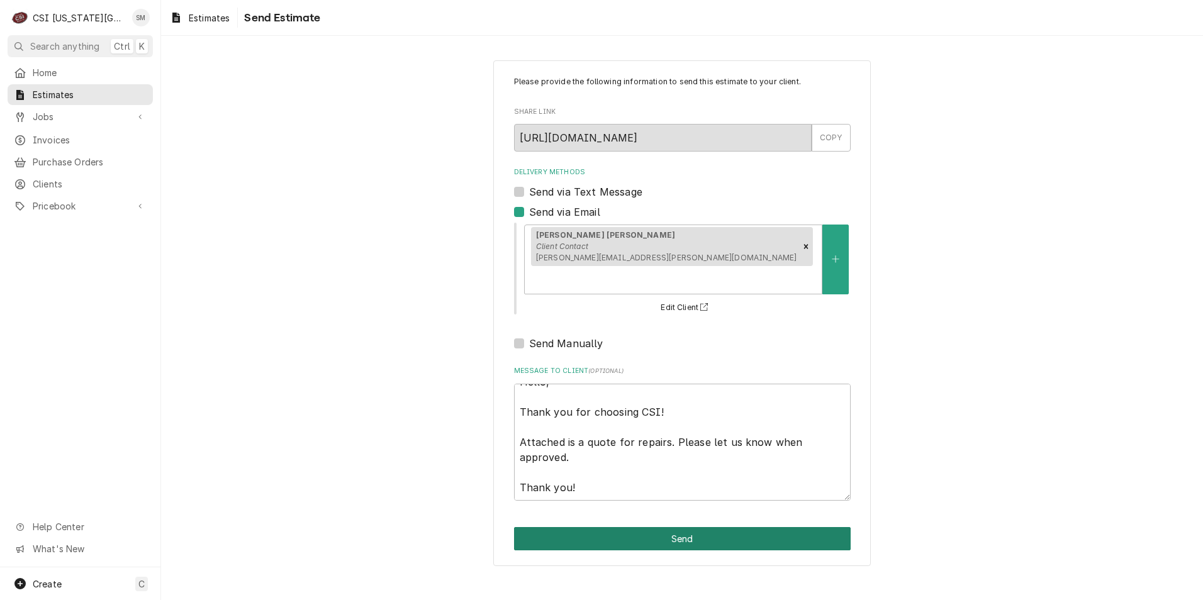
click at [686, 527] on button "Send" at bounding box center [682, 538] width 337 height 23
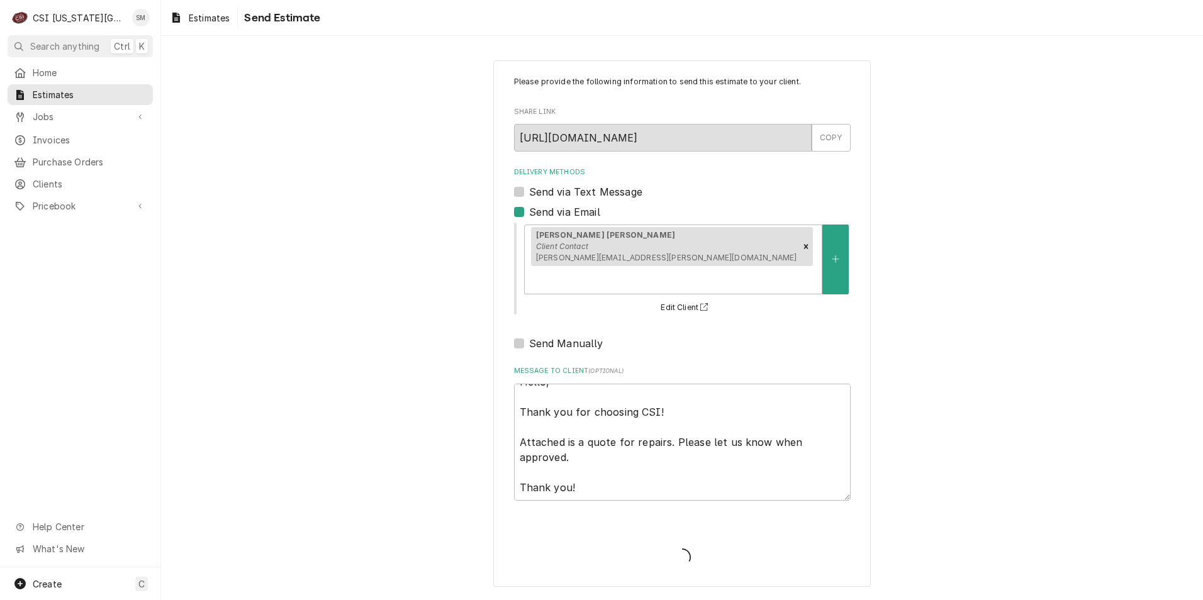
type textarea "x"
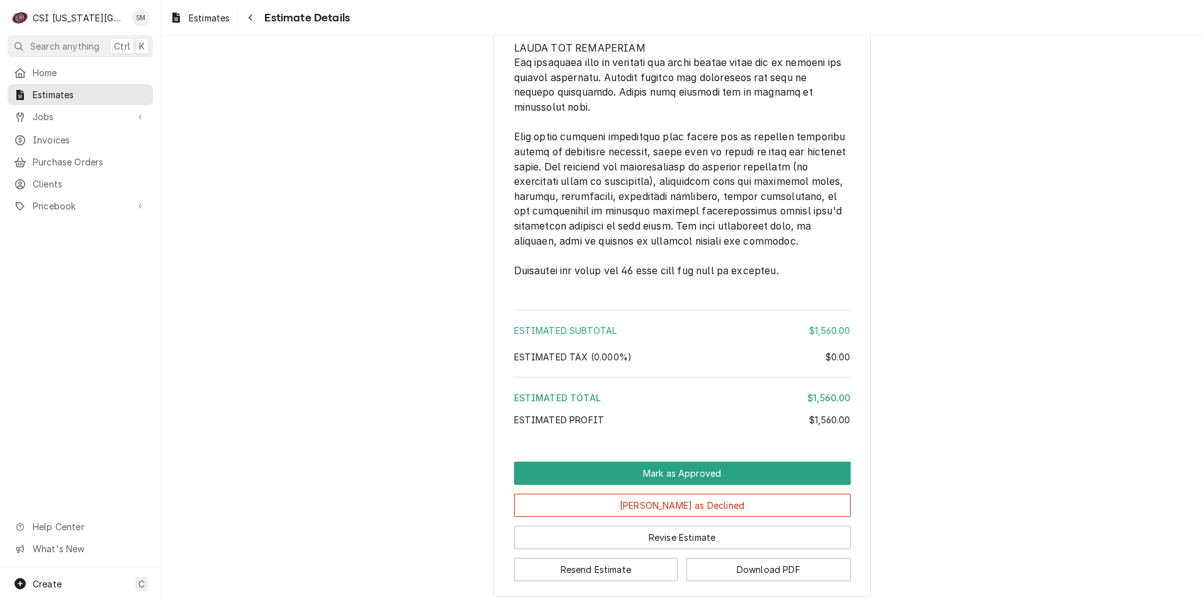
scroll to position [1809, 0]
